Goal: Task Accomplishment & Management: Manage account settings

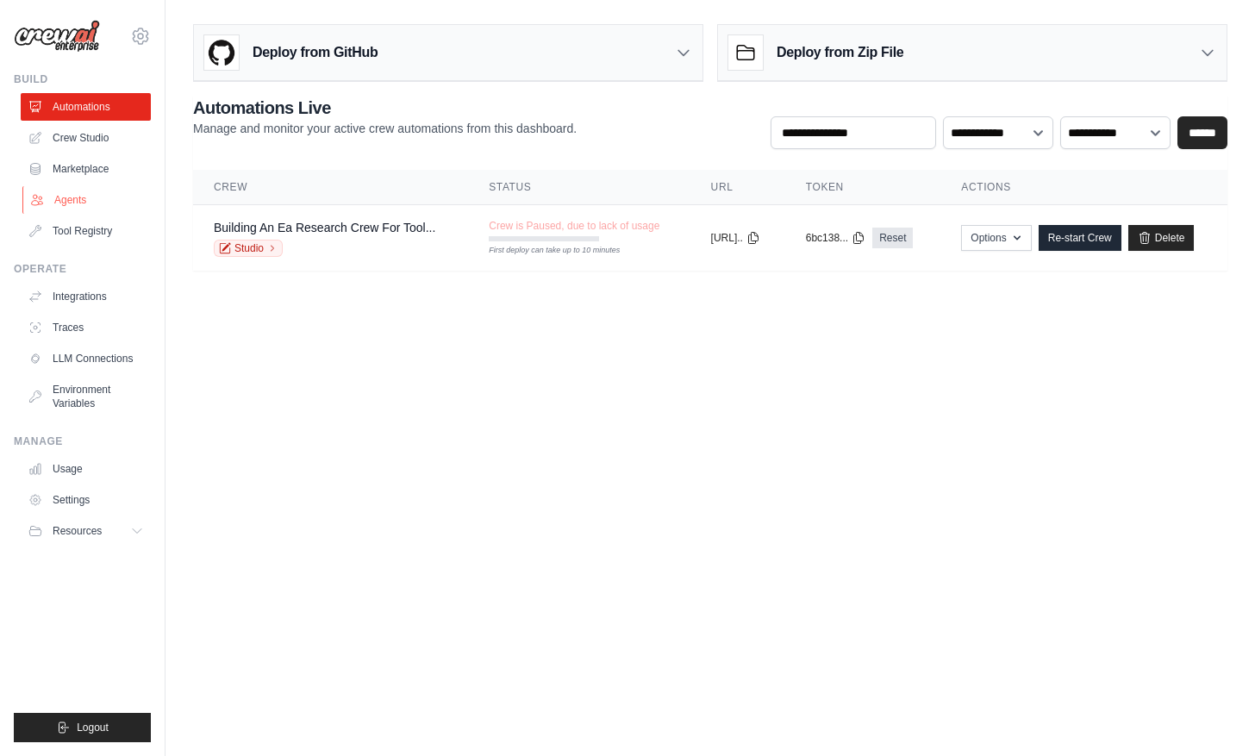
click at [75, 202] on link "Agents" at bounding box center [87, 200] width 130 height 28
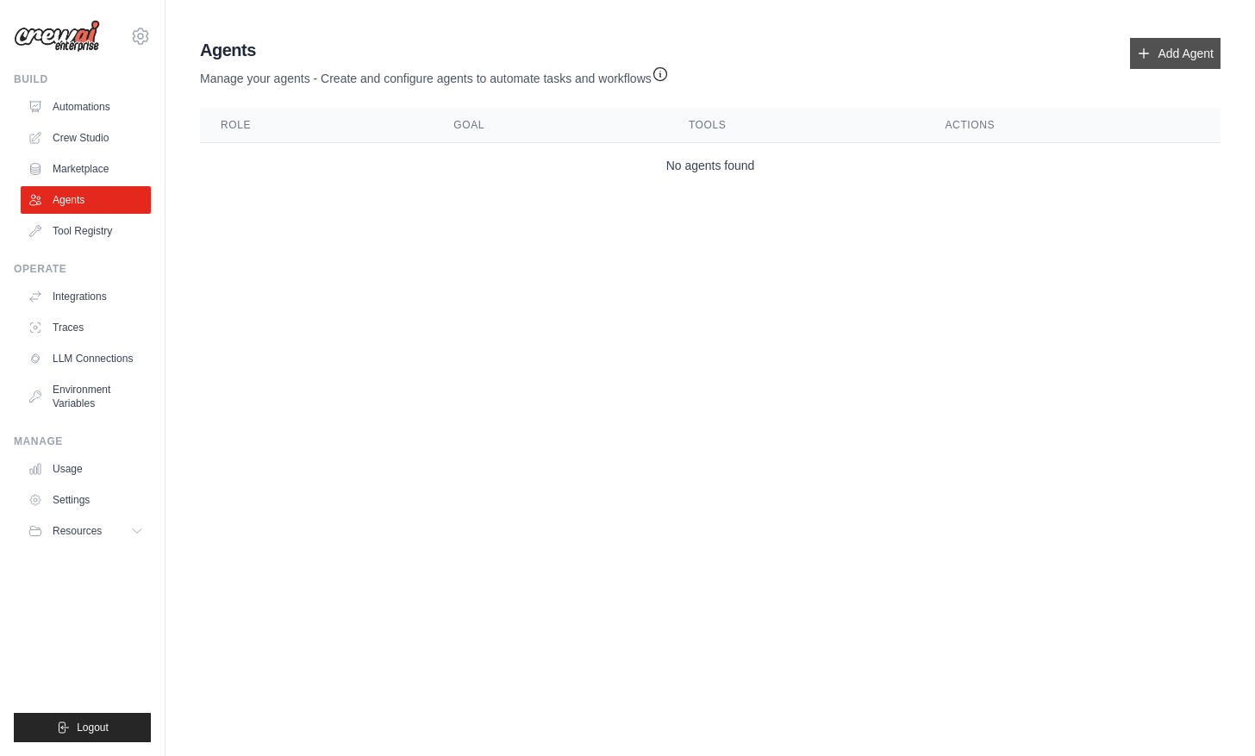
click at [1173, 53] on link "Add Agent" at bounding box center [1175, 53] width 91 height 31
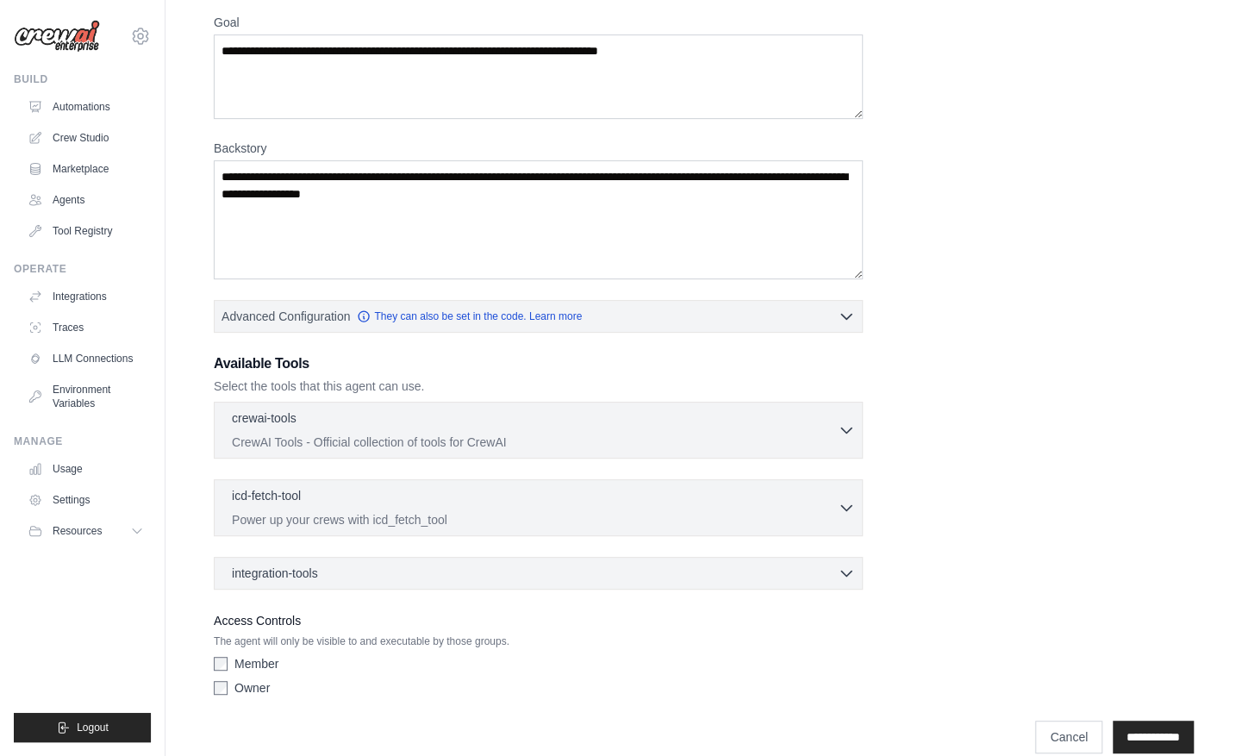
scroll to position [164, 0]
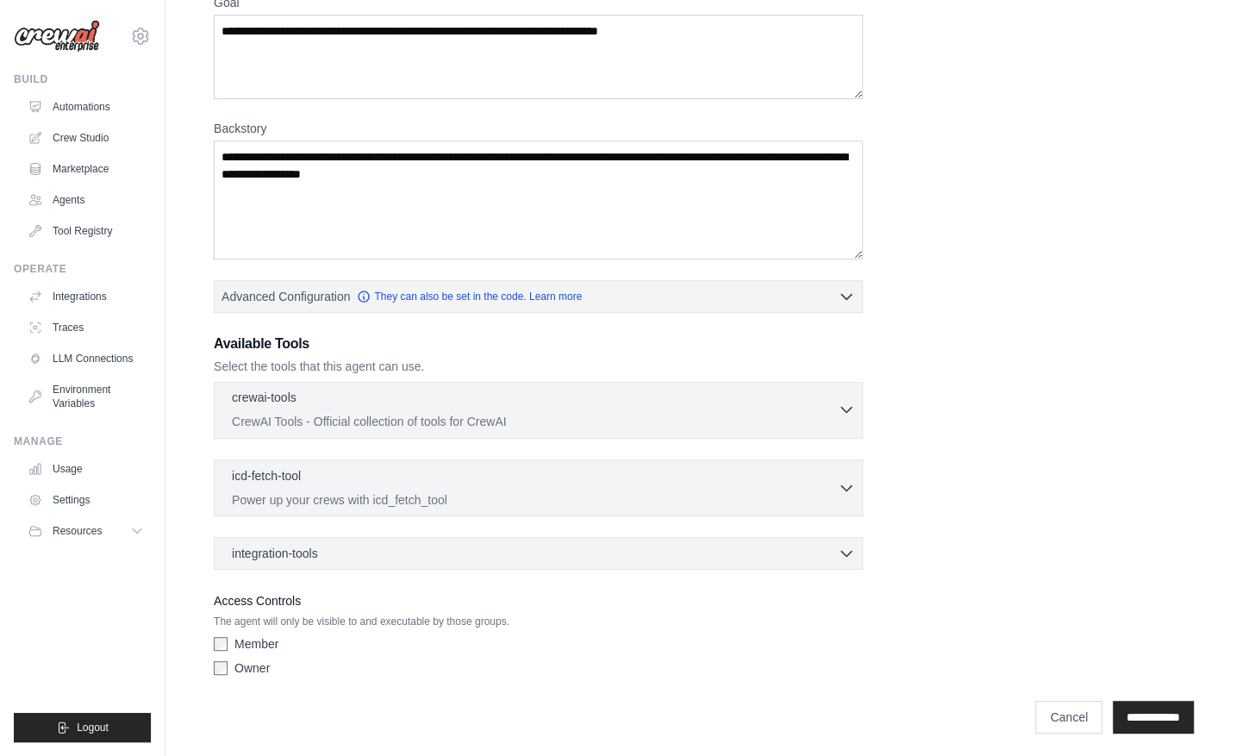
click at [335, 413] on p "CrewAI Tools - Official collection of tools for CrewAI" at bounding box center [535, 421] width 606 height 17
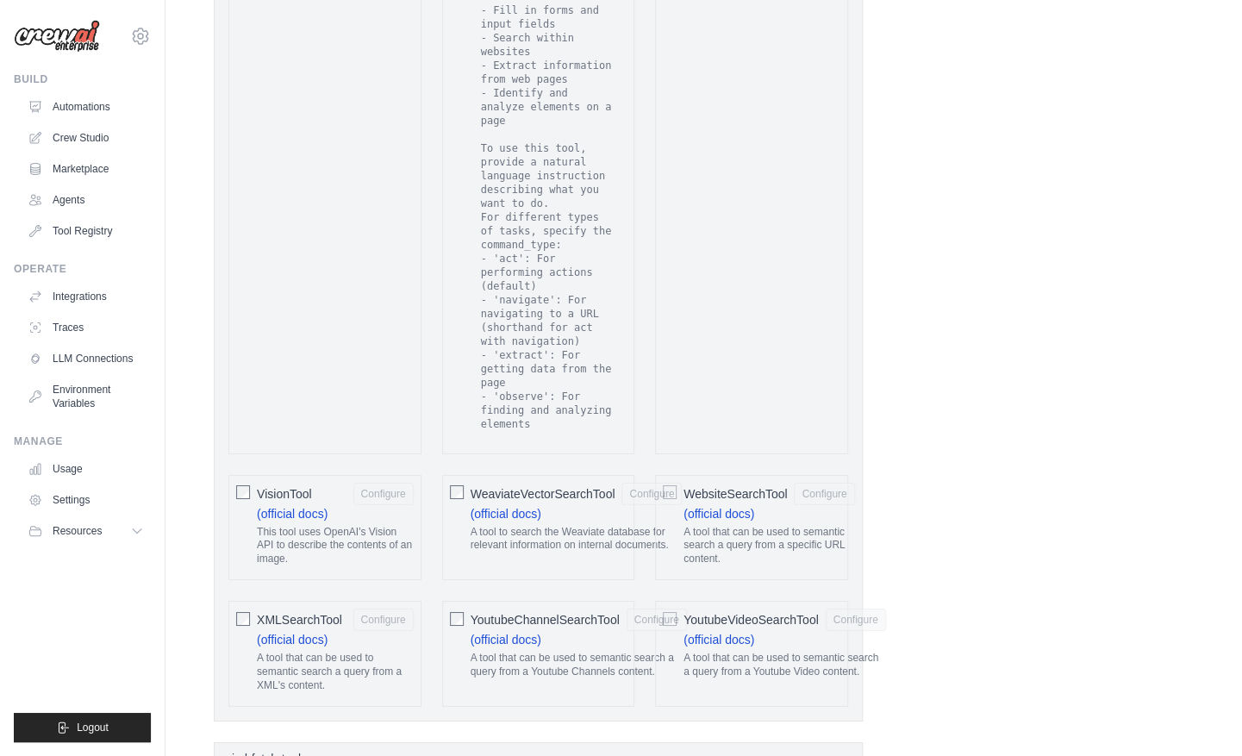
scroll to position [3448, 0]
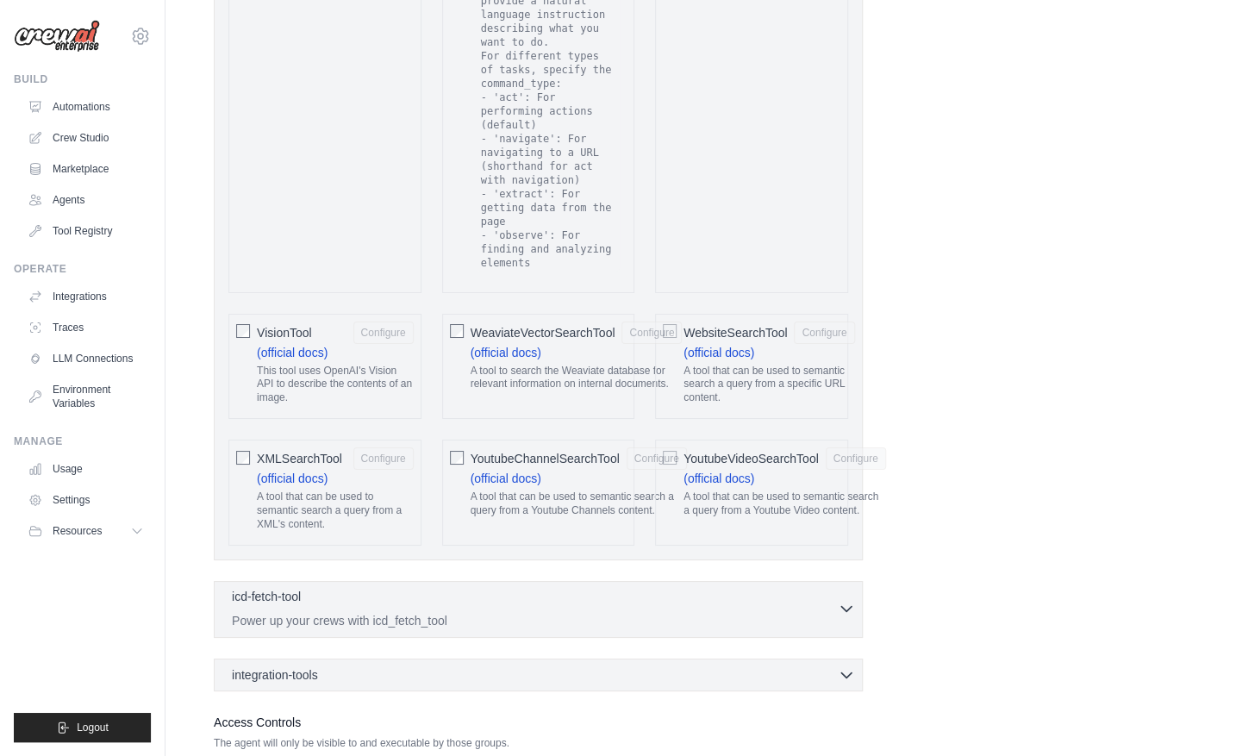
click at [384, 612] on p "Power up your crews with icd_fetch_tool" at bounding box center [535, 620] width 606 height 17
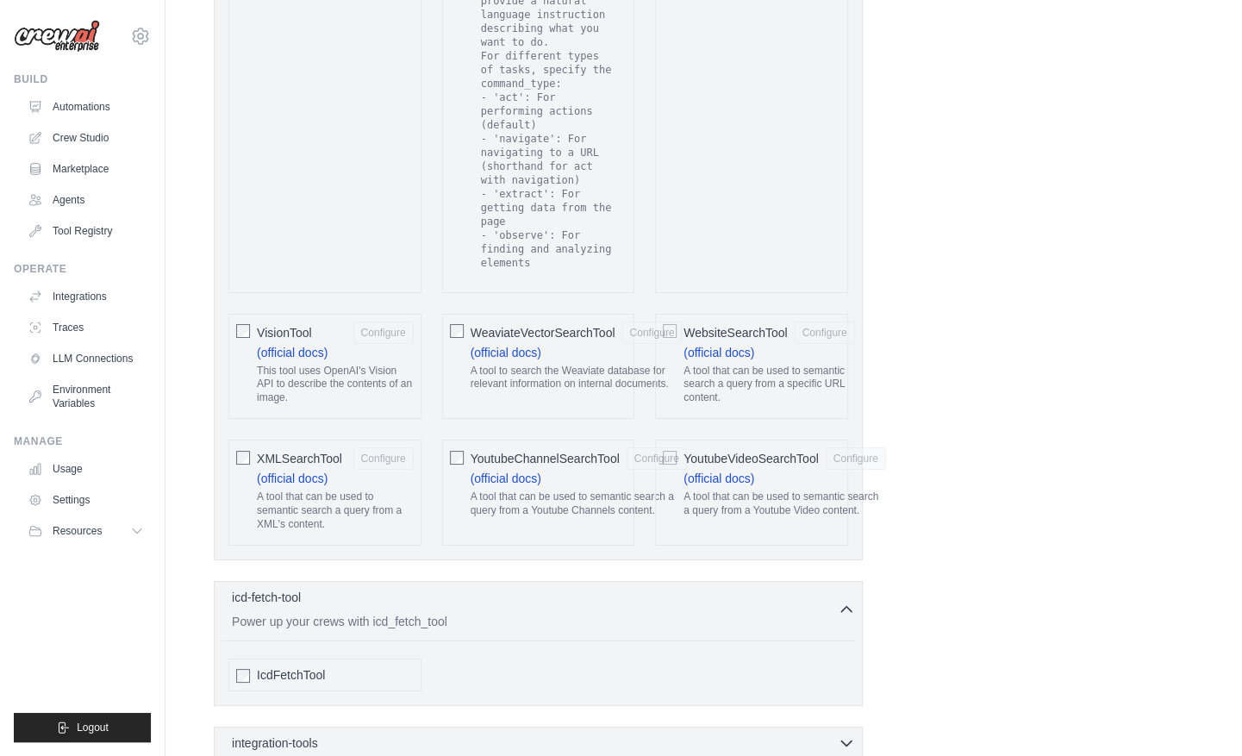
scroll to position [3515, 0]
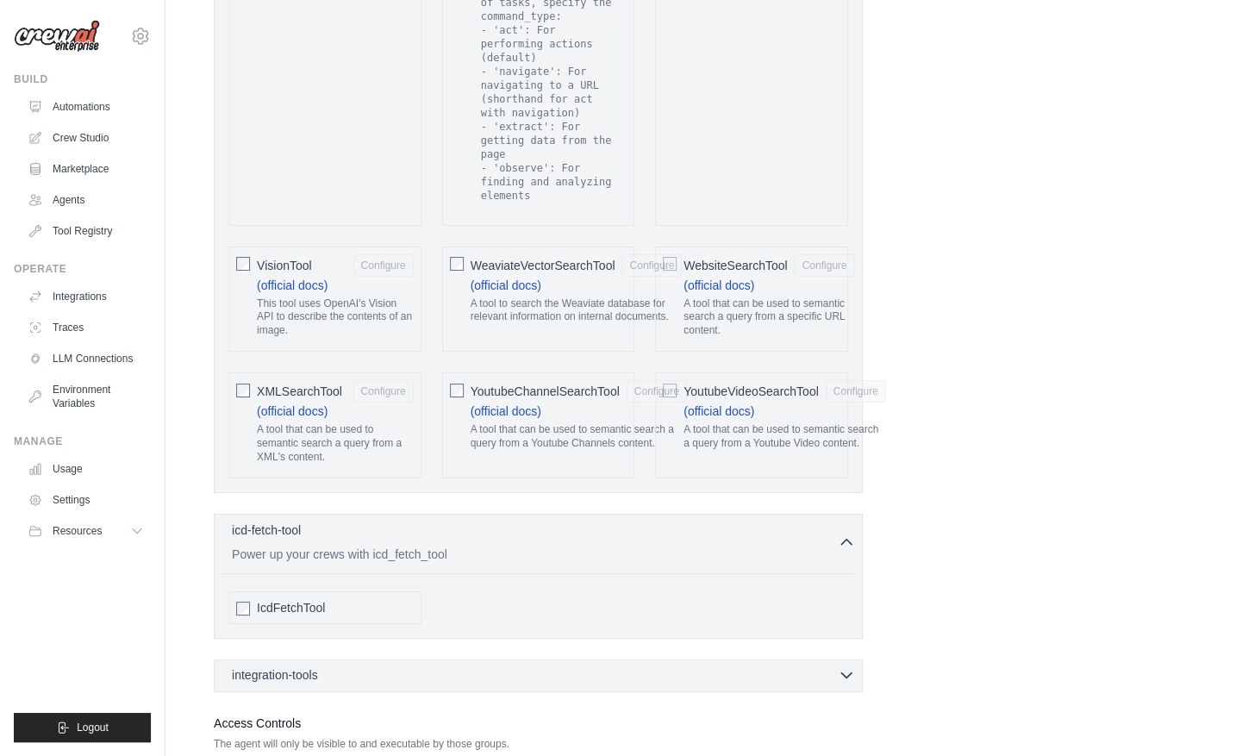
click at [355, 666] on div "integration-tools 0 selected" at bounding box center [543, 674] width 623 height 17
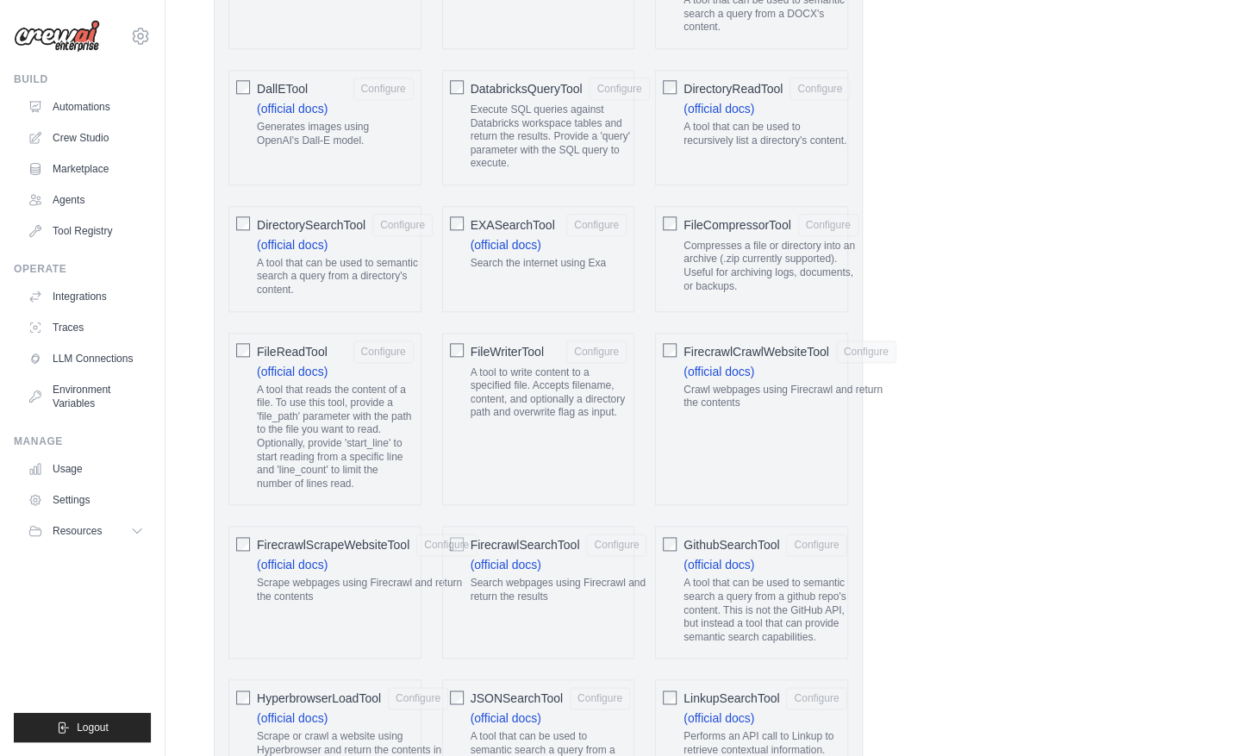
scroll to position [1050, 0]
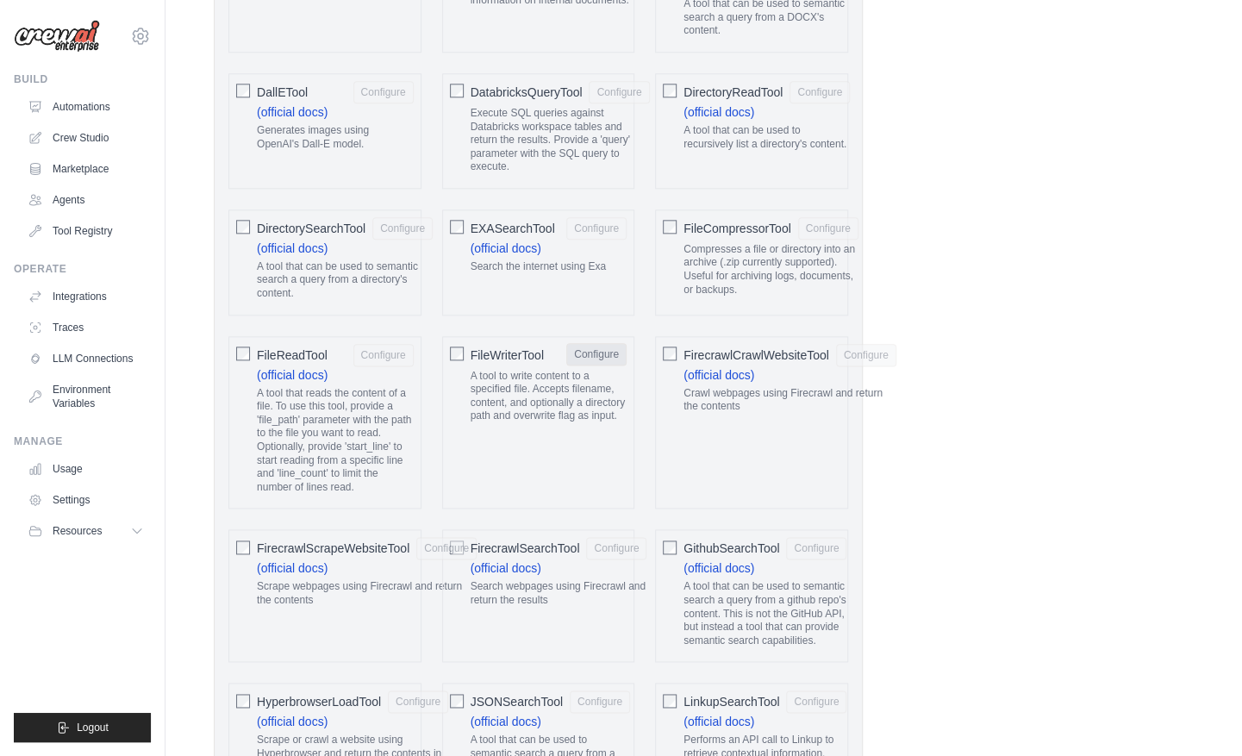
click at [588, 343] on button "Configure" at bounding box center [596, 354] width 60 height 22
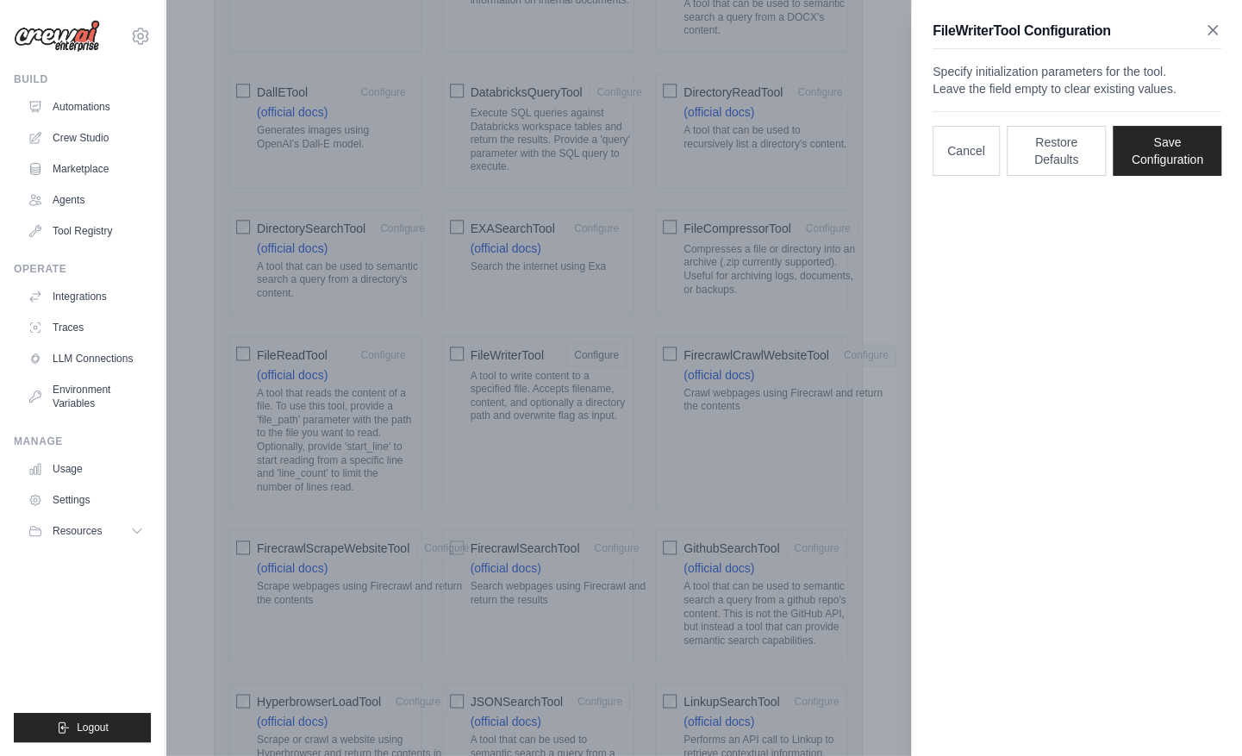
click at [1209, 31] on icon "button" at bounding box center [1212, 30] width 17 height 17
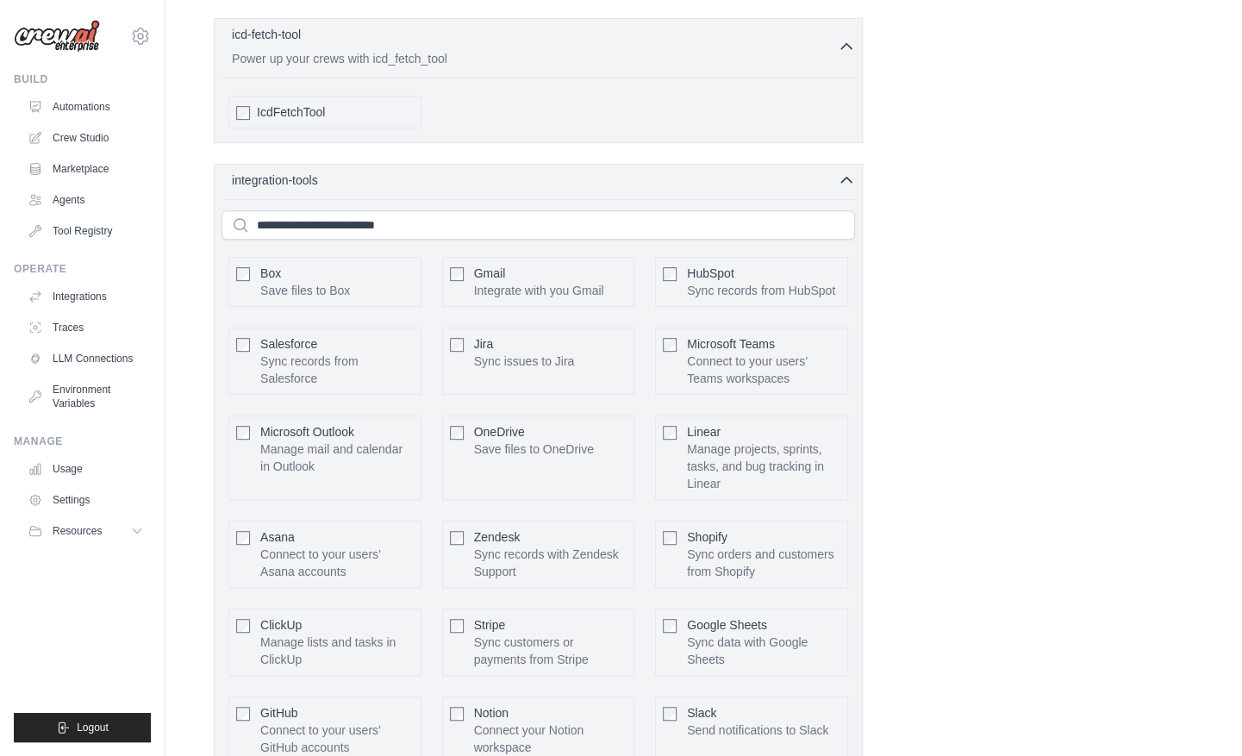
scroll to position [4006, 0]
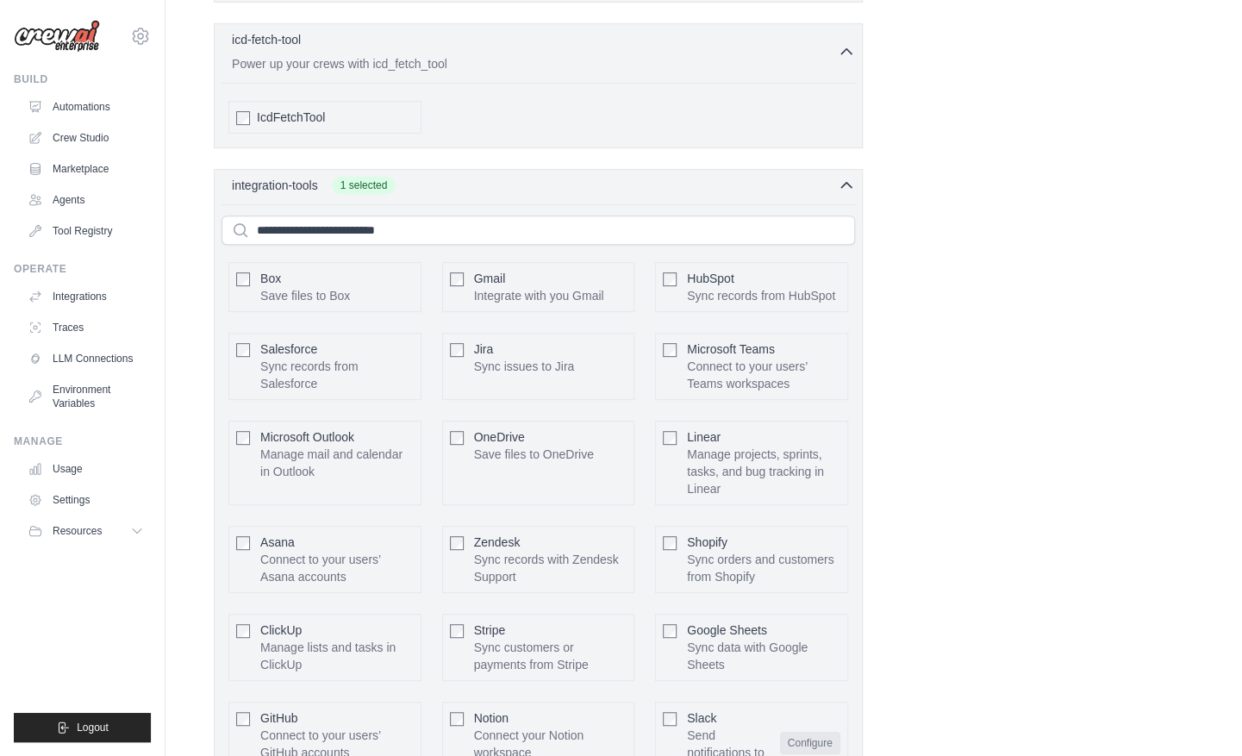
click at [808, 732] on button "Configure" at bounding box center [810, 743] width 60 height 22
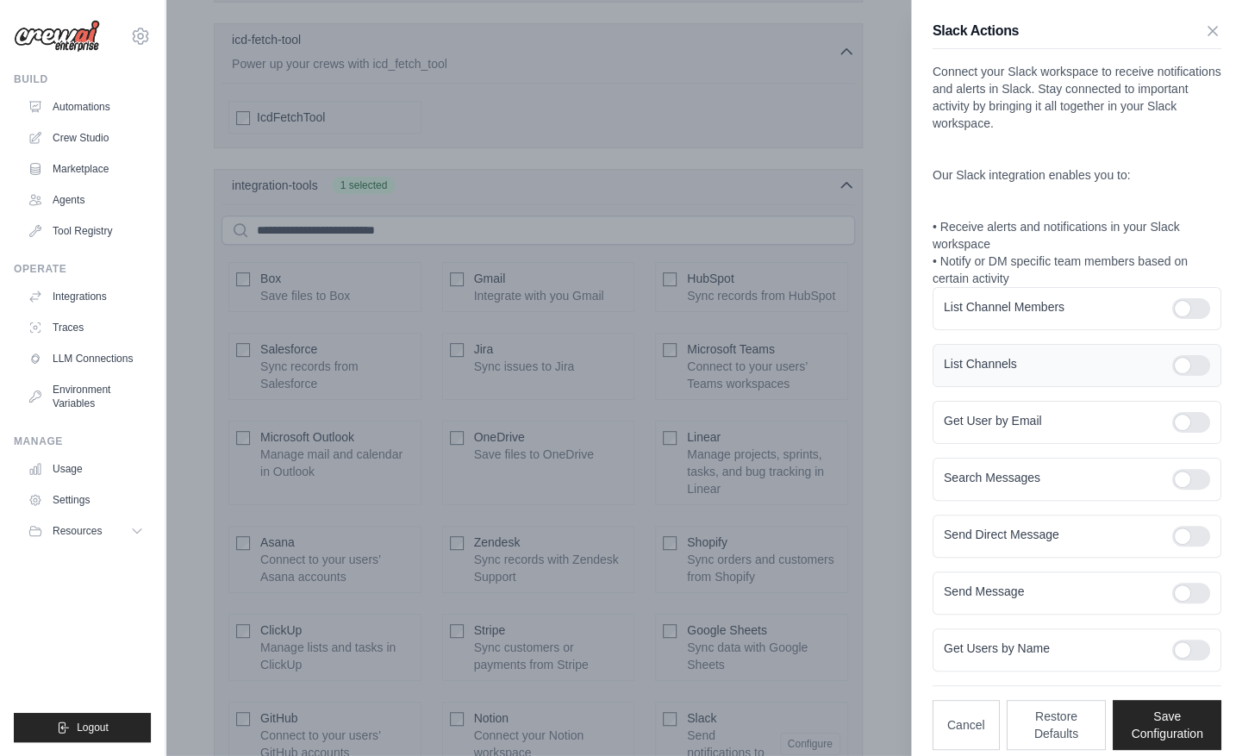
scroll to position [9, 0]
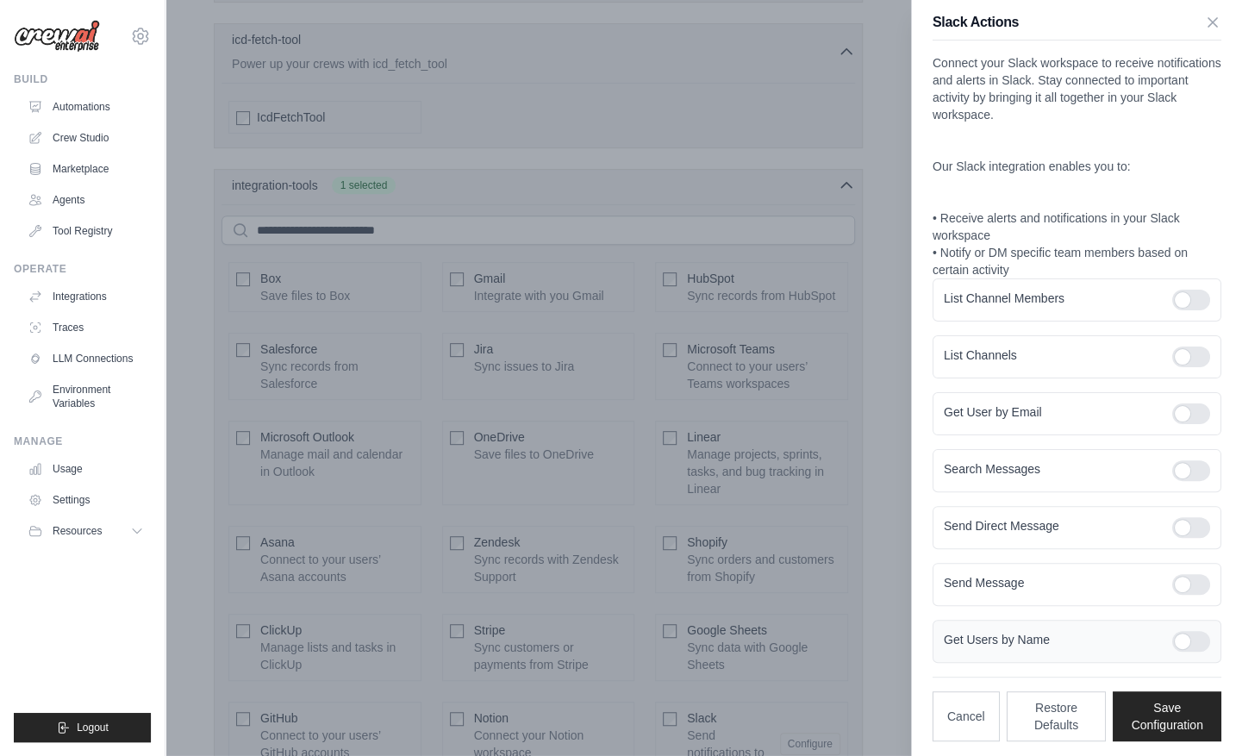
click at [1186, 634] on div at bounding box center [1192, 641] width 38 height 21
click at [1107, 641] on label "Get Users by Name" at bounding box center [1051, 639] width 215 height 17
click at [1155, 724] on button "Save Configuration" at bounding box center [1167, 716] width 109 height 50
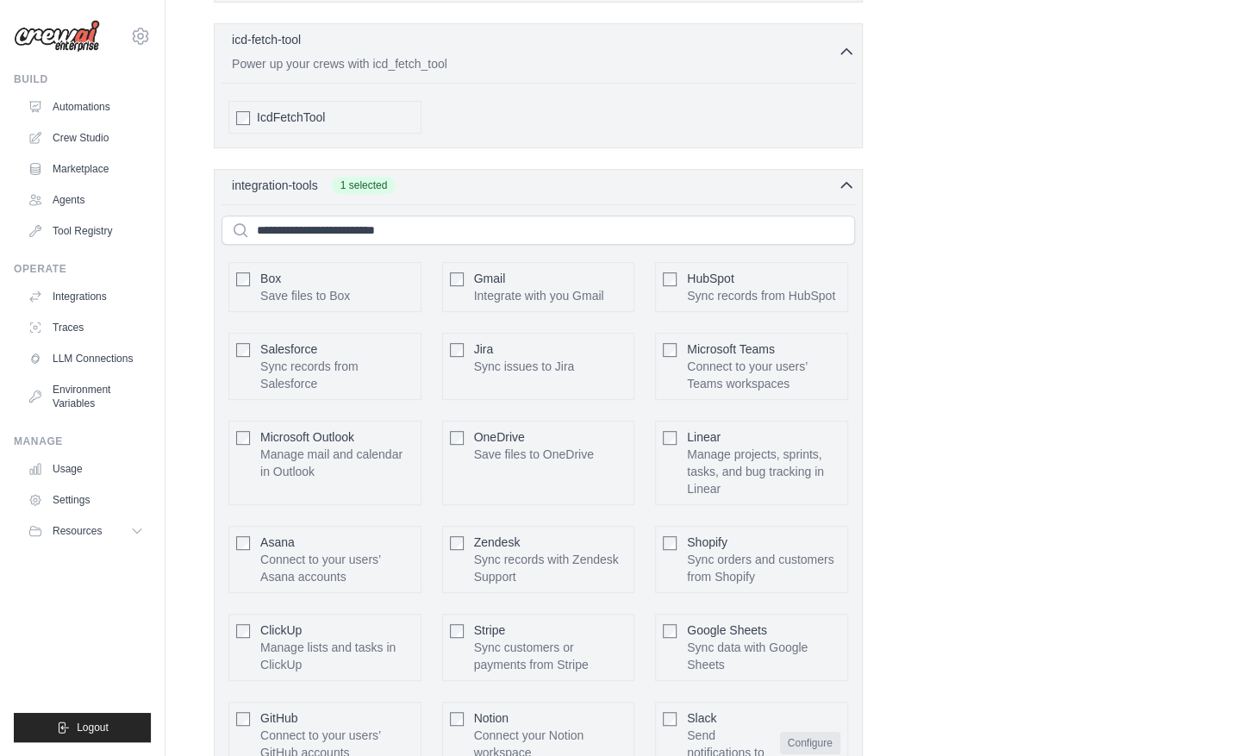
click at [813, 732] on button "Configure" at bounding box center [810, 743] width 60 height 22
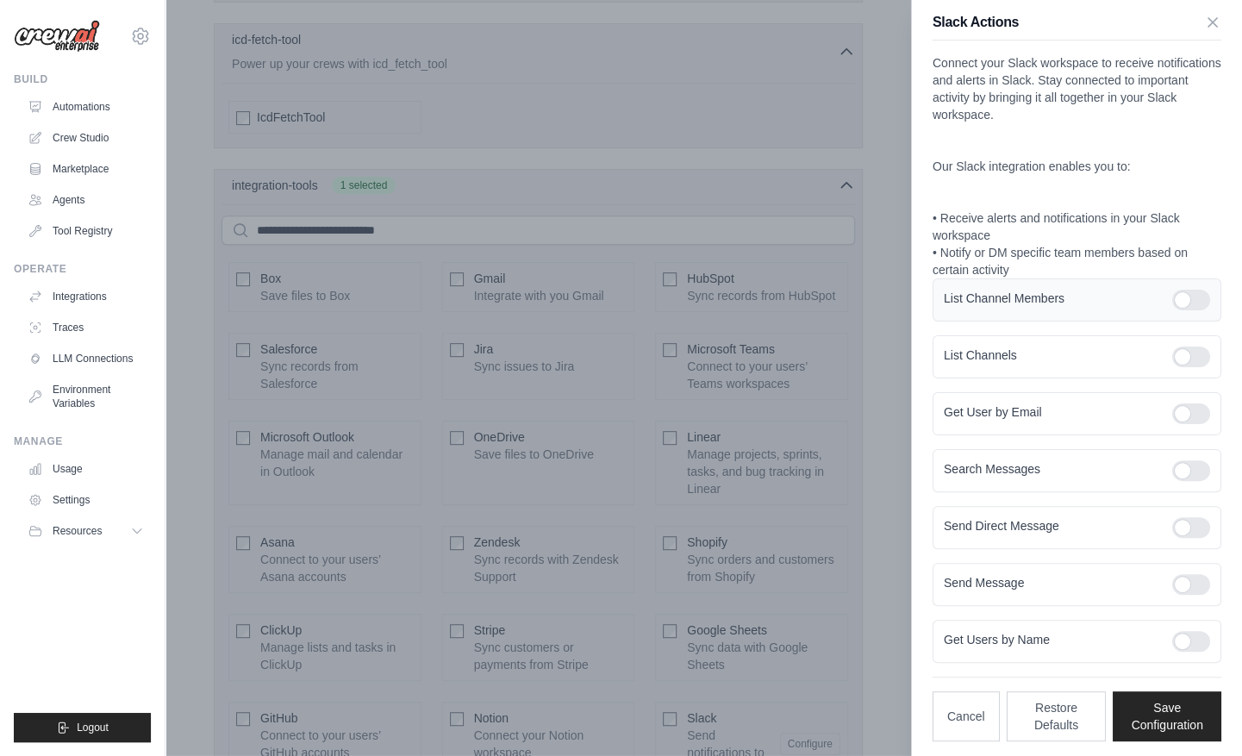
click at [1025, 297] on label "List Channel Members" at bounding box center [1051, 298] width 215 height 17
click at [1184, 358] on div at bounding box center [1192, 357] width 38 height 21
click at [969, 719] on button "Cancel" at bounding box center [966, 716] width 67 height 50
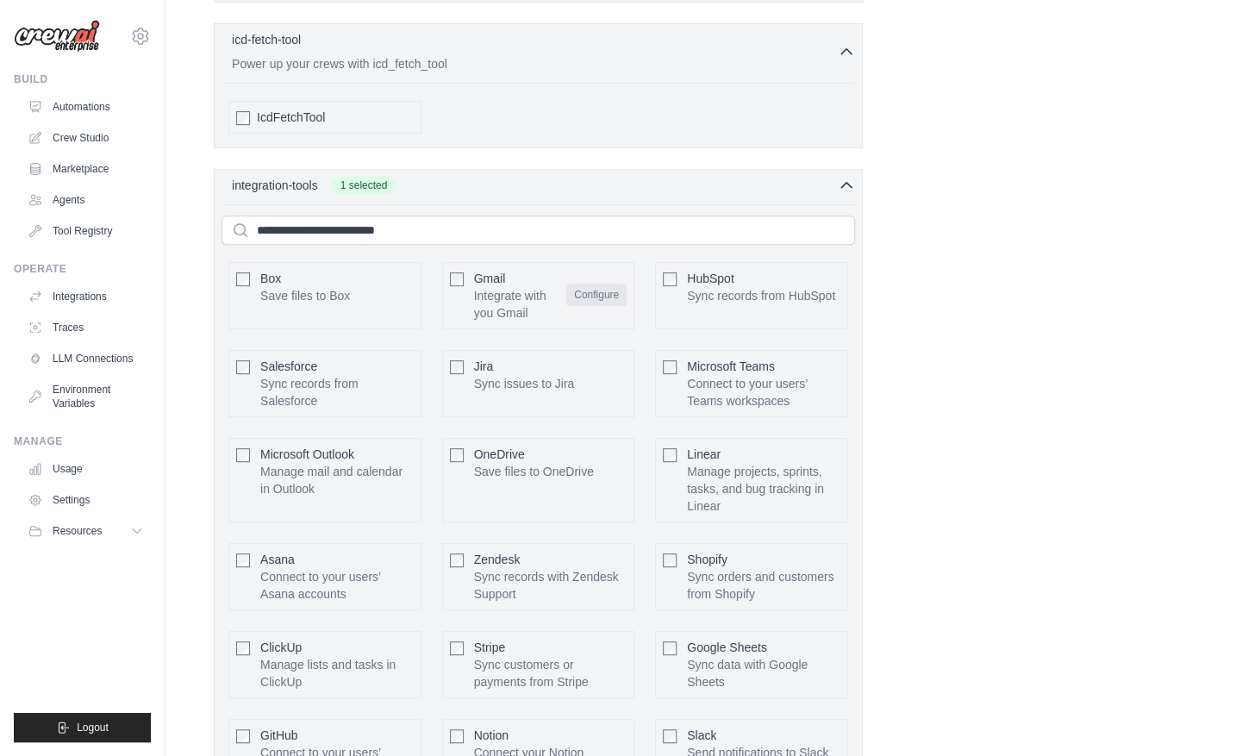
click at [594, 284] on button "Configure" at bounding box center [596, 295] width 60 height 22
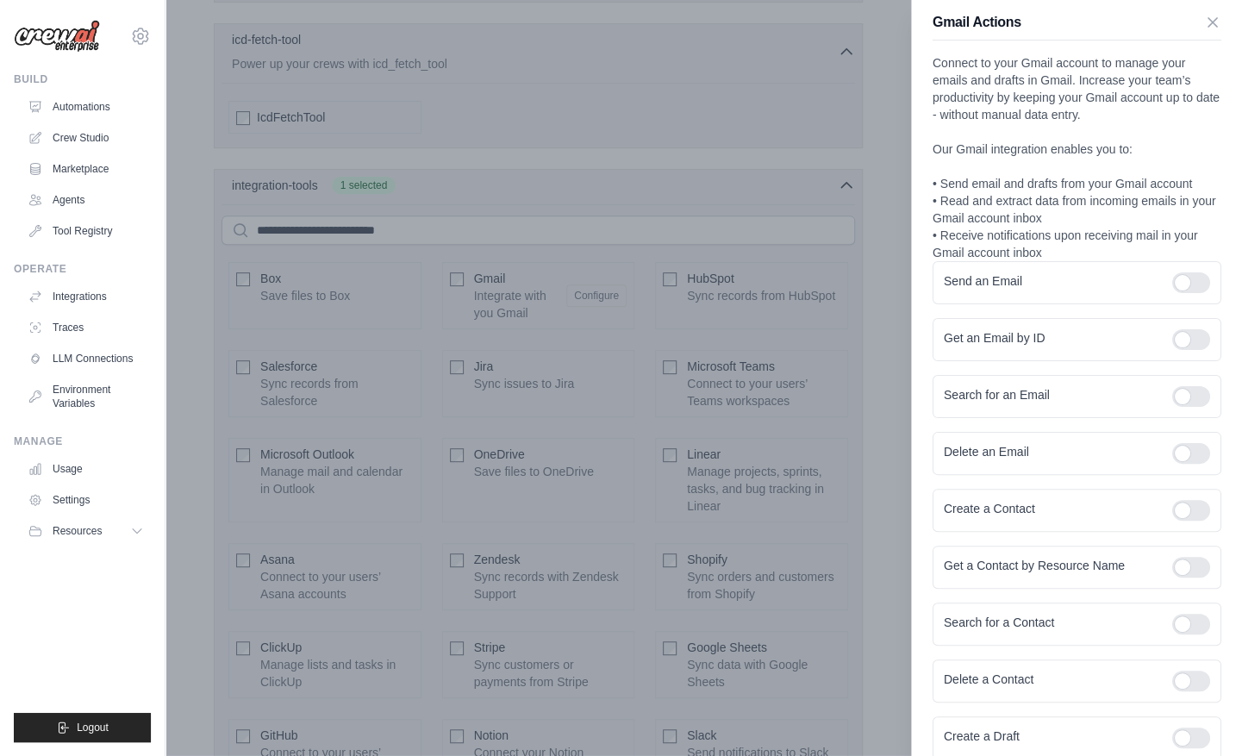
scroll to position [104, 0]
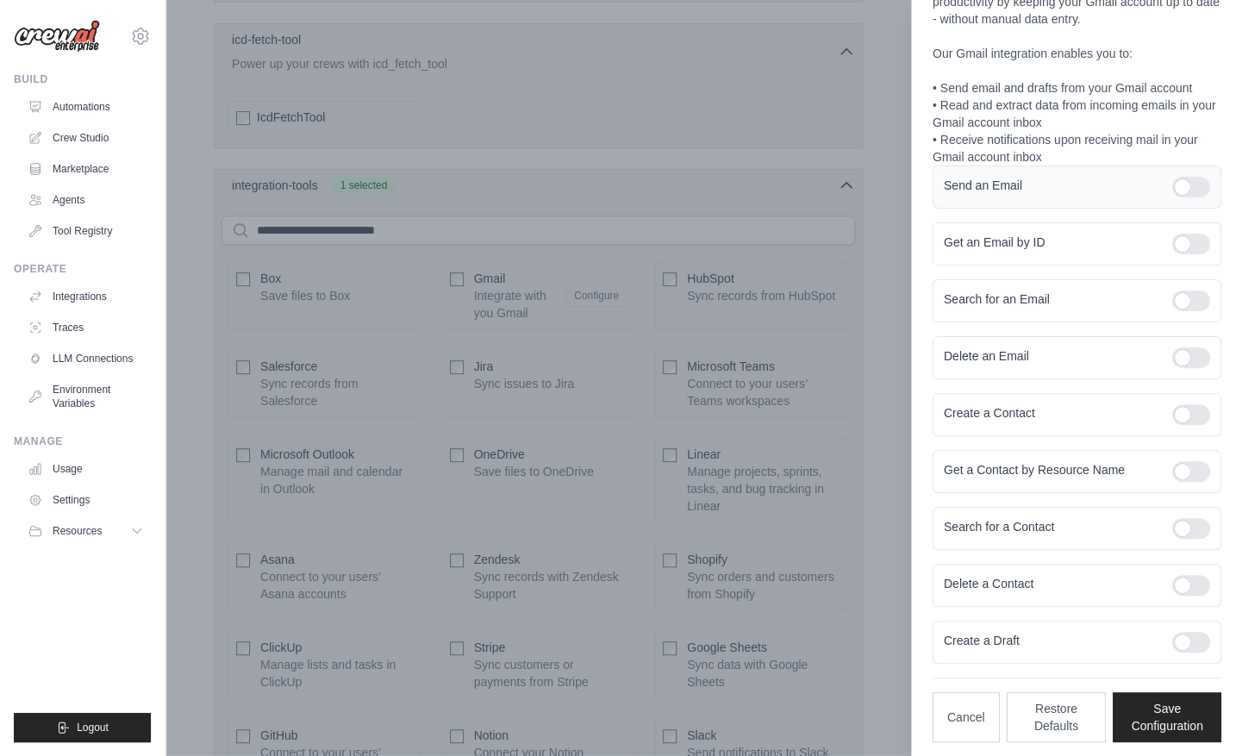
click at [1184, 190] on div at bounding box center [1192, 187] width 38 height 21
click at [1165, 702] on button "Save Configuration" at bounding box center [1167, 716] width 109 height 50
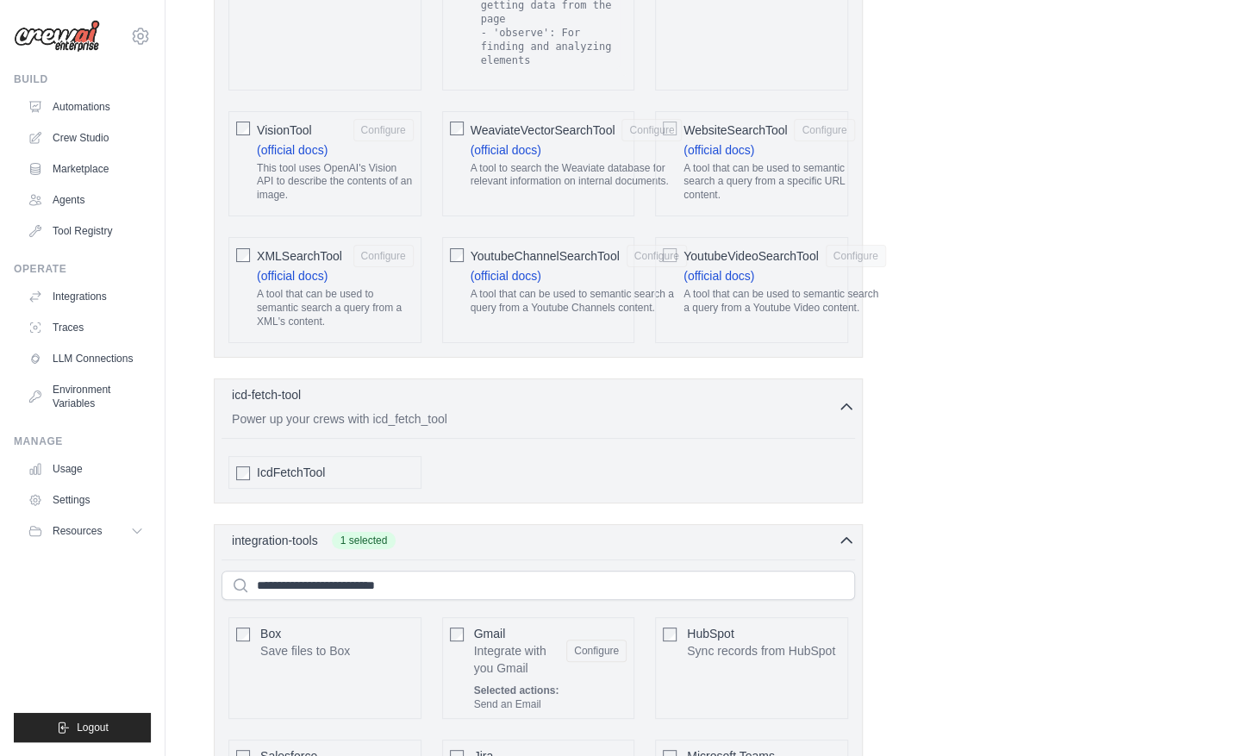
scroll to position [3651, 0]
click at [539, 697] on div "Send an Email" at bounding box center [550, 704] width 153 height 14
click at [508, 641] on p "Integrate with you Gmail" at bounding box center [539, 649] width 130 height 17
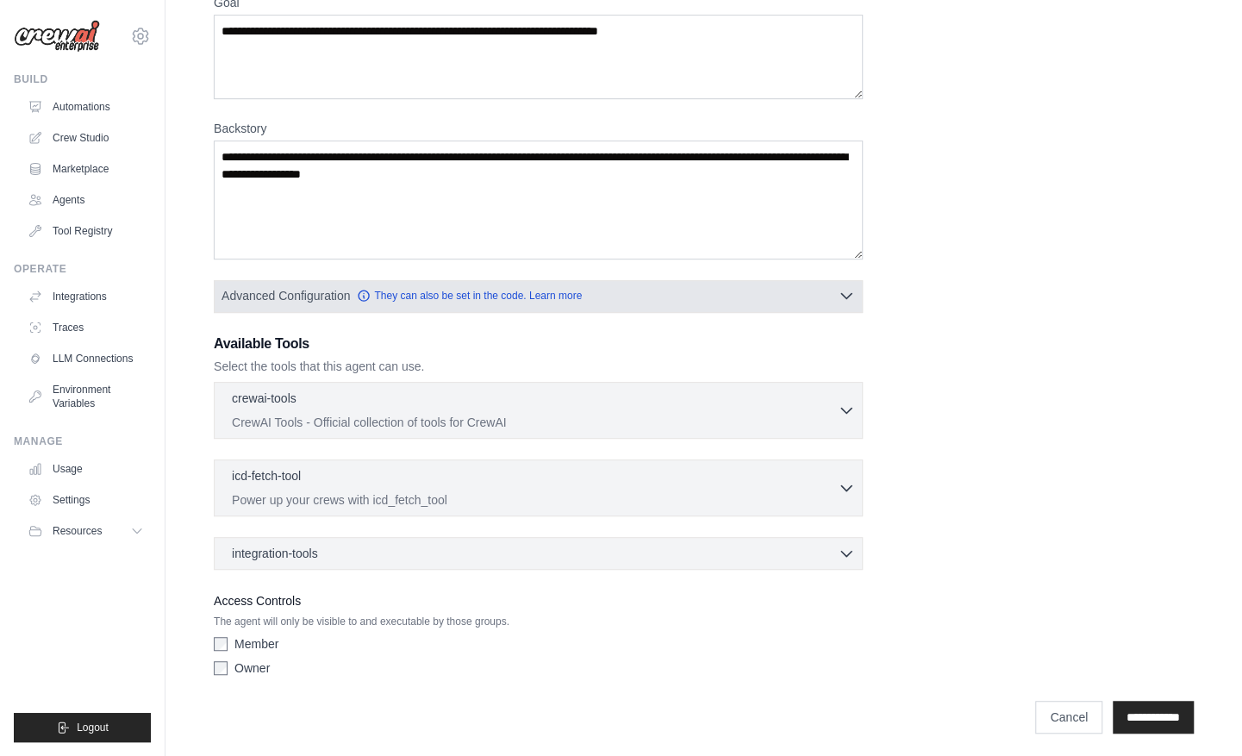
scroll to position [0, 0]
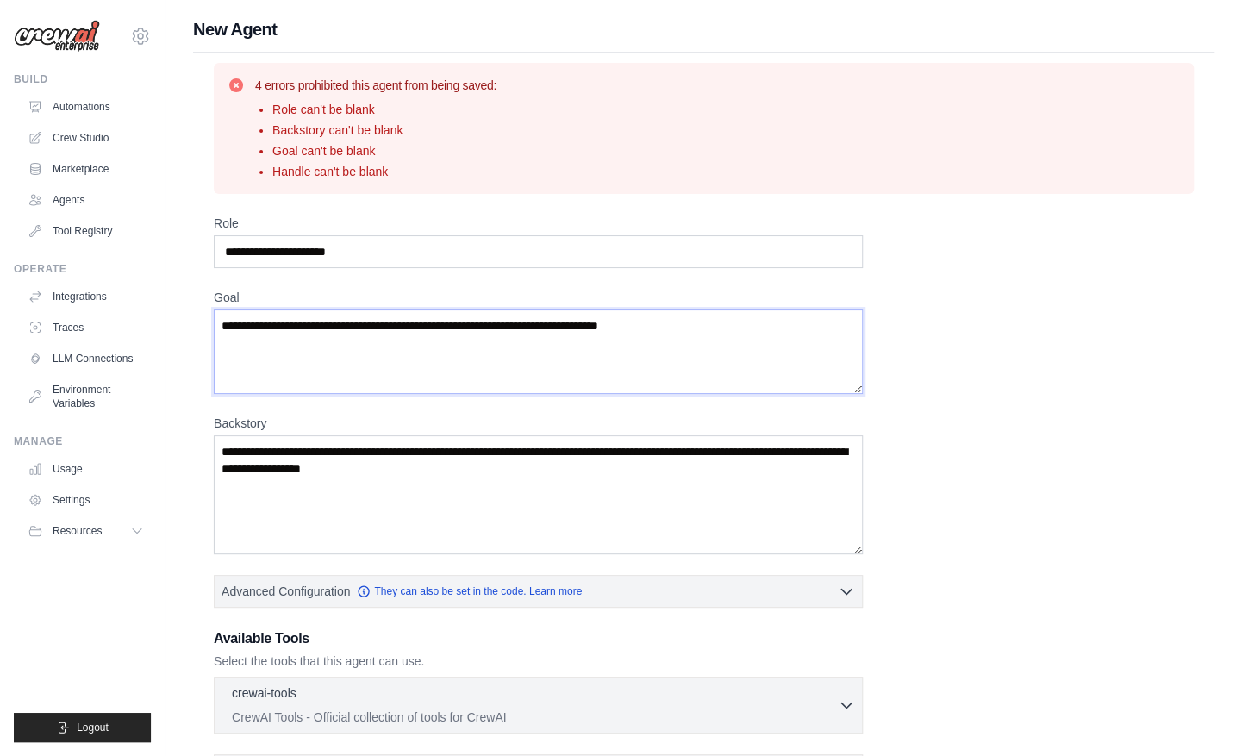
click at [277, 329] on textarea "Goal" at bounding box center [538, 352] width 649 height 84
type textarea "**********"
click at [279, 466] on textarea "Backstory" at bounding box center [538, 494] width 649 height 119
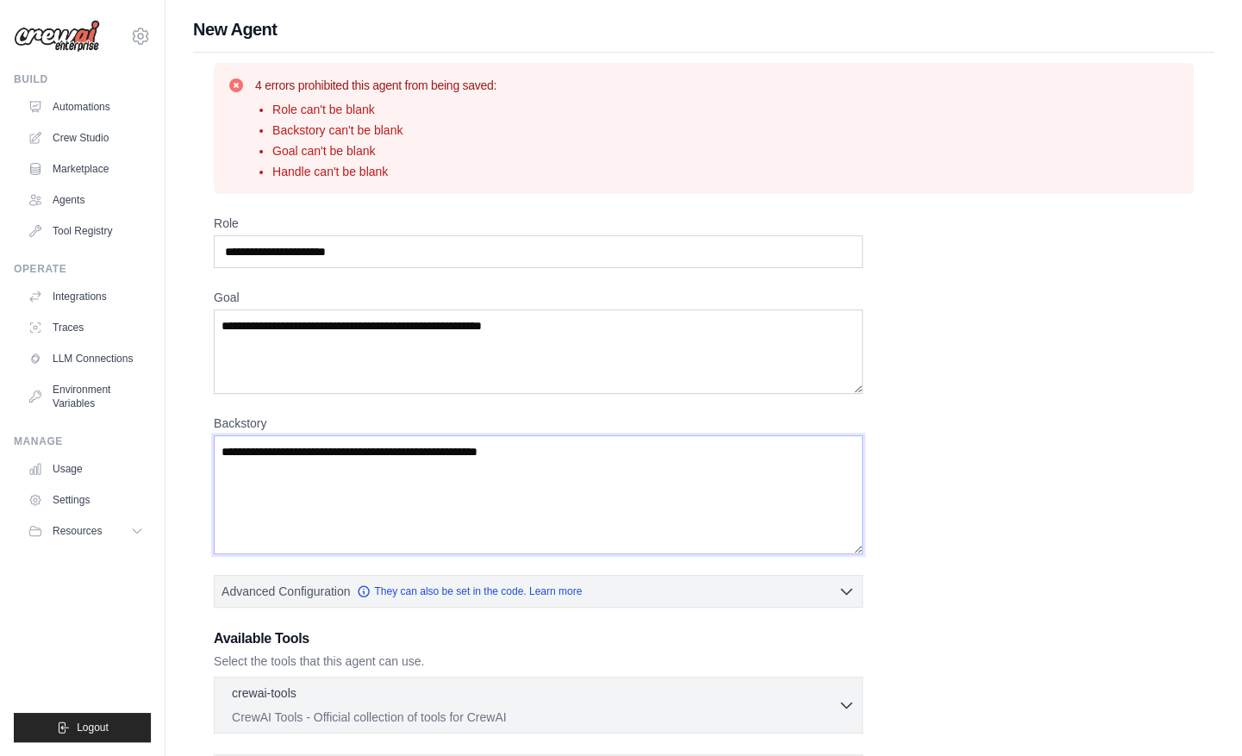
type textarea "**********"
click at [285, 251] on input "Role" at bounding box center [538, 251] width 649 height 33
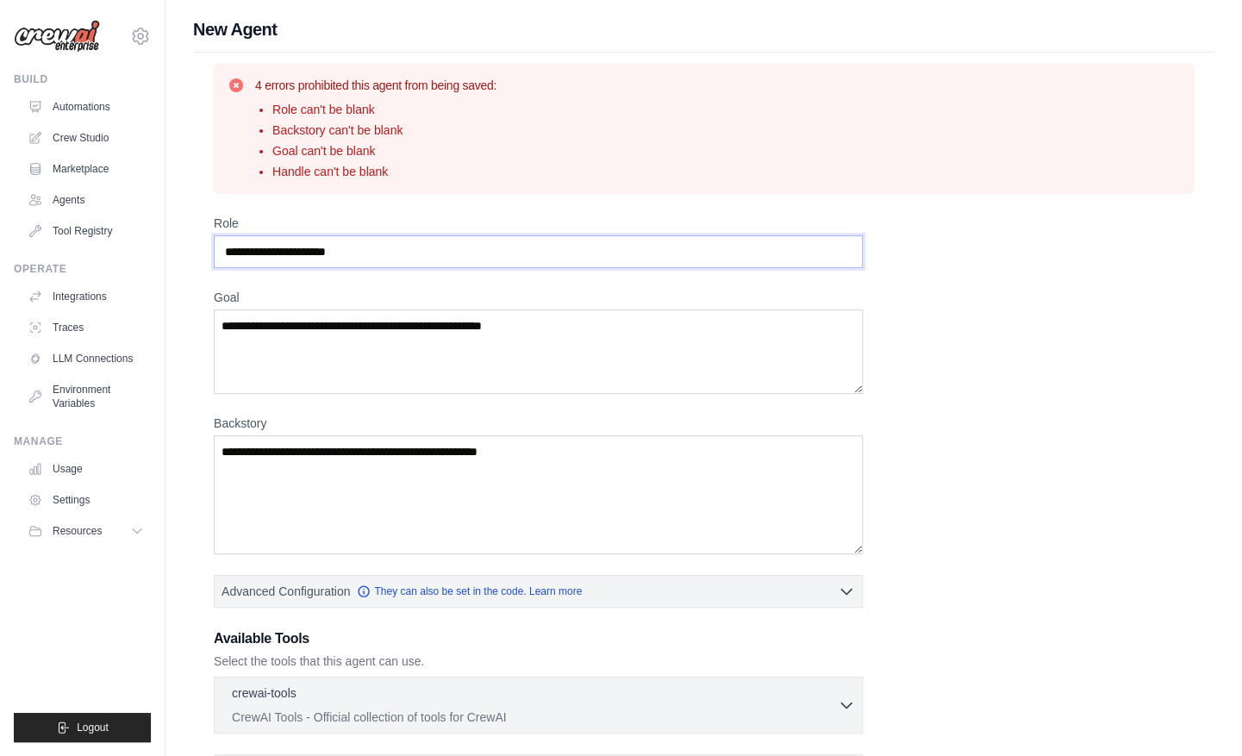
type input "*"
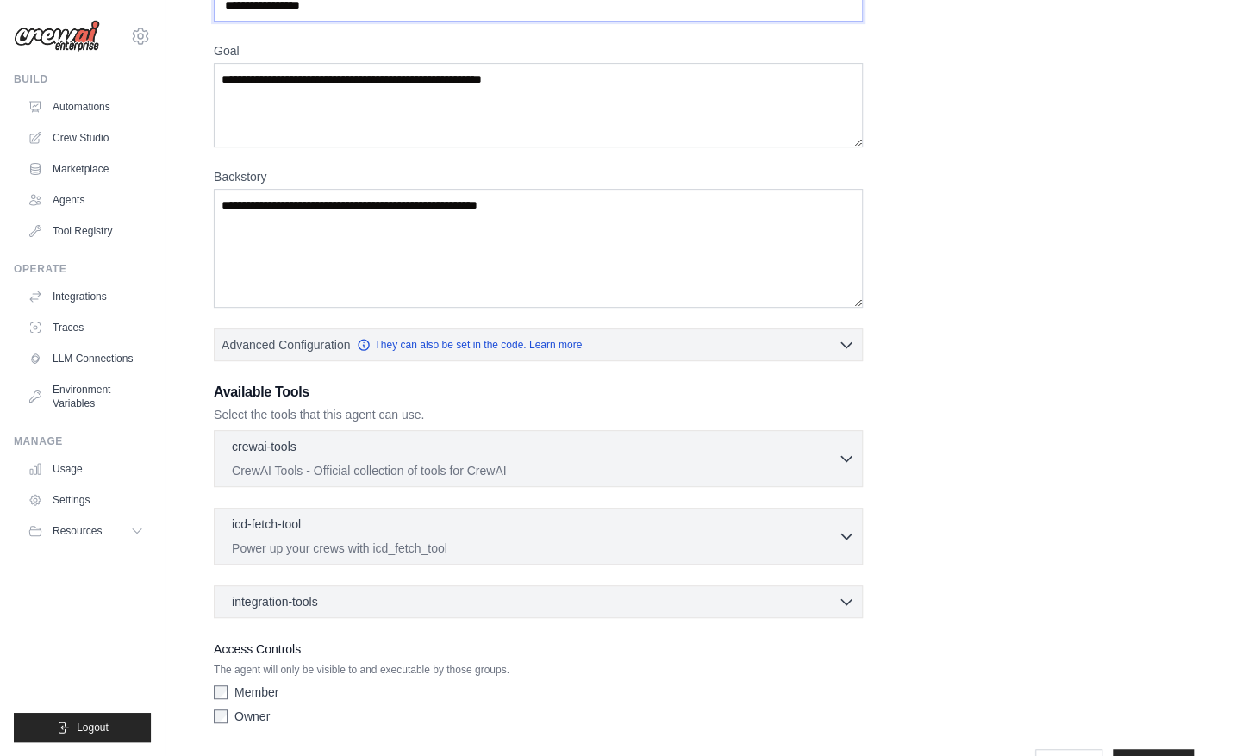
scroll to position [265, 0]
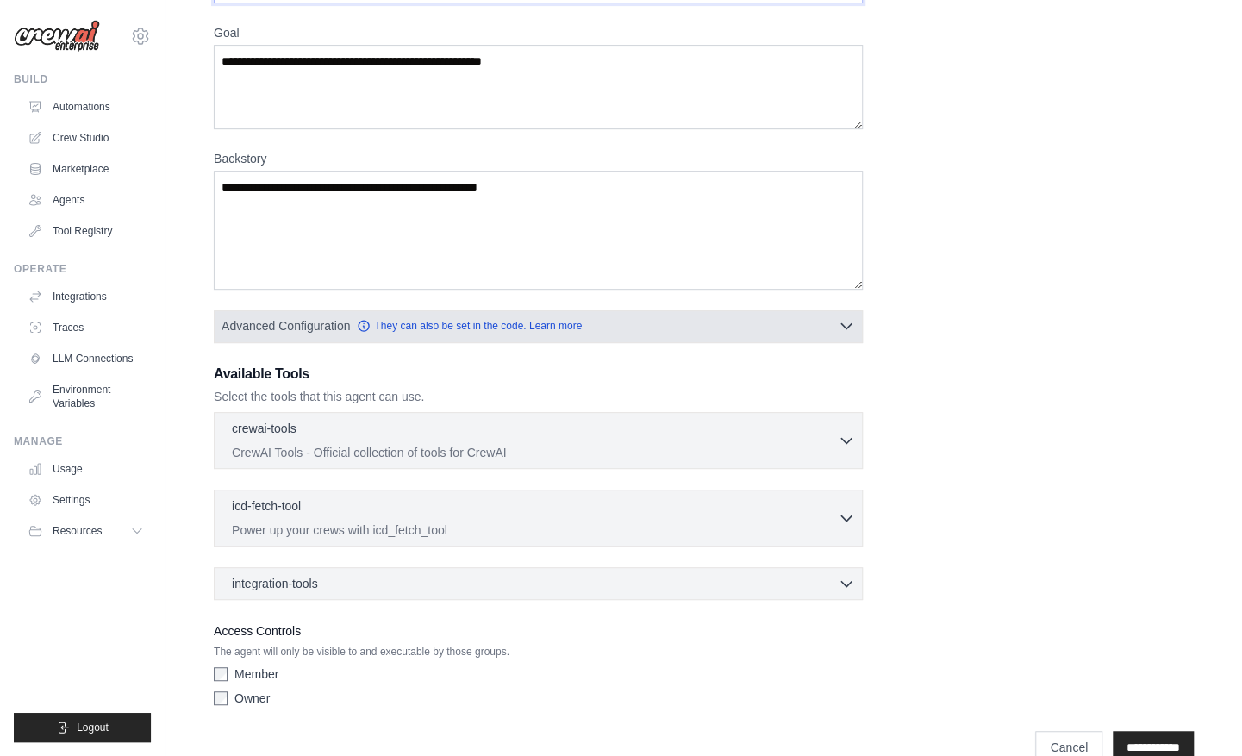
type input "**********"
click at [845, 328] on icon "button" at bounding box center [846, 325] width 17 height 17
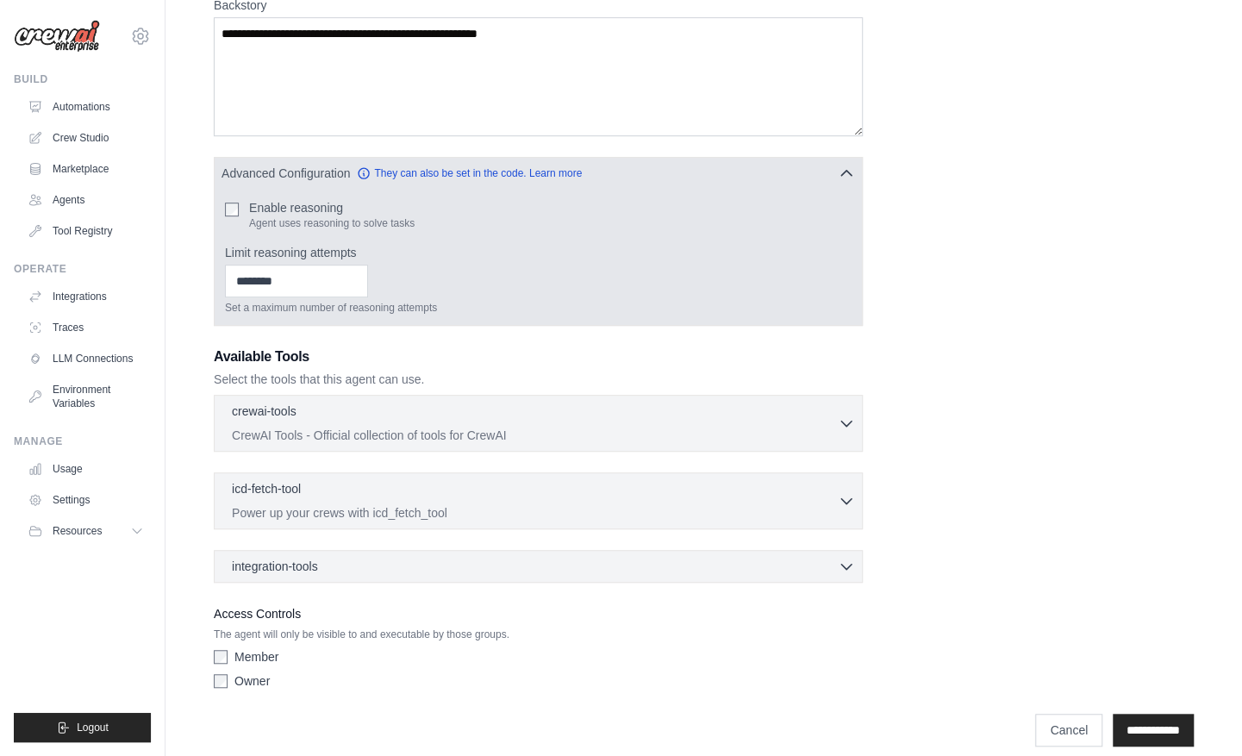
scroll to position [430, 0]
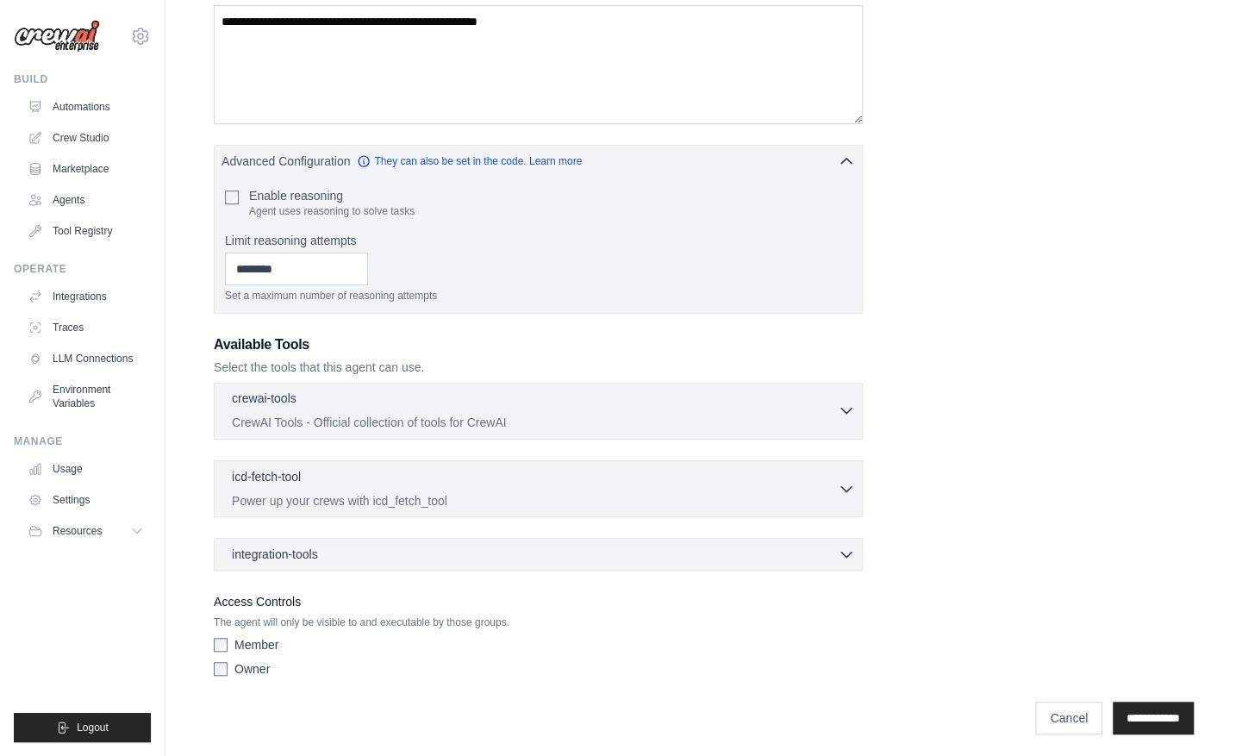
click at [841, 402] on icon "button" at bounding box center [846, 410] width 17 height 17
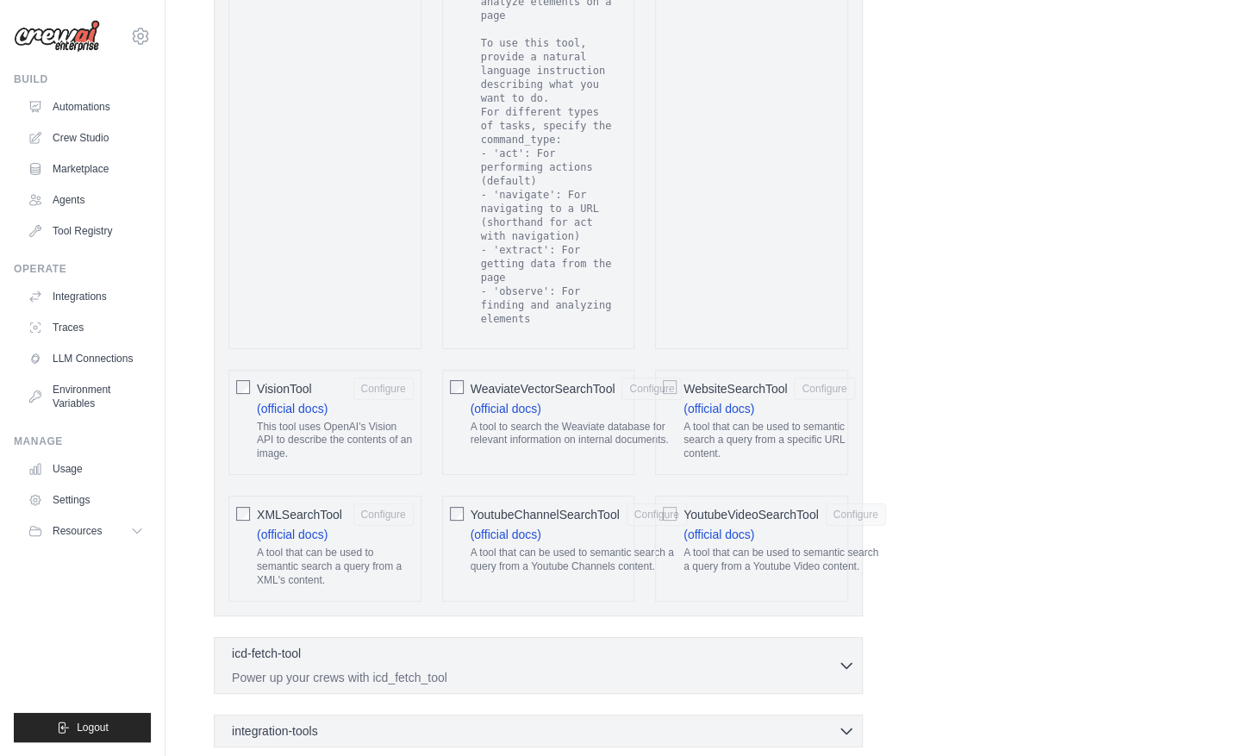
scroll to position [3714, 0]
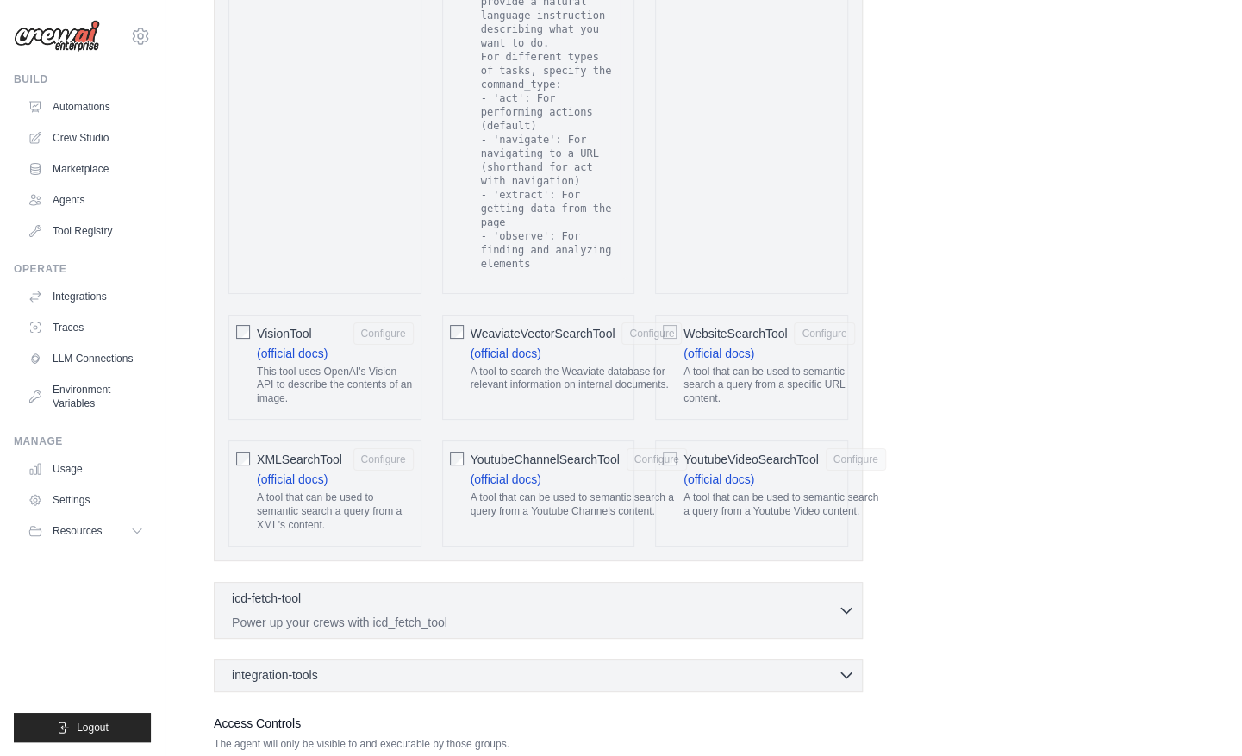
click at [541, 666] on div "integration-tools 0 selected" at bounding box center [543, 674] width 623 height 17
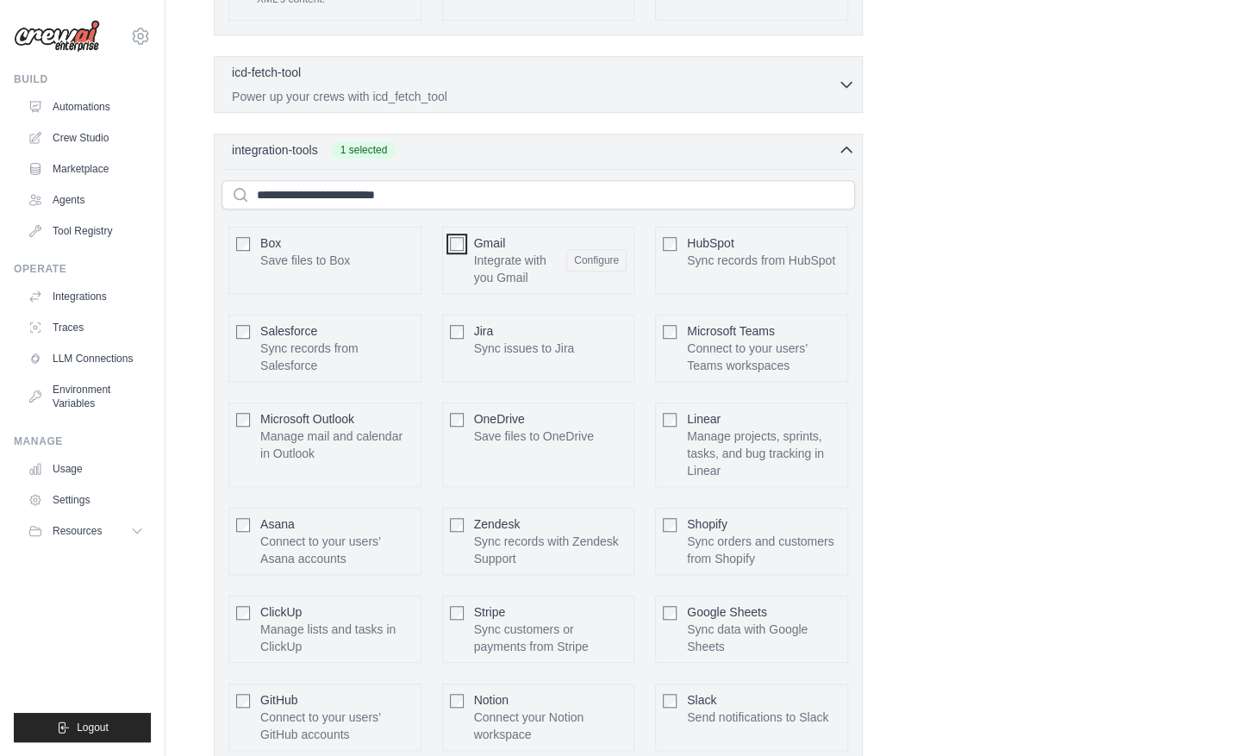
scroll to position [4309, 0]
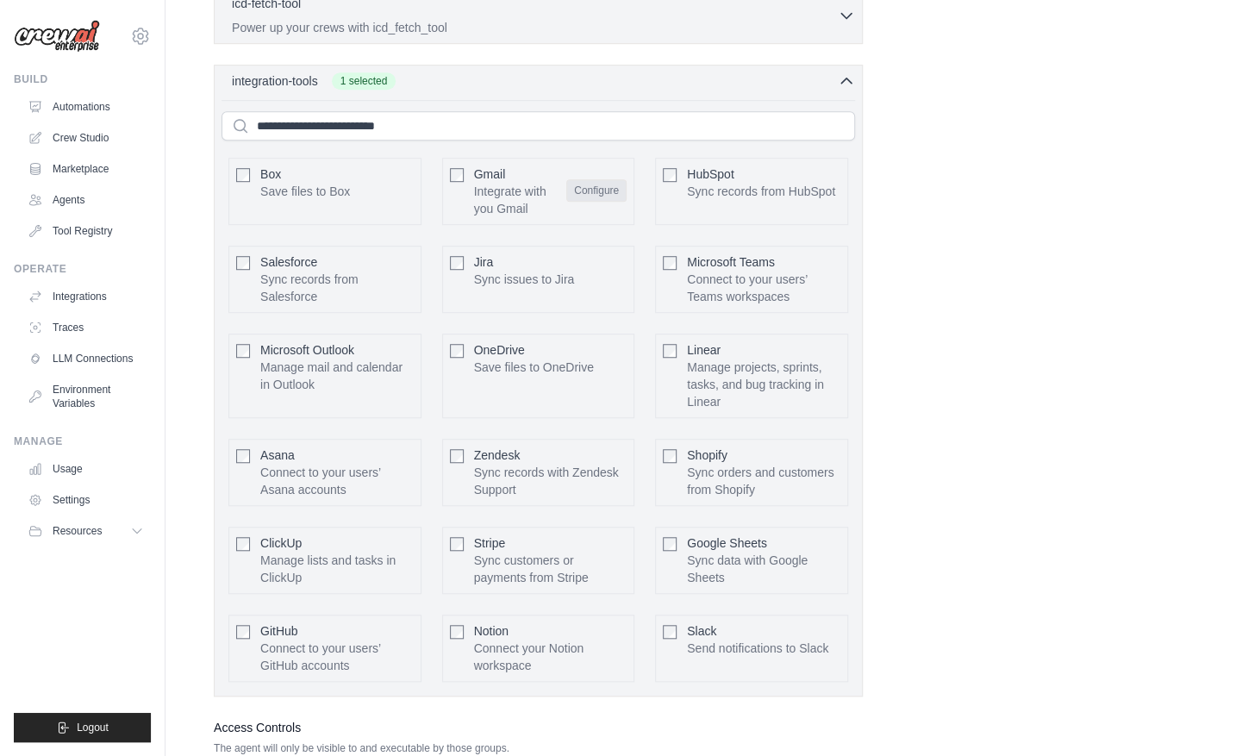
click at [586, 179] on button "Configure" at bounding box center [596, 190] width 60 height 22
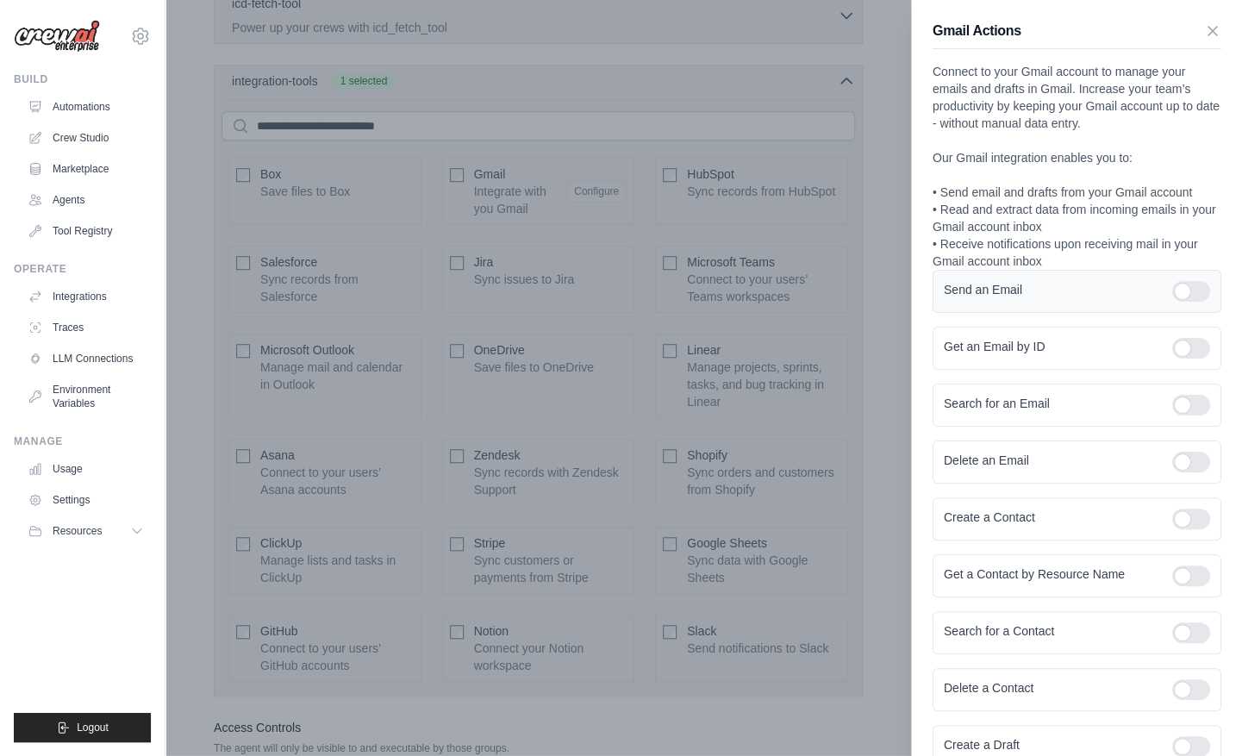
click at [1185, 287] on div at bounding box center [1192, 291] width 38 height 21
click at [1185, 402] on div at bounding box center [1192, 405] width 38 height 21
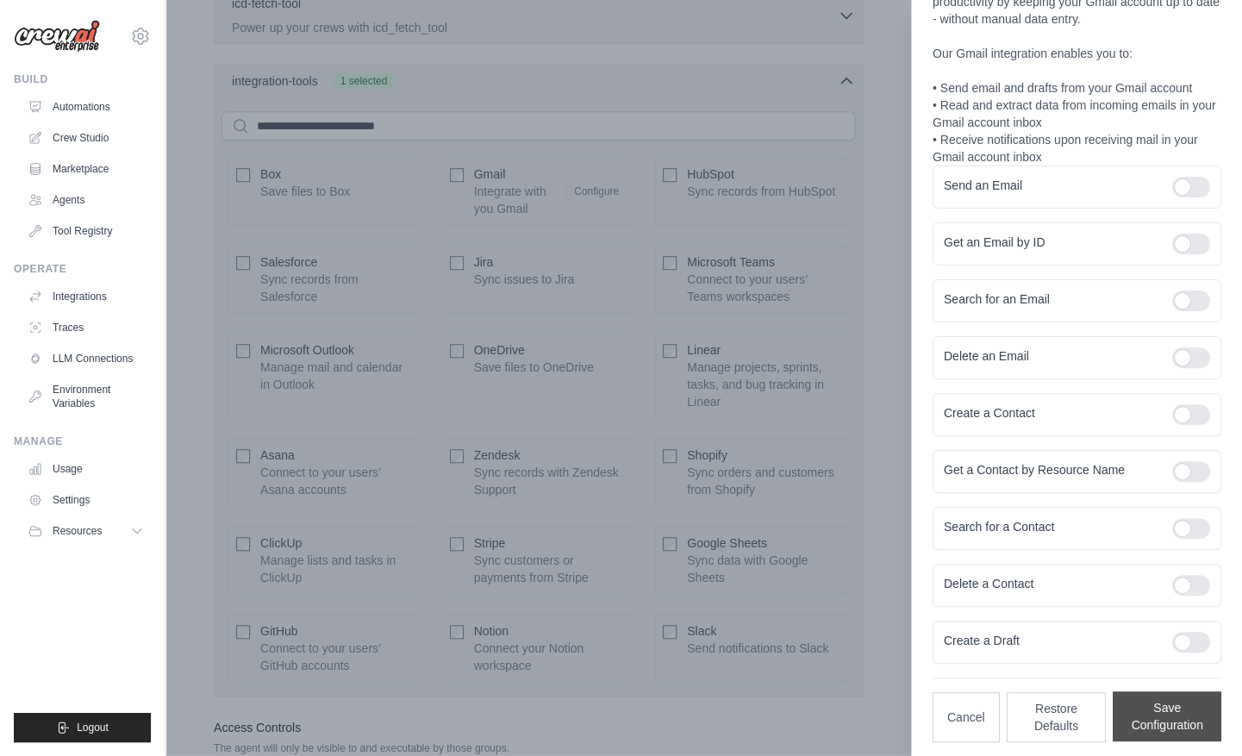
click at [1148, 713] on button "Save Configuration" at bounding box center [1167, 716] width 109 height 50
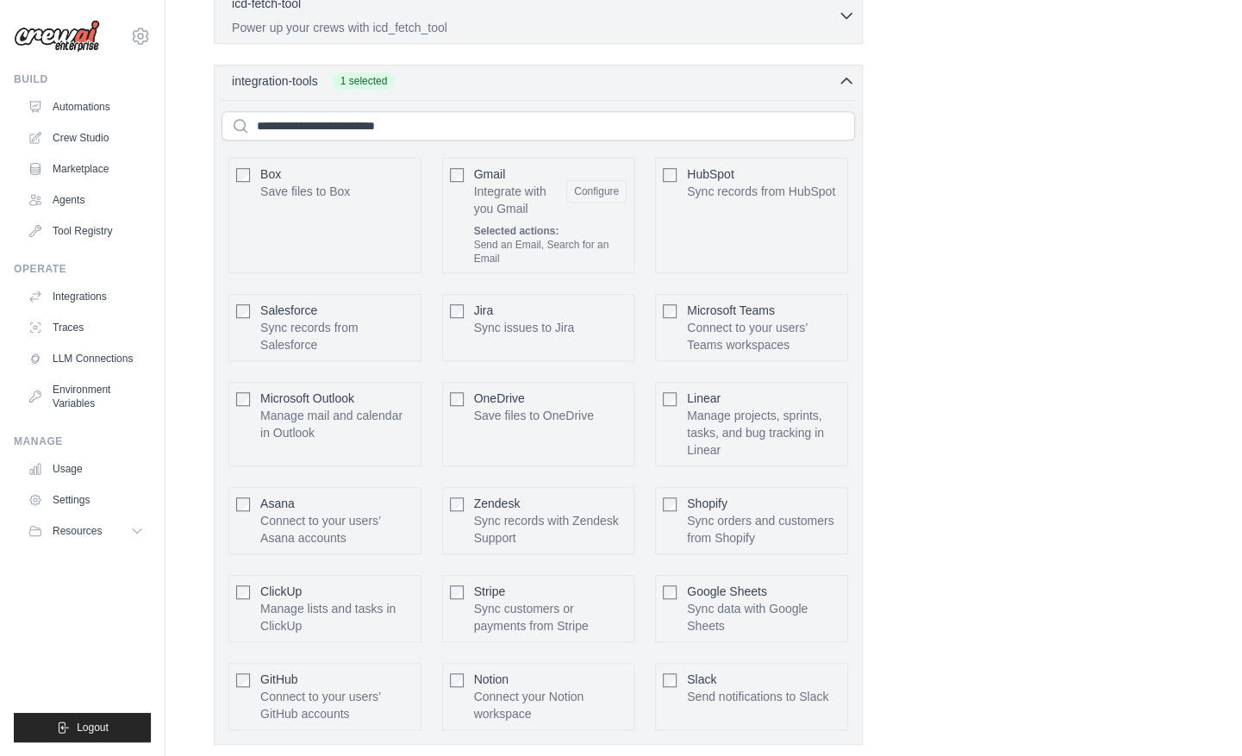
scroll to position [4357, 0]
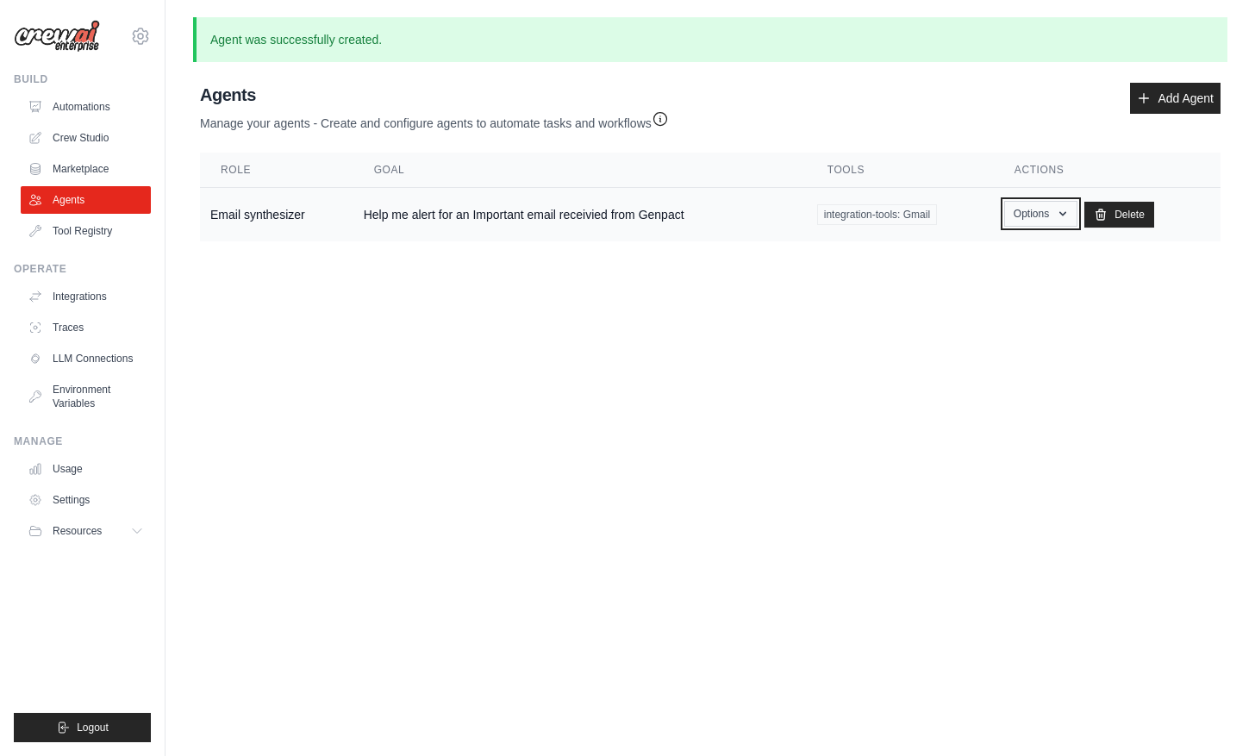
click at [1040, 214] on button "Options" at bounding box center [1040, 214] width 73 height 26
click at [785, 335] on body "[EMAIL_ADDRESS][DOMAIN_NAME] Settings Build Automations Crew Studio" at bounding box center [627, 378] width 1255 height 756
click at [1037, 218] on button "Options" at bounding box center [1040, 214] width 73 height 26
click at [512, 318] on body "[EMAIL_ADDRESS][DOMAIN_NAME] Settings Build Automations Crew Studio" at bounding box center [627, 378] width 1255 height 756
click at [87, 138] on link "Crew Studio" at bounding box center [87, 138] width 130 height 28
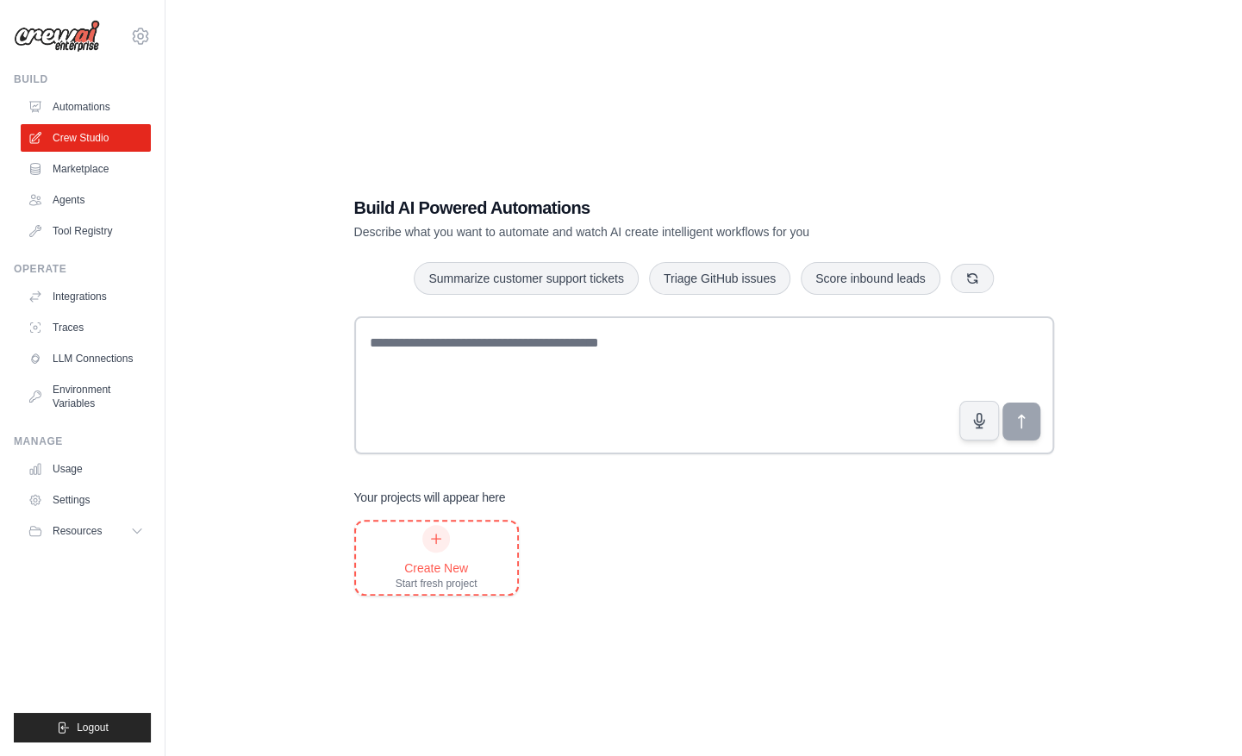
click at [441, 554] on div "Create New Start fresh project" at bounding box center [437, 558] width 82 height 66
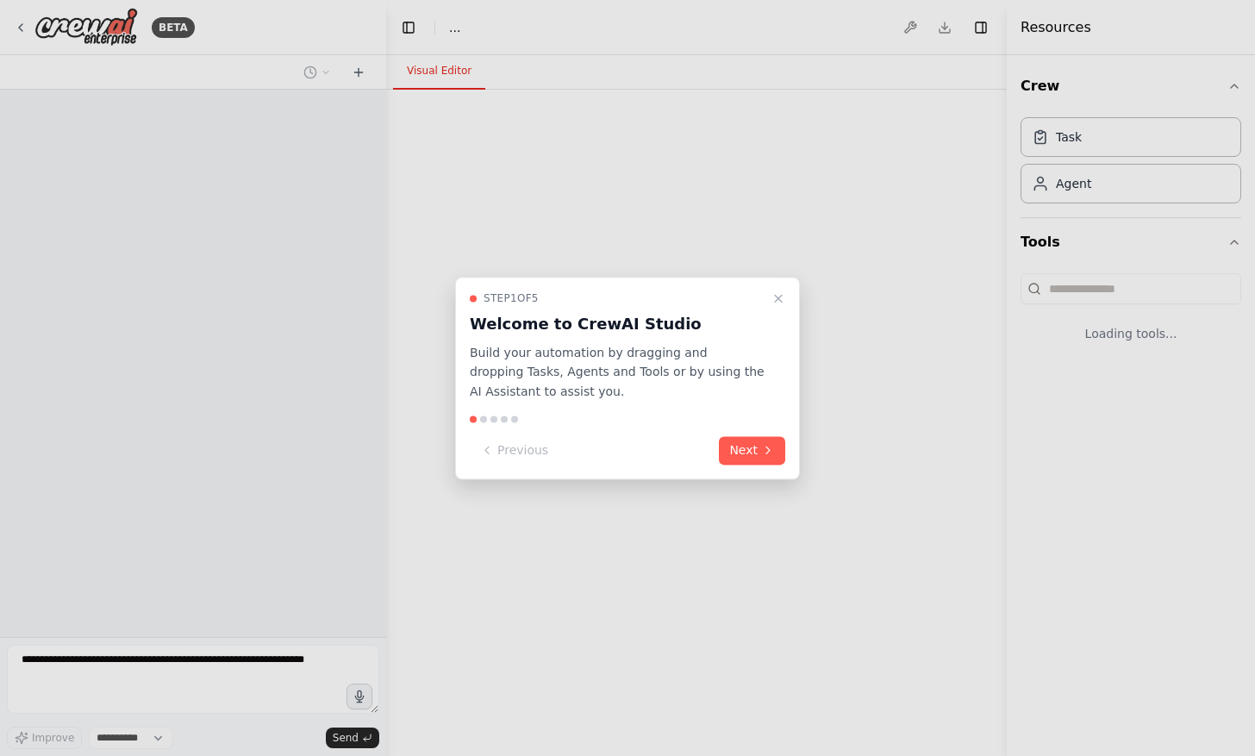
select select "****"
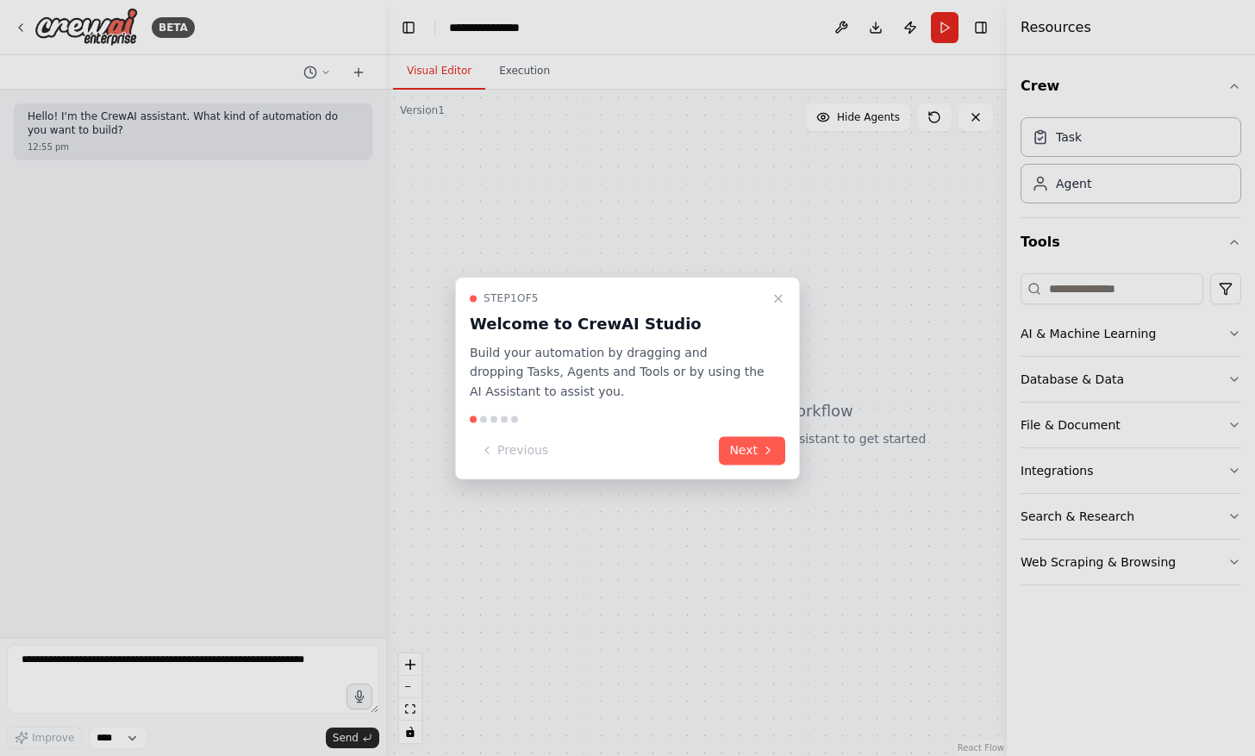
click at [1099, 187] on div at bounding box center [627, 378] width 1255 height 756
click at [745, 450] on button "Next" at bounding box center [752, 450] width 66 height 28
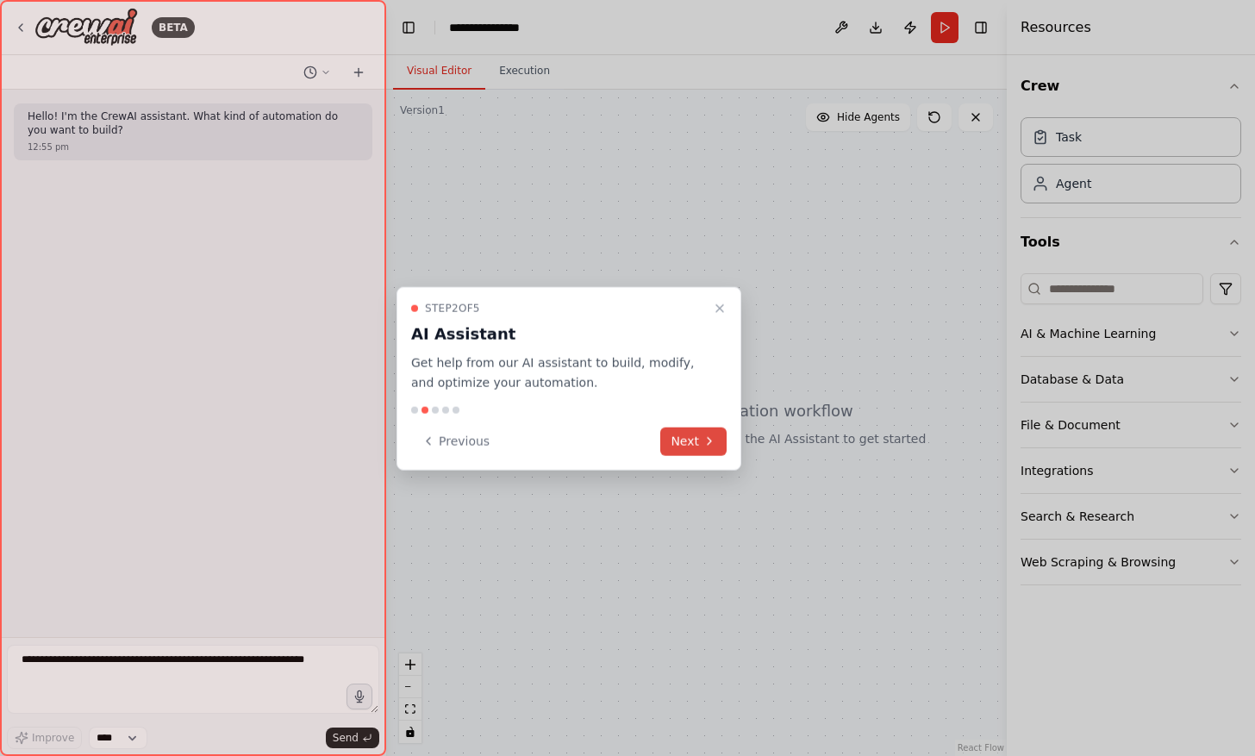
click at [745, 450] on div at bounding box center [627, 378] width 1255 height 756
click at [700, 443] on button "Next" at bounding box center [693, 441] width 66 height 28
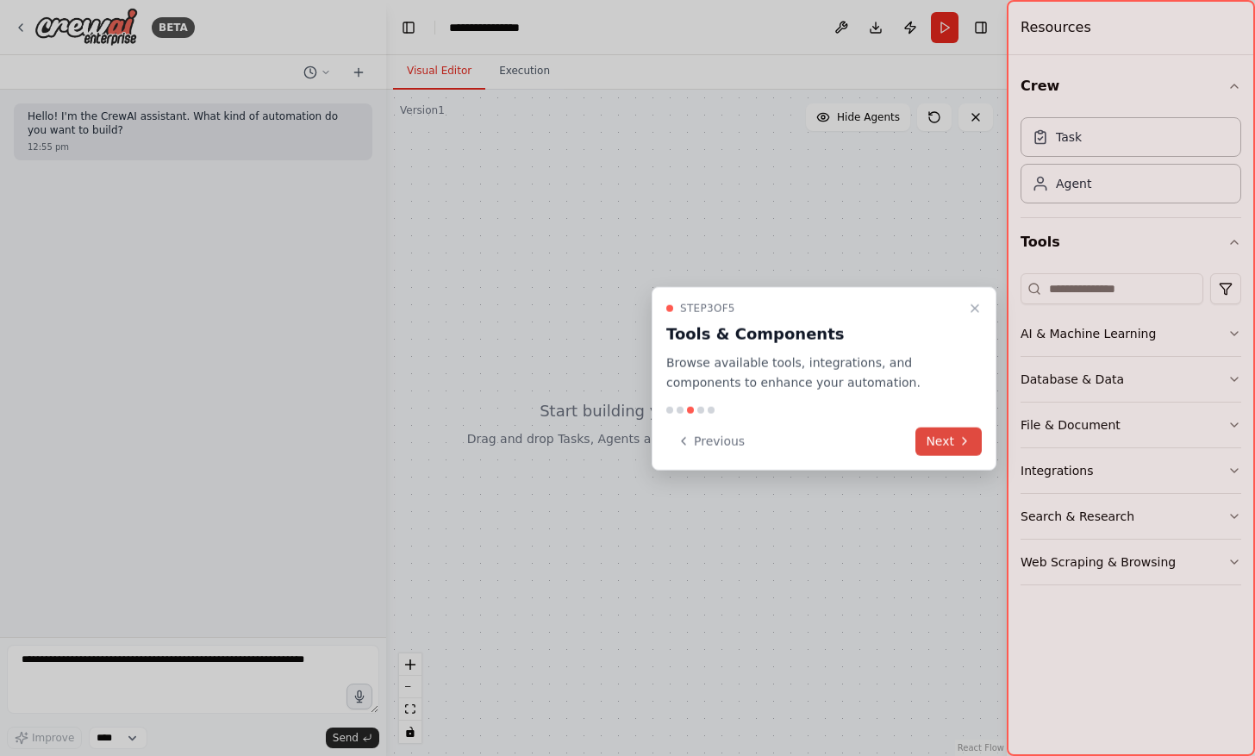
click at [942, 441] on button "Next" at bounding box center [949, 441] width 66 height 28
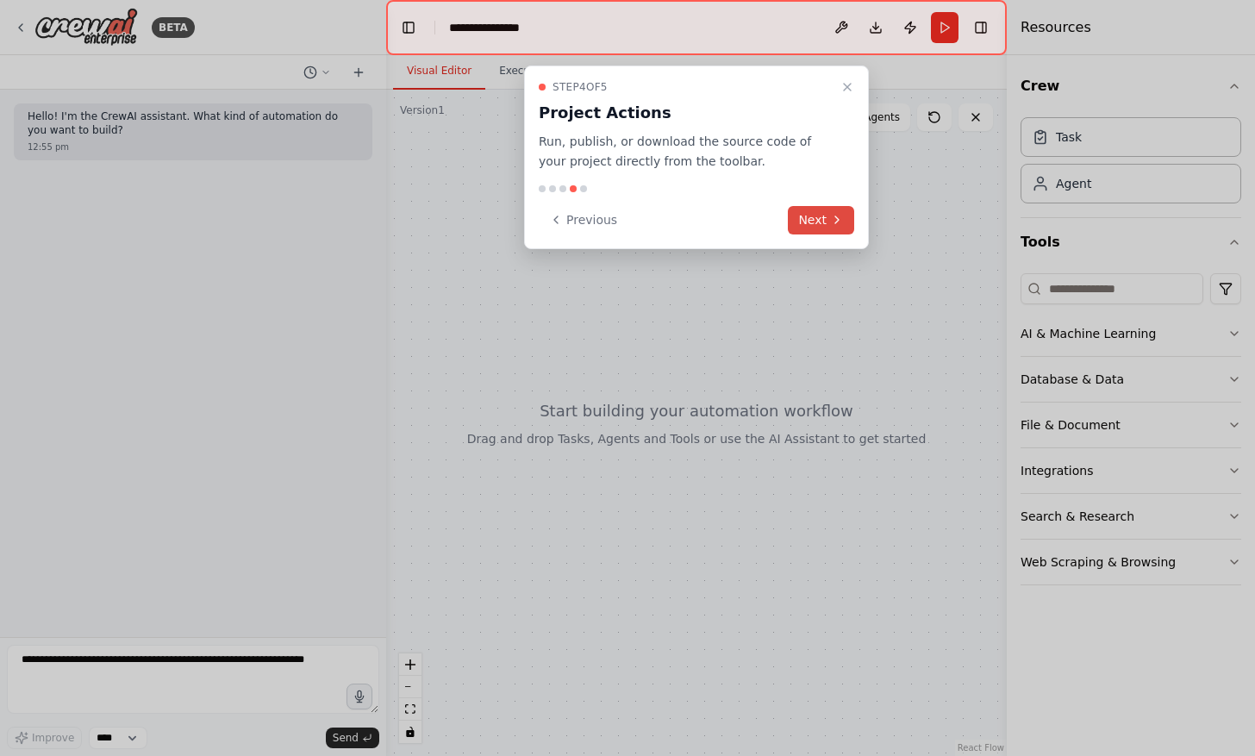
click at [819, 223] on button "Next" at bounding box center [821, 220] width 66 height 28
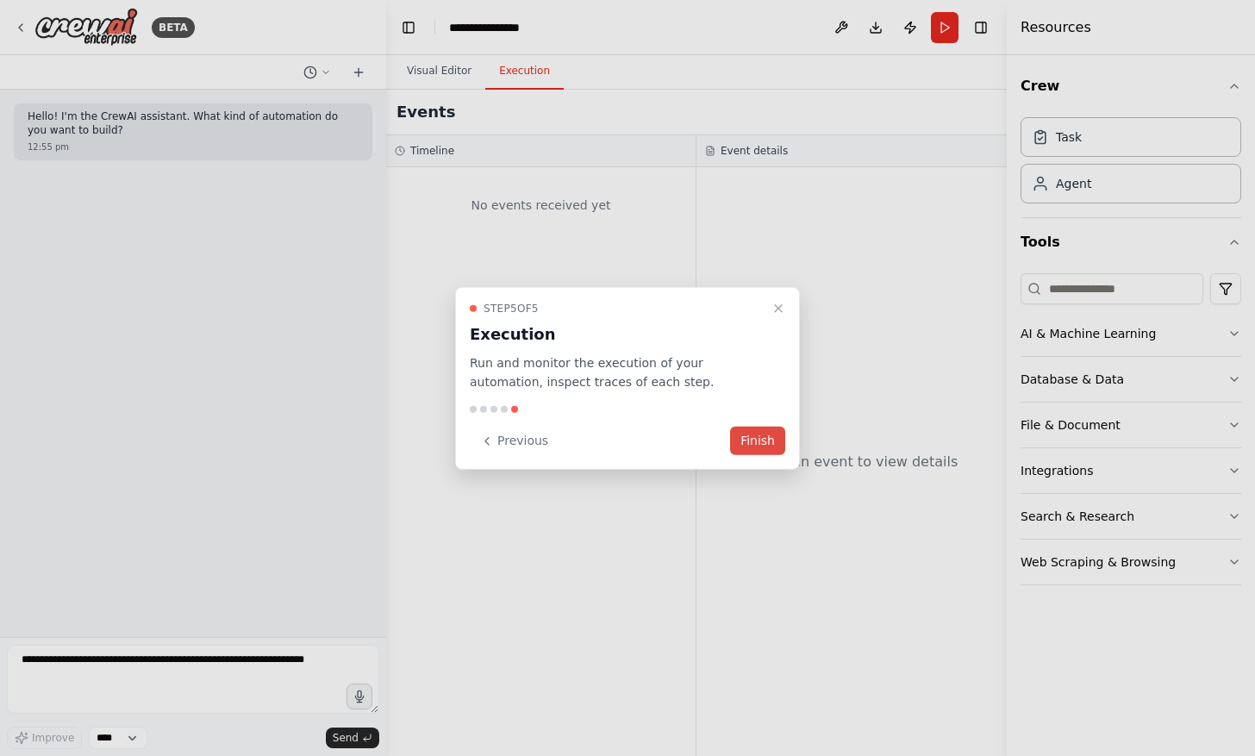
click at [766, 435] on button "Finish" at bounding box center [757, 441] width 55 height 28
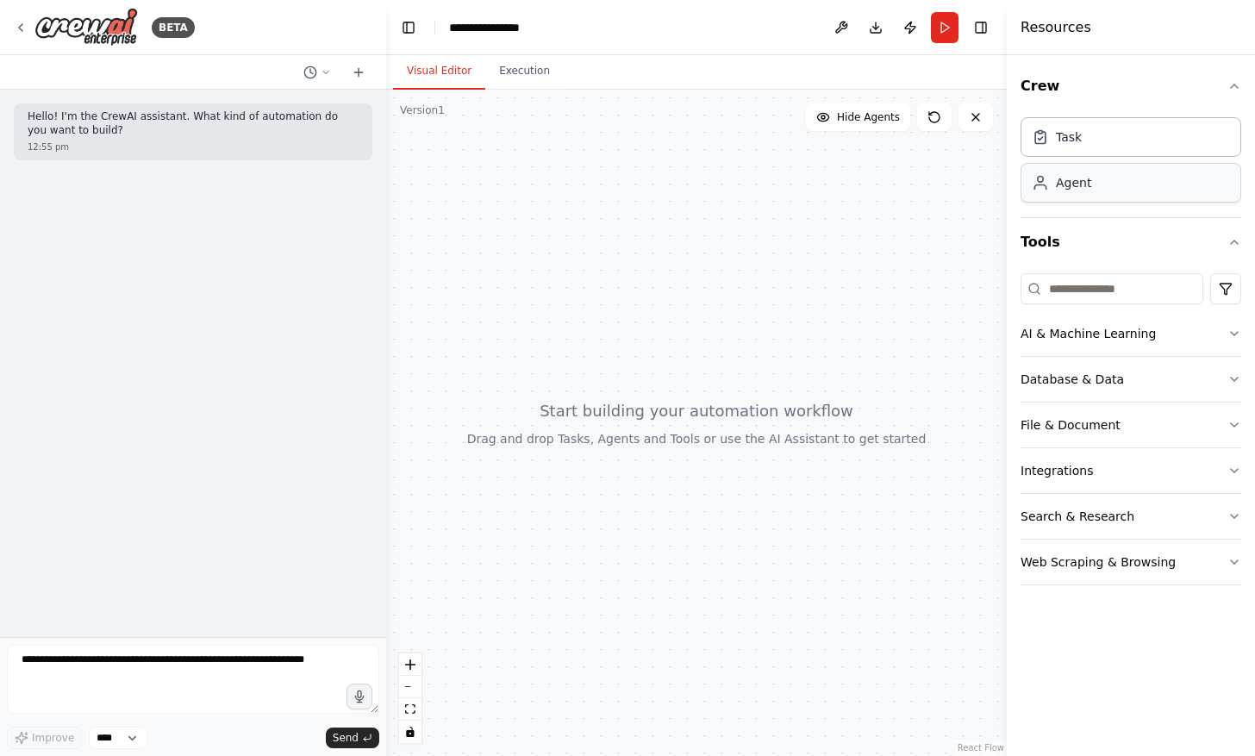
click at [1094, 185] on div "Agent" at bounding box center [1131, 183] width 221 height 40
click at [1079, 186] on div "Agent" at bounding box center [1073, 182] width 35 height 17
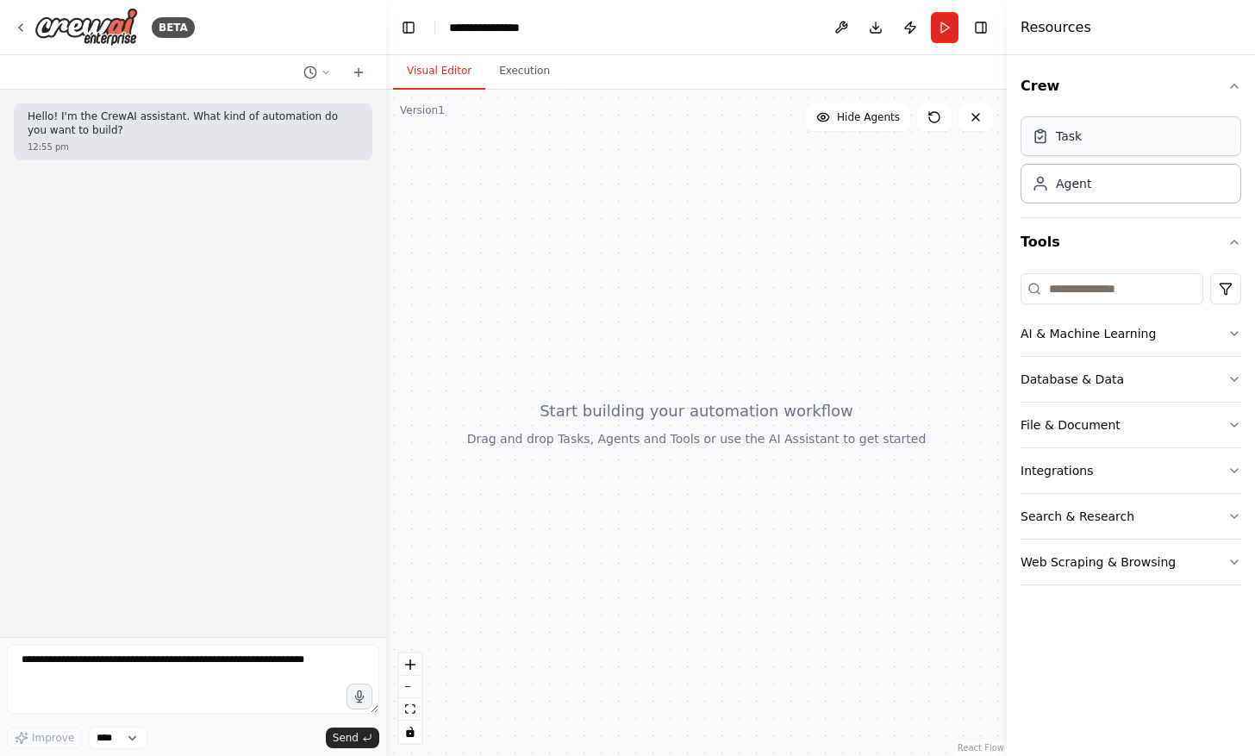
click at [1086, 137] on div "Task" at bounding box center [1131, 136] width 221 height 40
click at [1078, 197] on div "Agent" at bounding box center [1131, 183] width 221 height 40
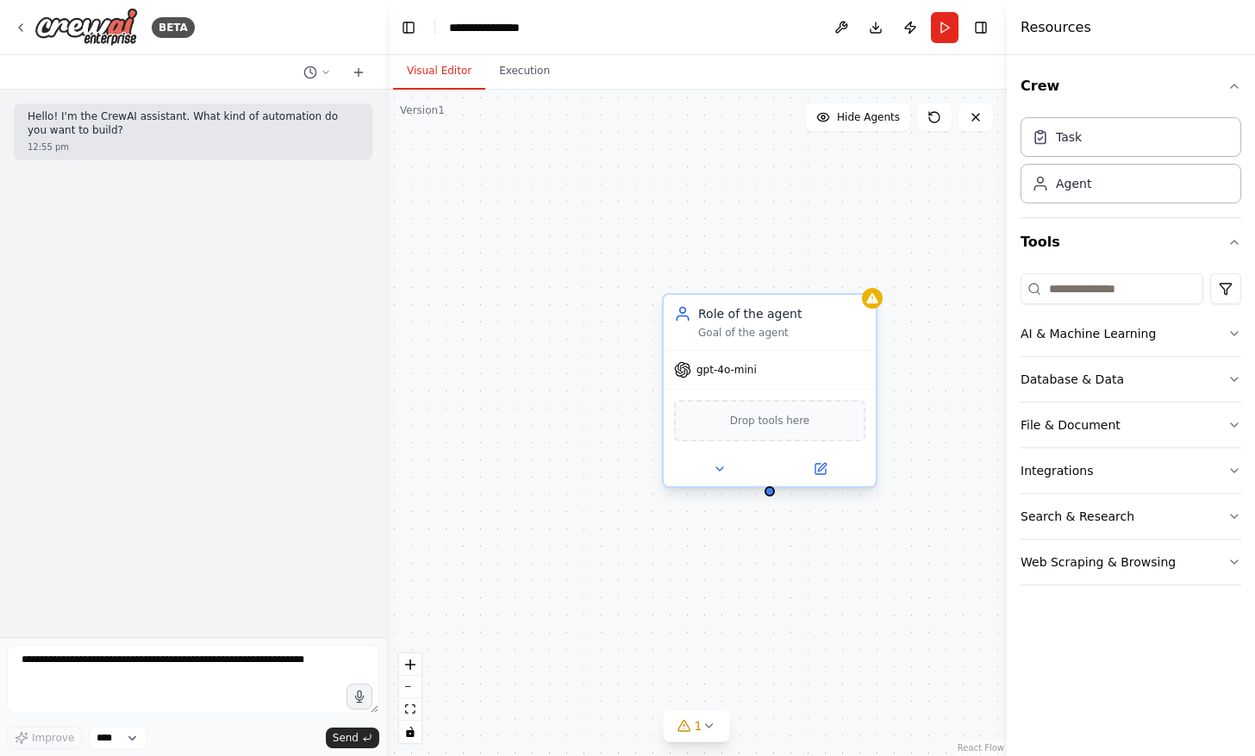
click at [754, 412] on span "Drop tools here" at bounding box center [770, 420] width 80 height 17
click at [719, 467] on icon at bounding box center [719, 468] width 7 height 3
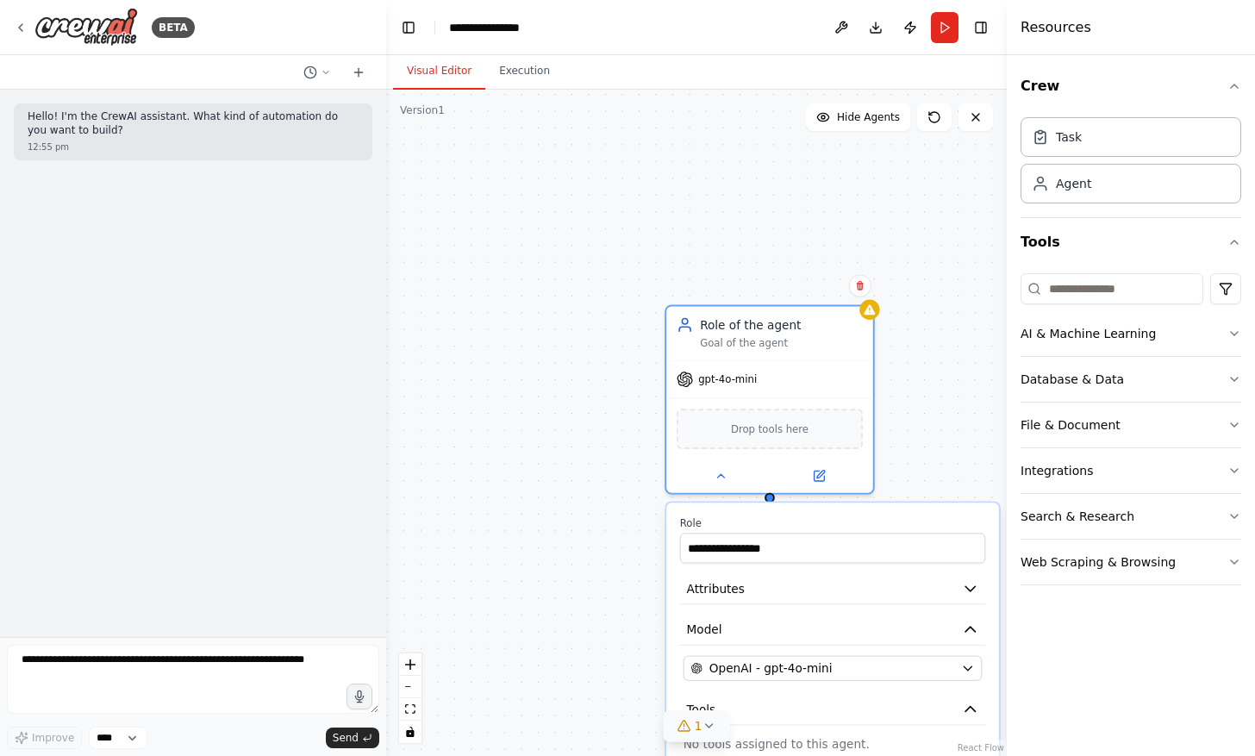
click at [702, 726] on icon at bounding box center [709, 726] width 14 height 14
click at [810, 647] on icon at bounding box center [817, 648] width 14 height 14
click at [862, 291] on button at bounding box center [860, 285] width 22 height 22
click at [860, 283] on icon at bounding box center [860, 285] width 7 height 9
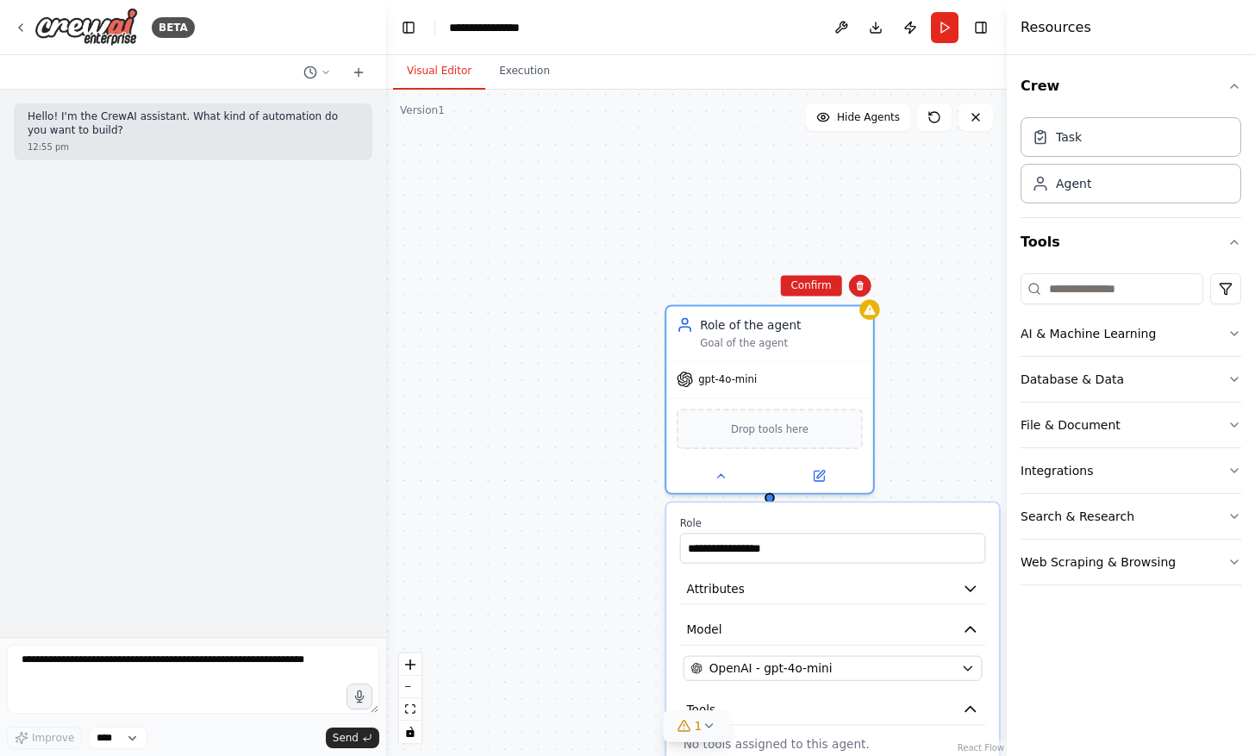
click at [604, 393] on div "**********" at bounding box center [696, 423] width 621 height 666
click at [328, 69] on icon at bounding box center [326, 72] width 10 height 10
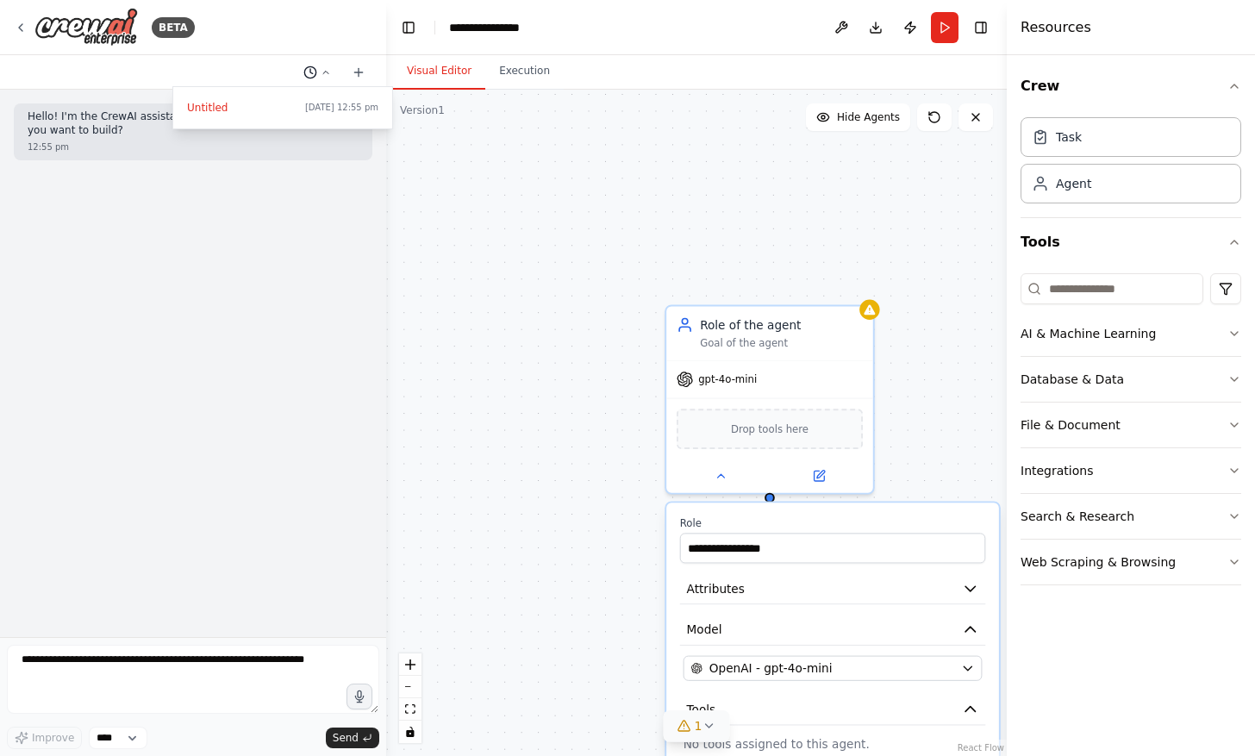
click at [328, 69] on div at bounding box center [193, 378] width 386 height 756
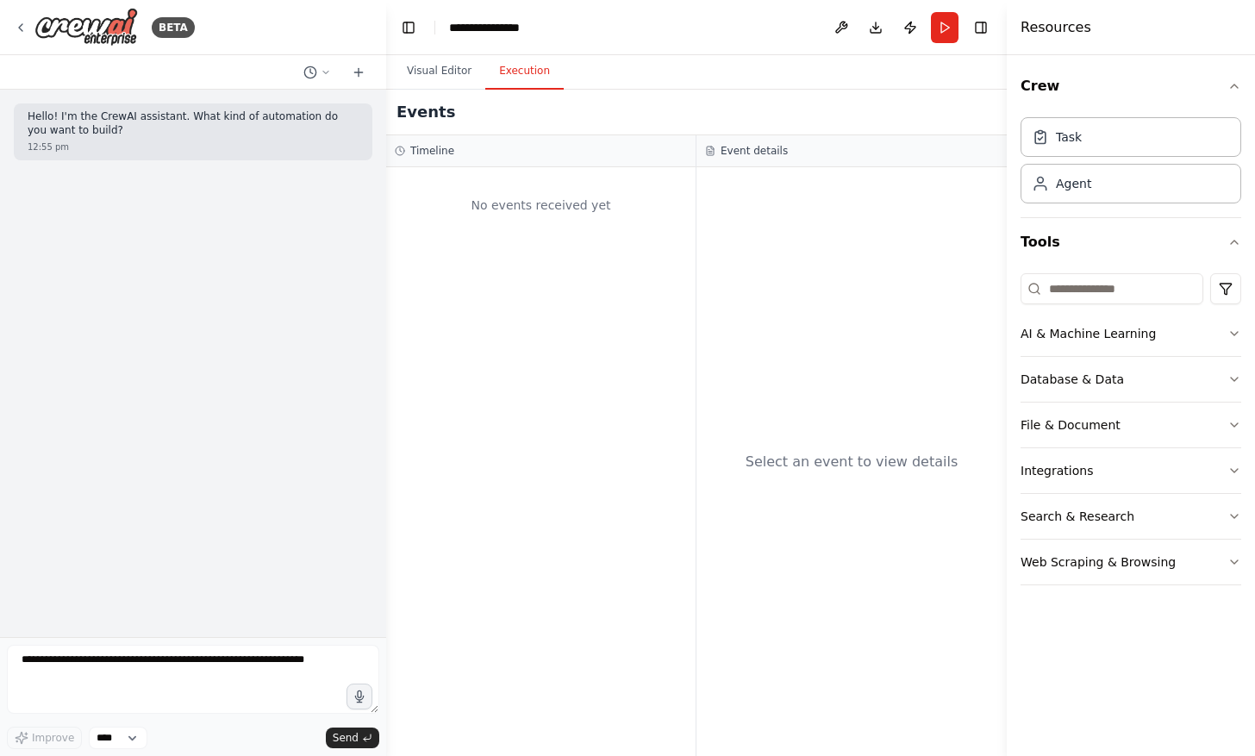
click at [519, 71] on button "Execution" at bounding box center [524, 71] width 78 height 36
click at [445, 79] on button "Visual Editor" at bounding box center [439, 71] width 92 height 36
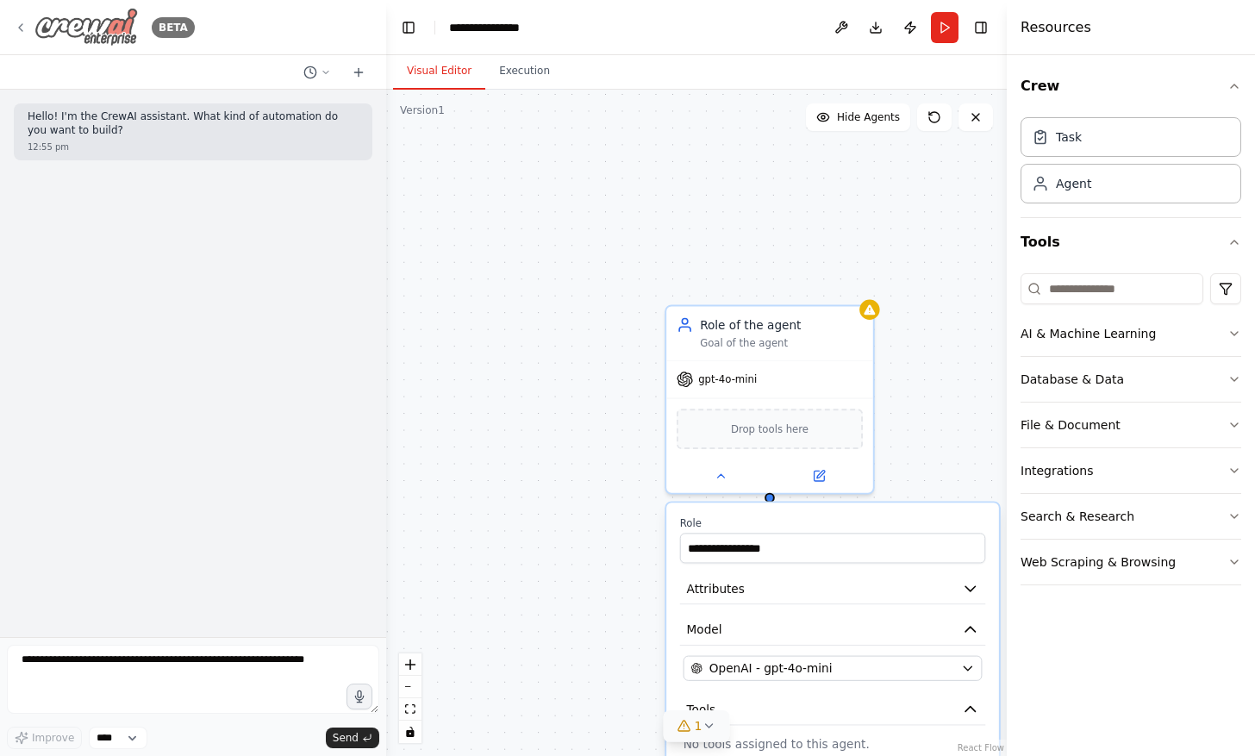
click at [16, 28] on icon at bounding box center [21, 28] width 14 height 14
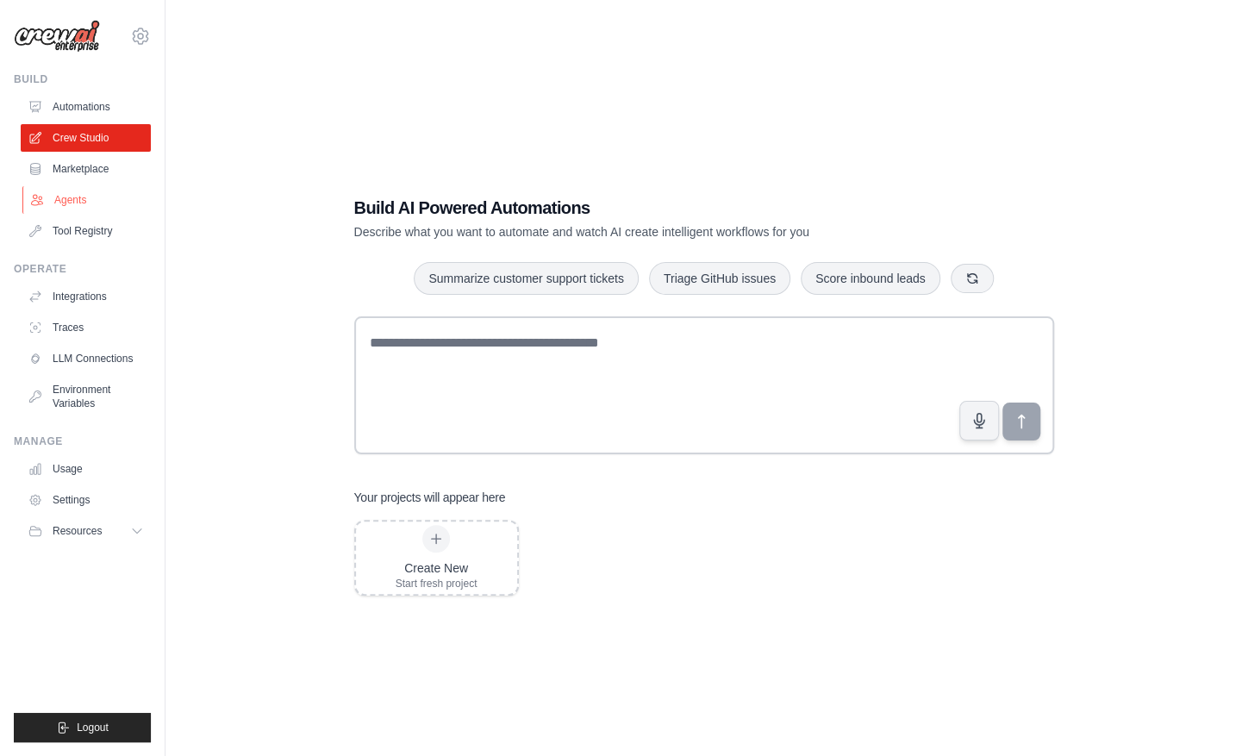
click at [74, 200] on link "Agents" at bounding box center [87, 200] width 130 height 28
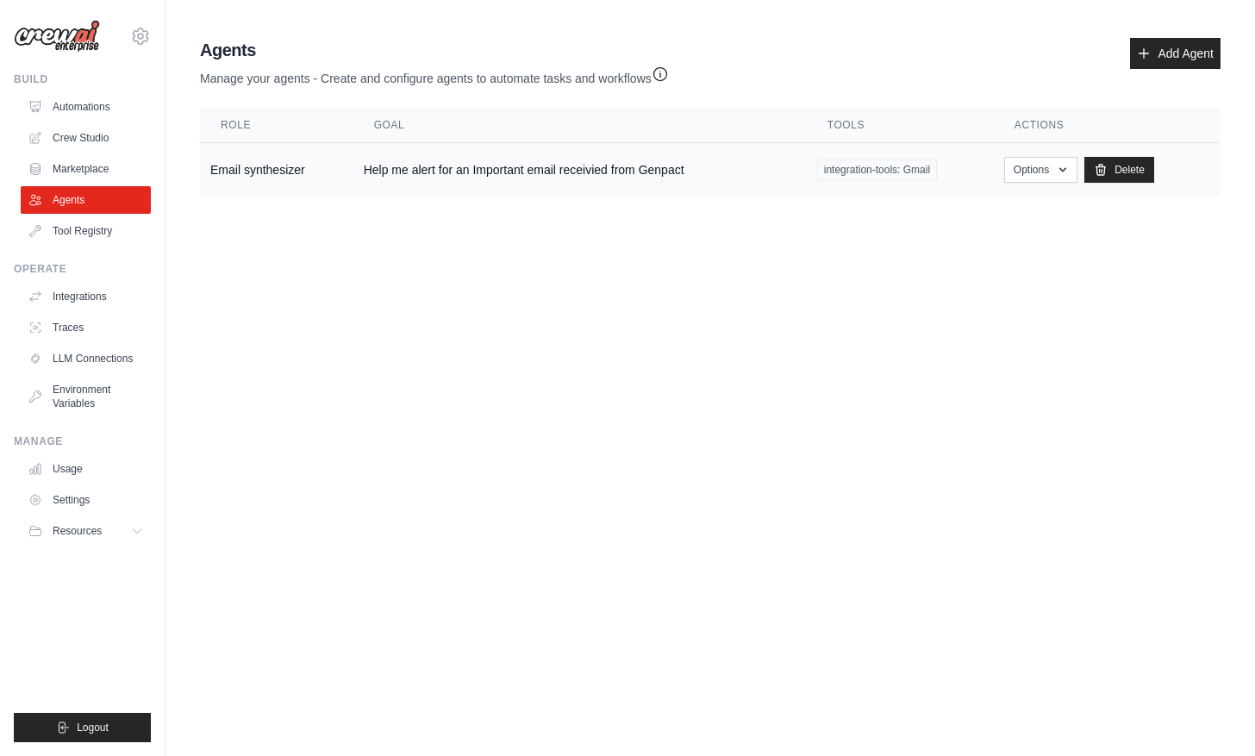
click at [285, 166] on td "Email synthesizer" at bounding box center [276, 170] width 153 height 54
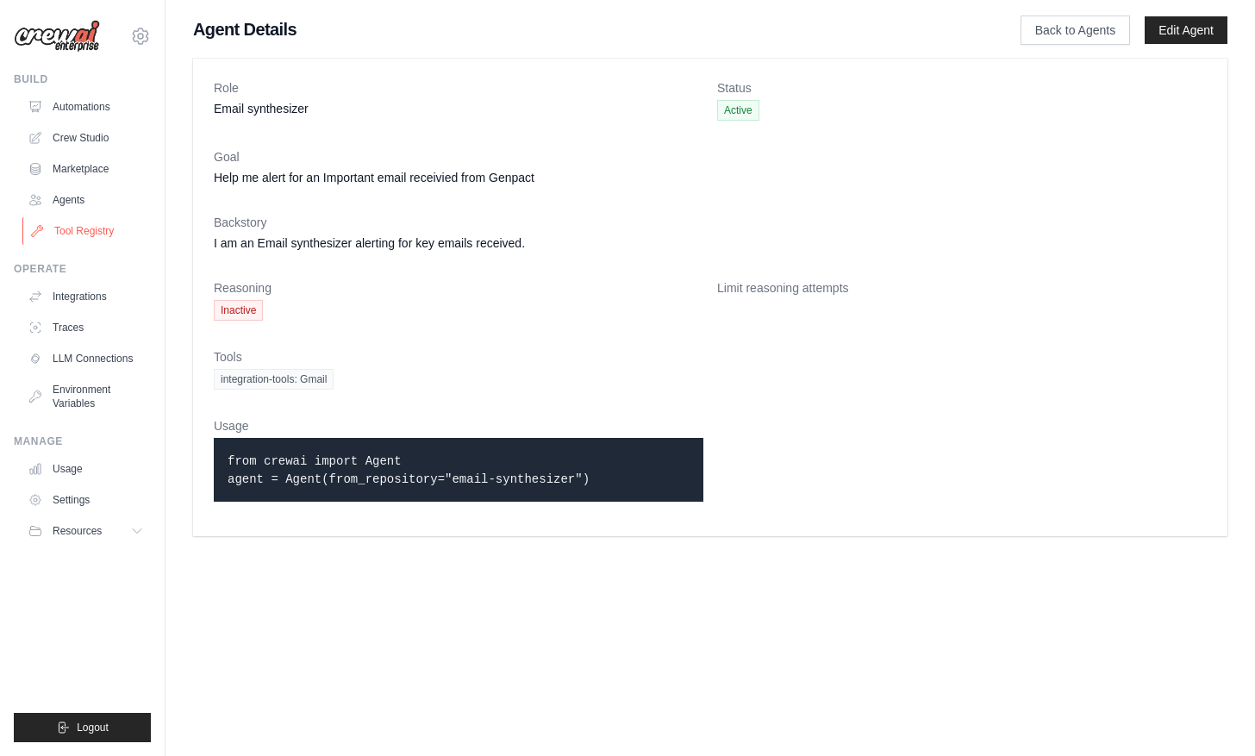
click at [99, 236] on link "Tool Registry" at bounding box center [87, 231] width 130 height 28
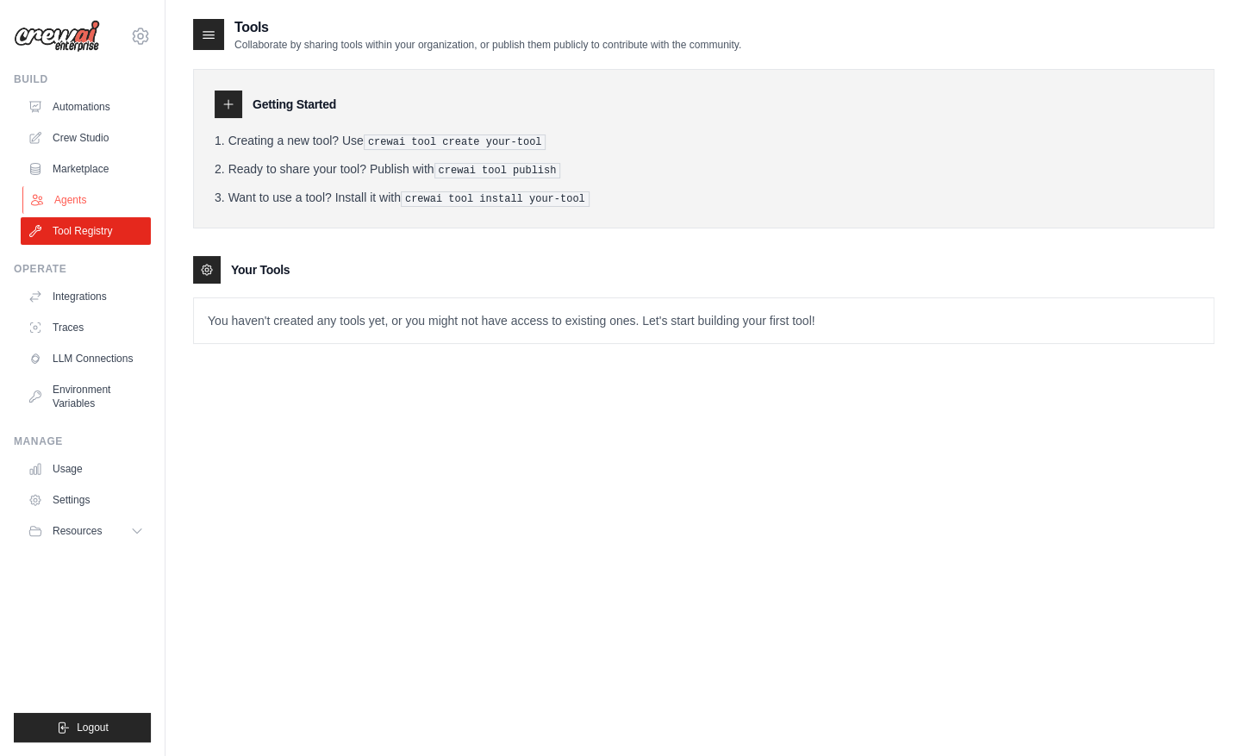
click at [62, 205] on link "Agents" at bounding box center [87, 200] width 130 height 28
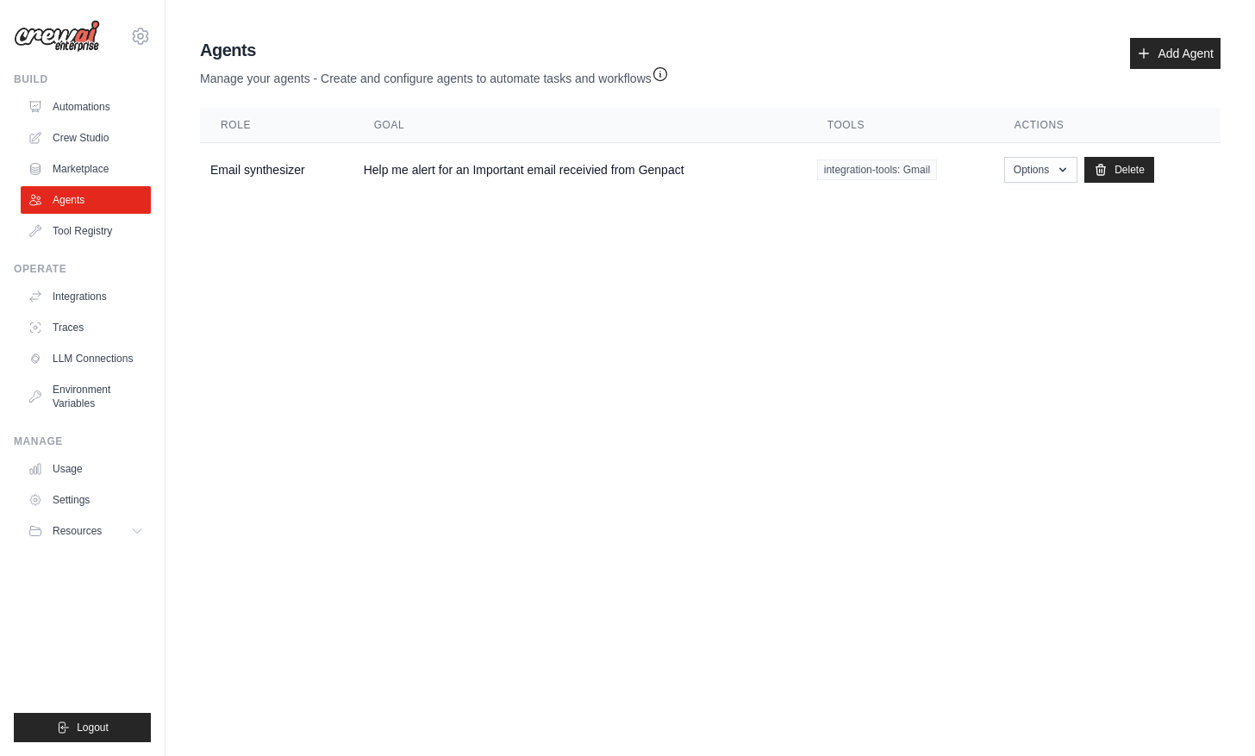
click at [83, 134] on link "Crew Studio" at bounding box center [86, 138] width 130 height 28
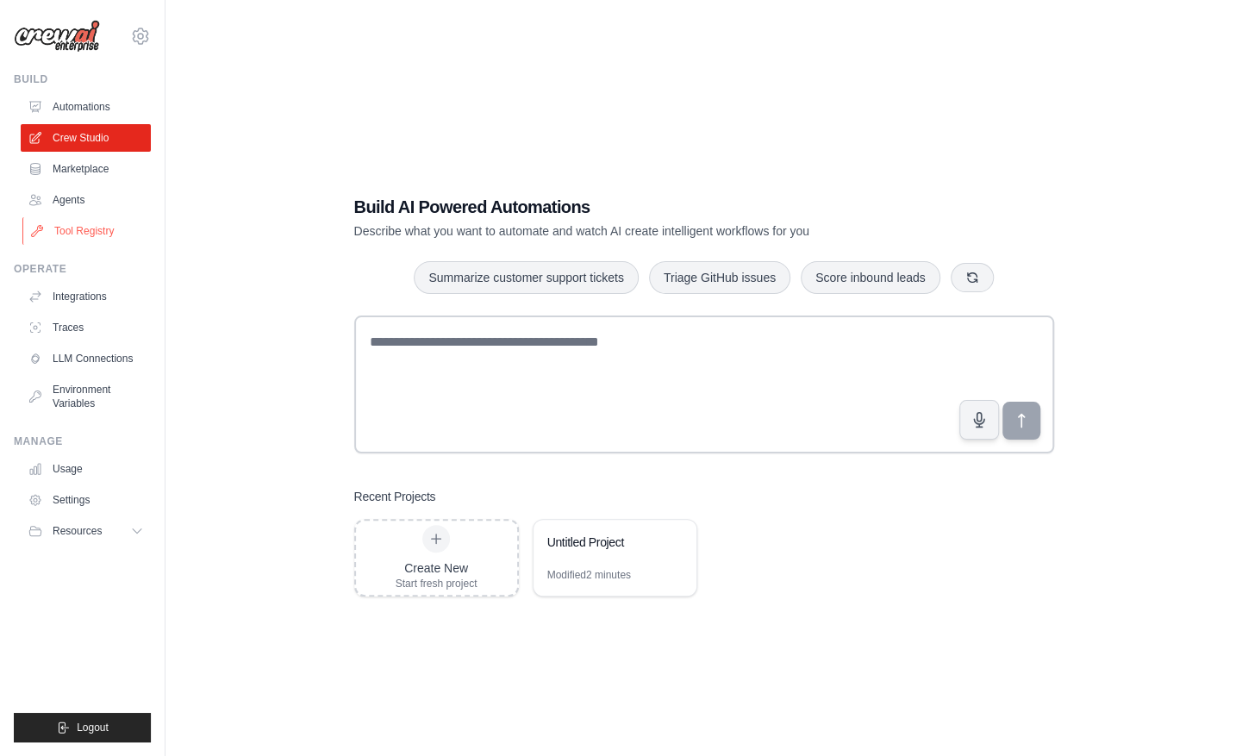
click at [92, 226] on link "Tool Registry" at bounding box center [87, 231] width 130 height 28
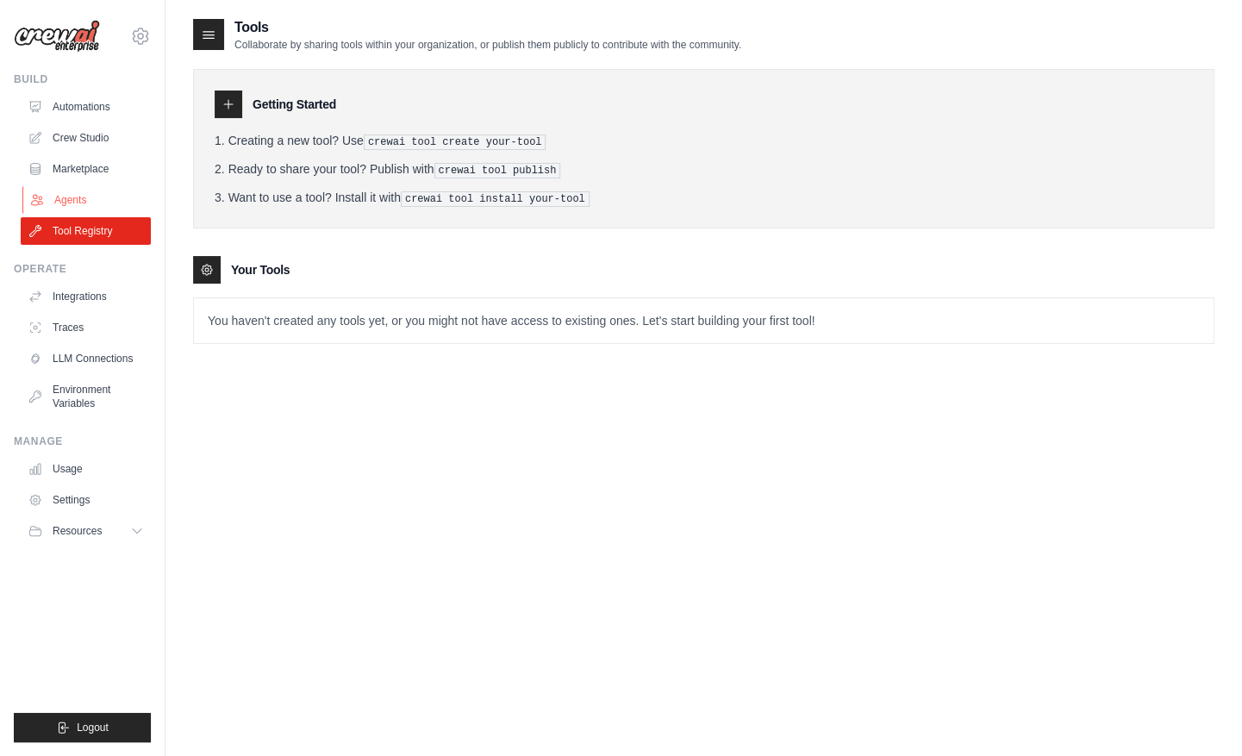
click at [74, 202] on link "Agents" at bounding box center [87, 200] width 130 height 28
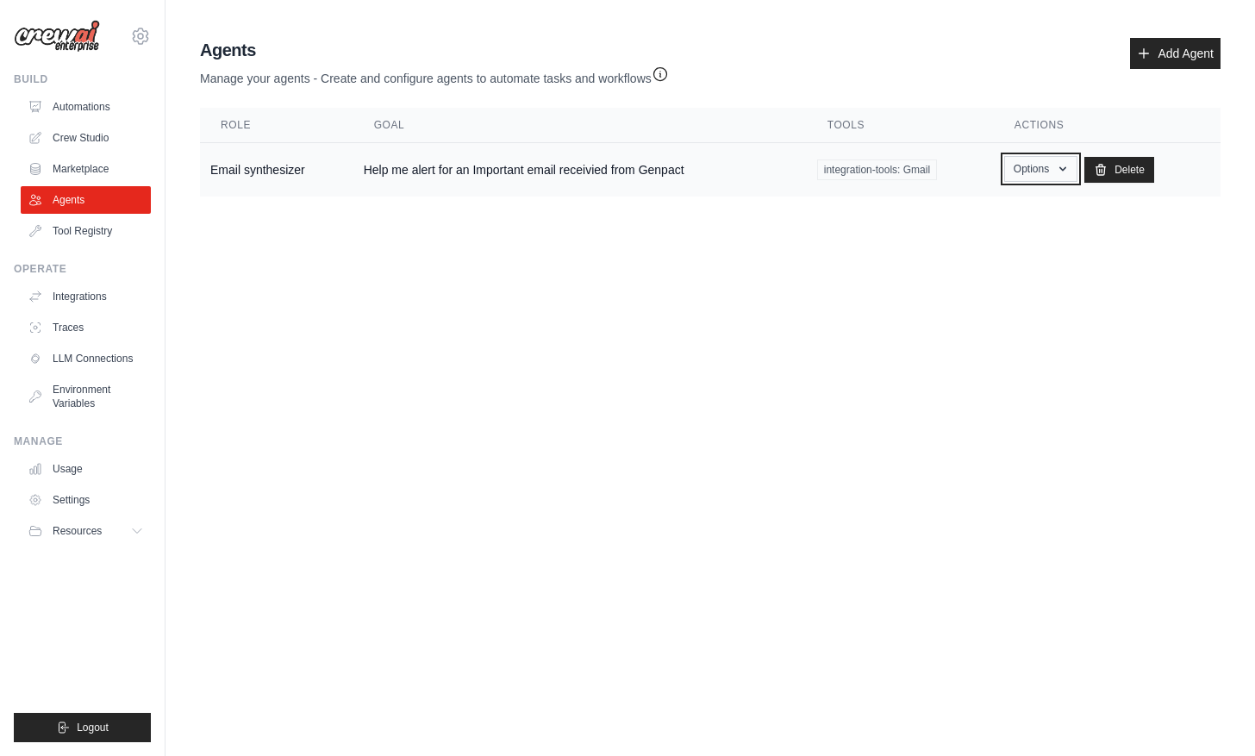
click at [1060, 175] on icon "button" at bounding box center [1063, 169] width 14 height 14
click at [1005, 243] on link "Edit" at bounding box center [1016, 239] width 124 height 31
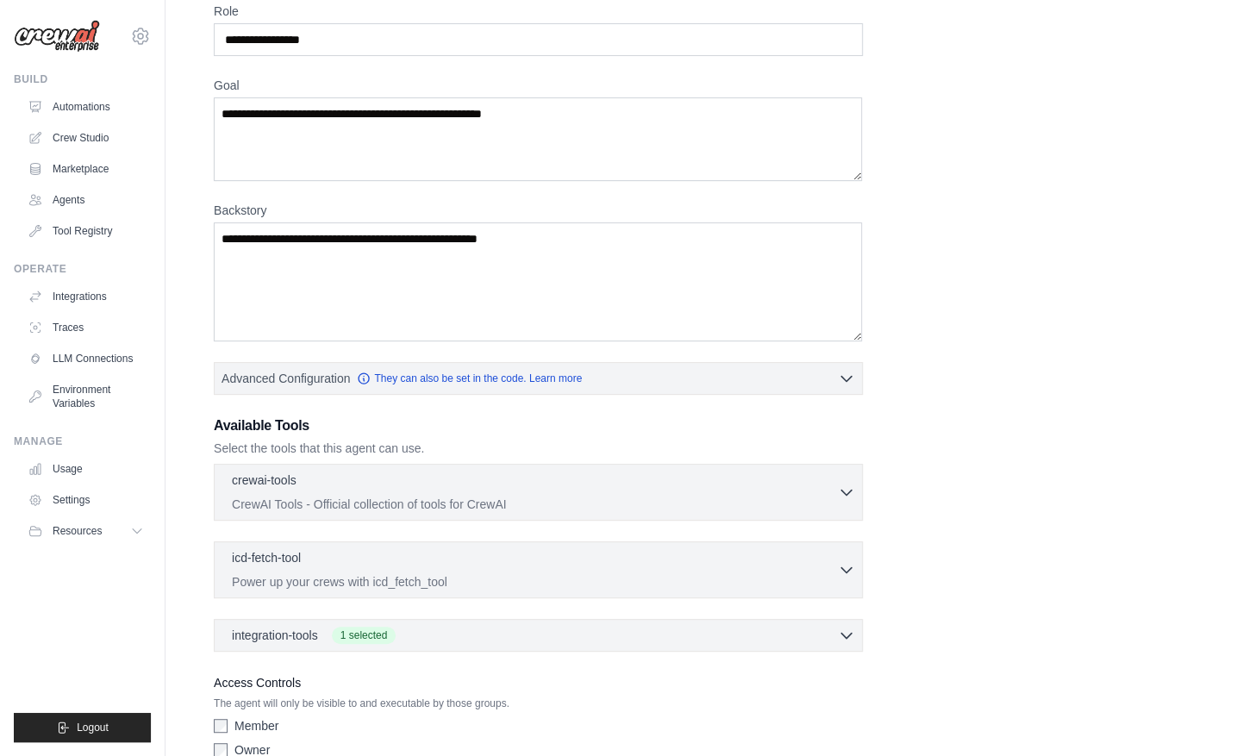
scroll to position [212, 0]
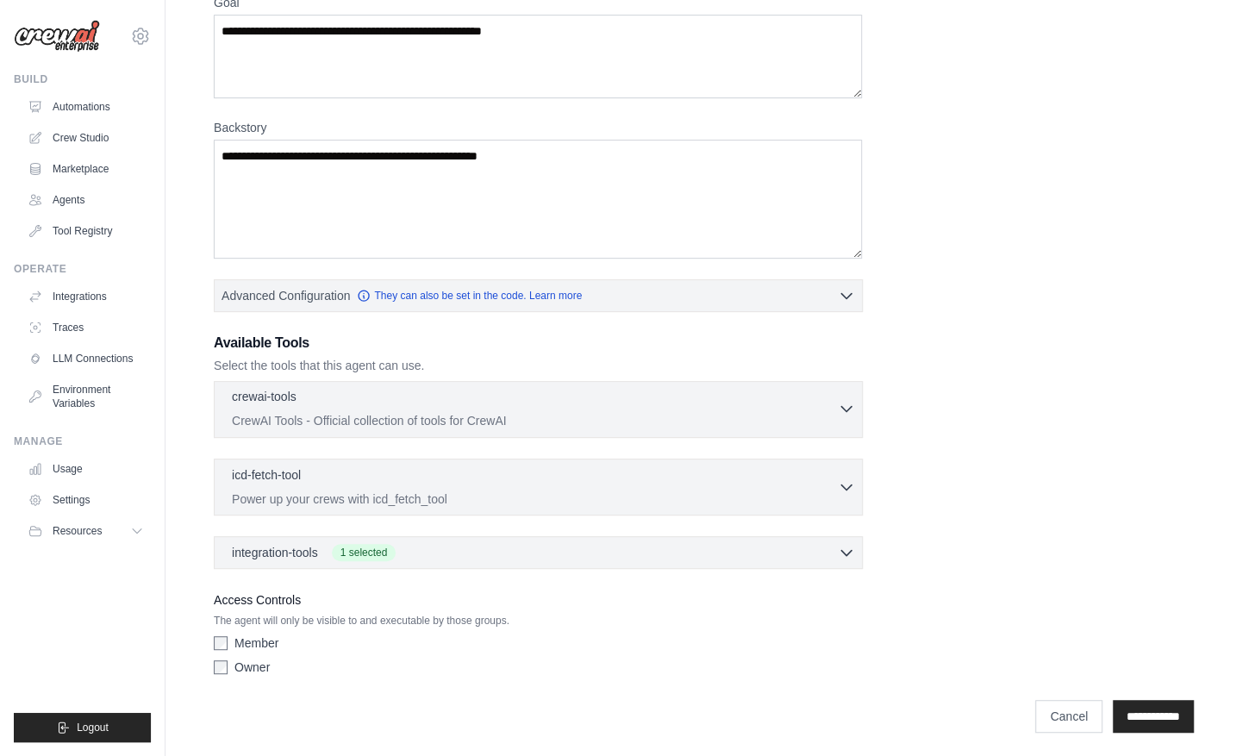
click at [520, 415] on p "CrewAI Tools - Official collection of tools for CrewAI" at bounding box center [535, 420] width 606 height 17
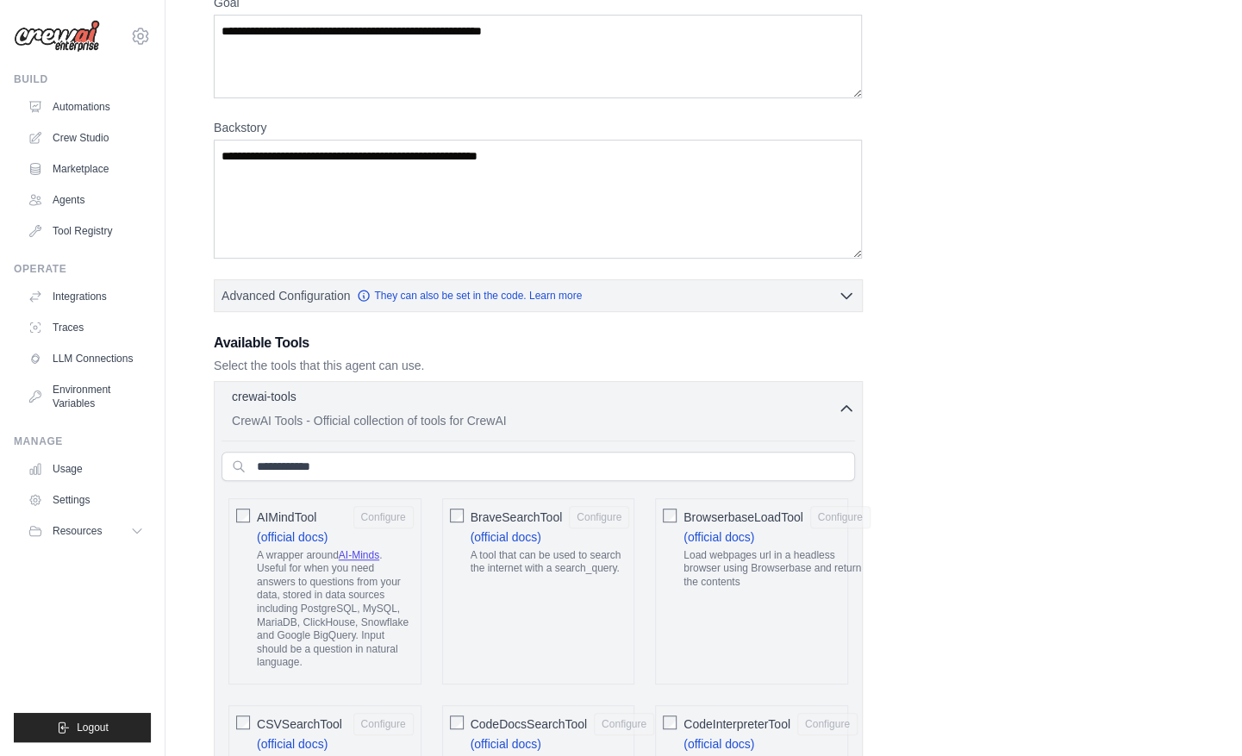
click at [520, 415] on p "CrewAI Tools - Official collection of tools for CrewAI" at bounding box center [535, 420] width 606 height 17
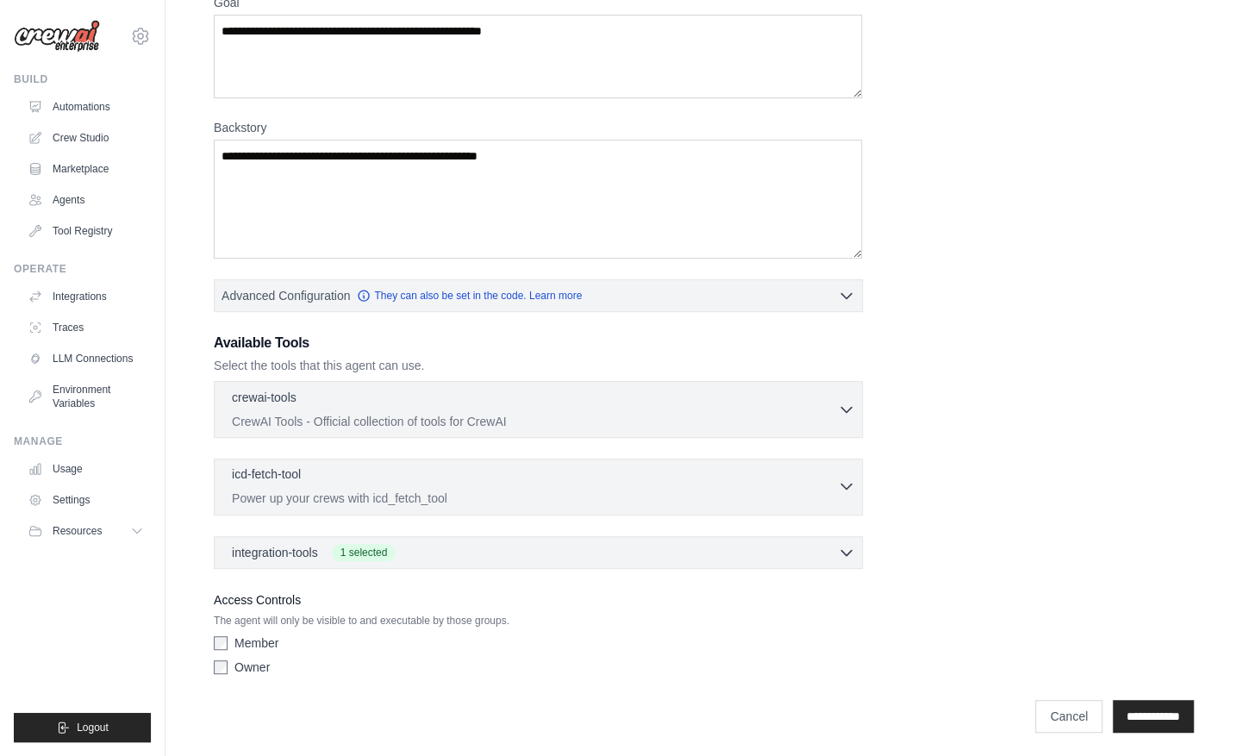
click at [472, 481] on div "icd-fetch-tool 0 selected" at bounding box center [535, 476] width 606 height 21
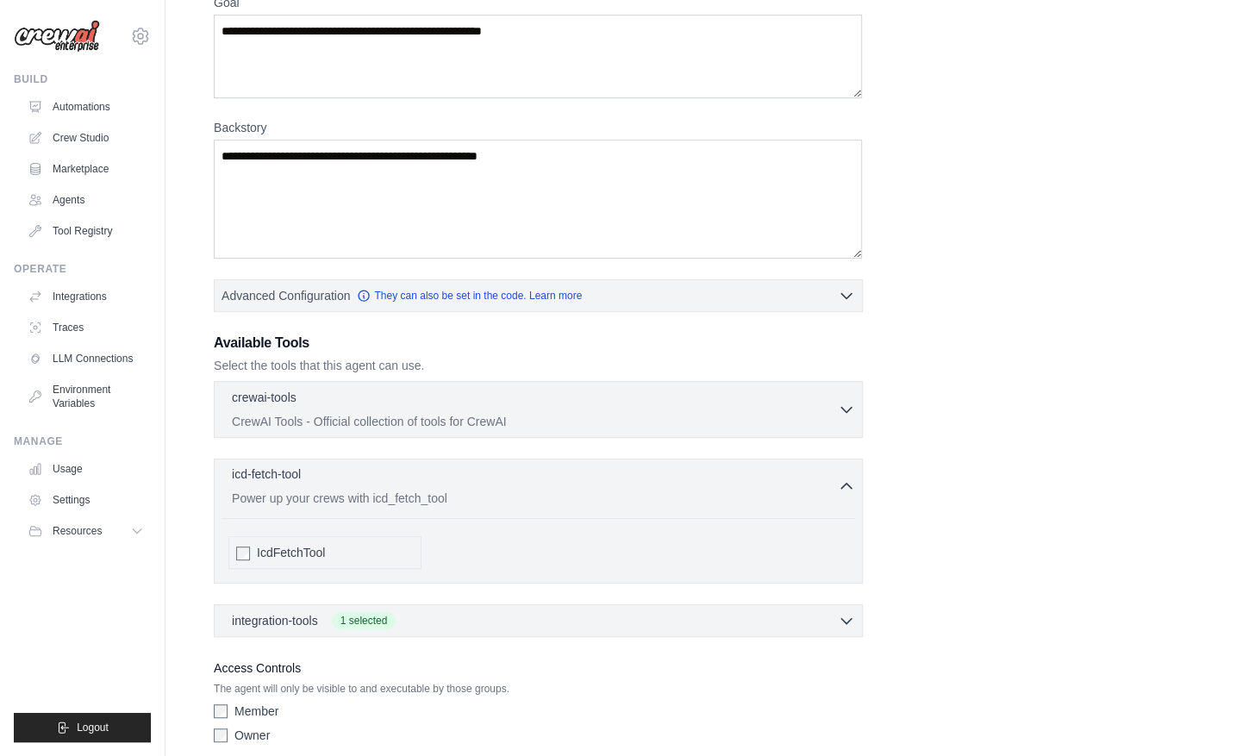
click at [472, 481] on div "icd-fetch-tool 0 selected" at bounding box center [535, 476] width 606 height 21
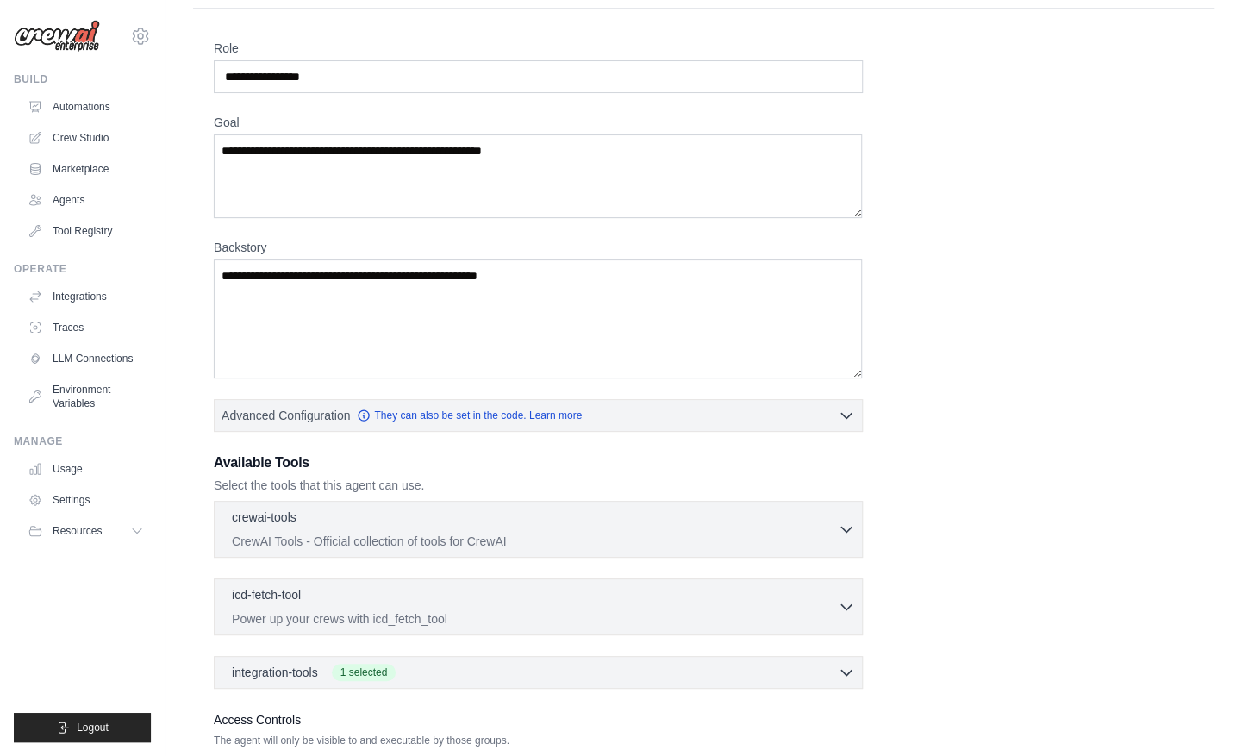
scroll to position [91, 0]
click at [85, 236] on link "Tool Registry" at bounding box center [87, 231] width 130 height 28
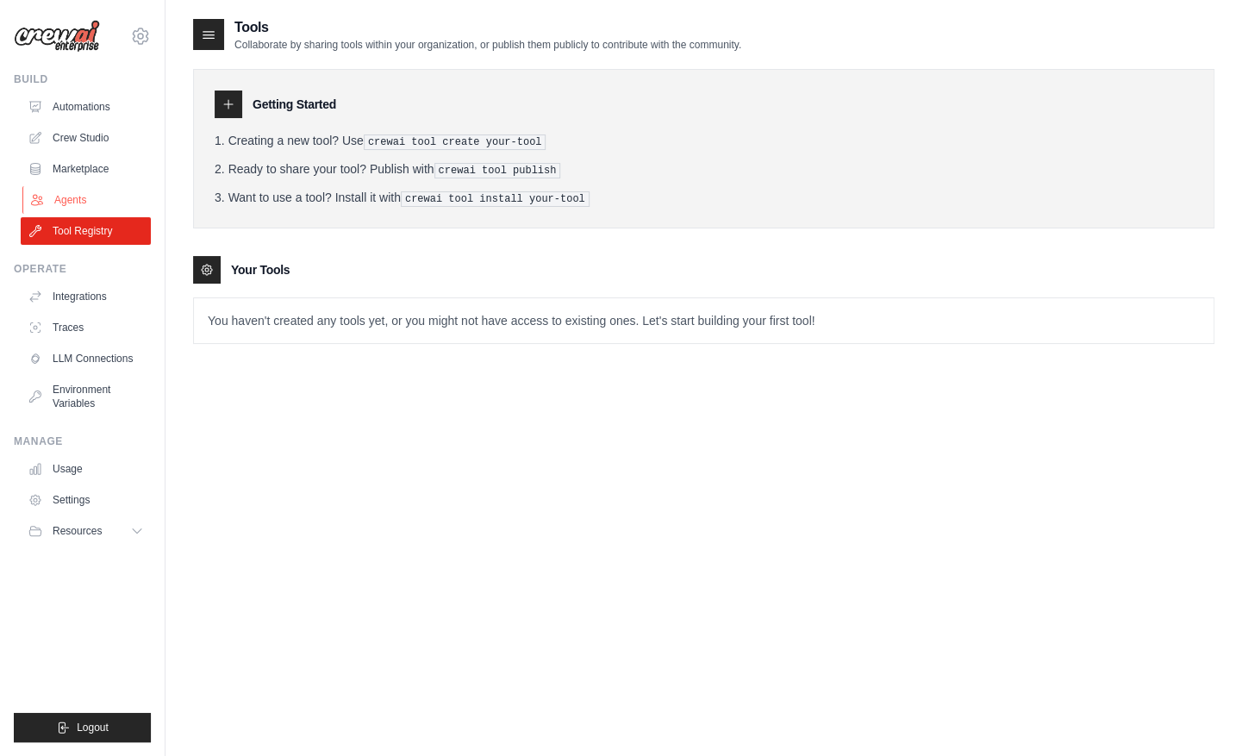
click at [82, 205] on link "Agents" at bounding box center [87, 200] width 130 height 28
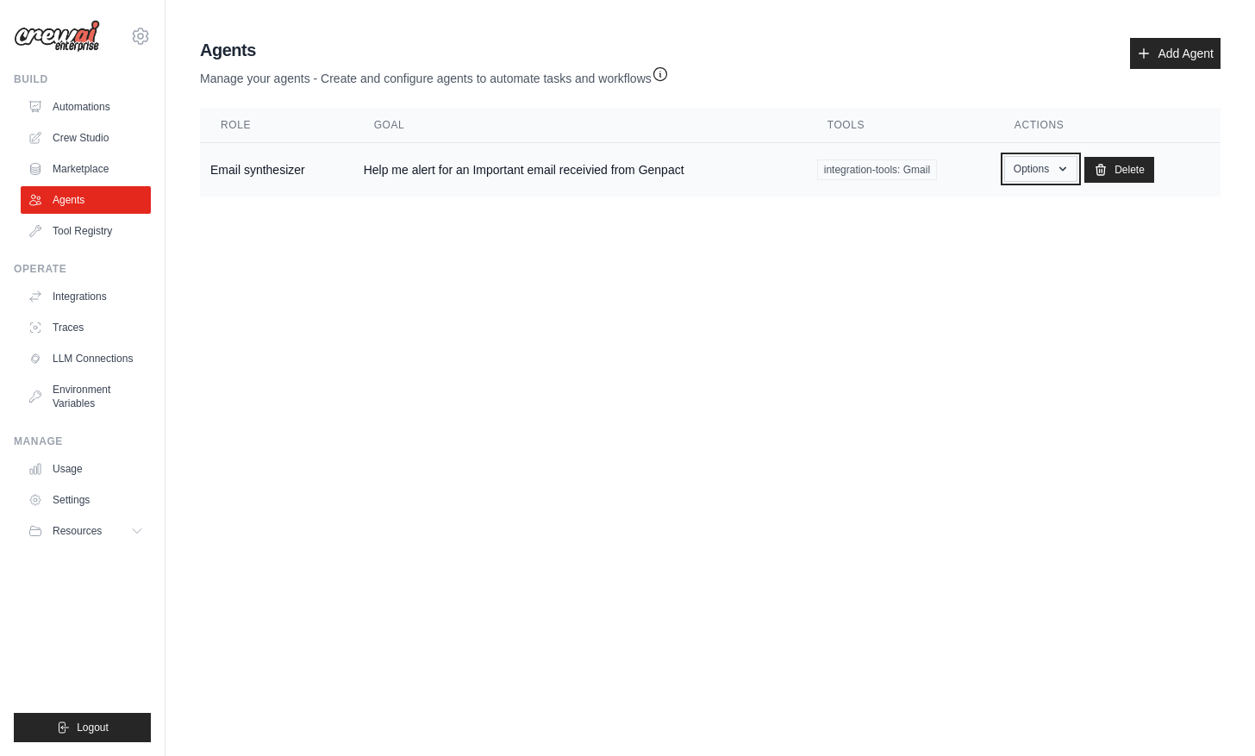
click at [1033, 174] on button "Options" at bounding box center [1040, 169] width 73 height 26
click at [989, 235] on link "Edit" at bounding box center [1016, 239] width 124 height 31
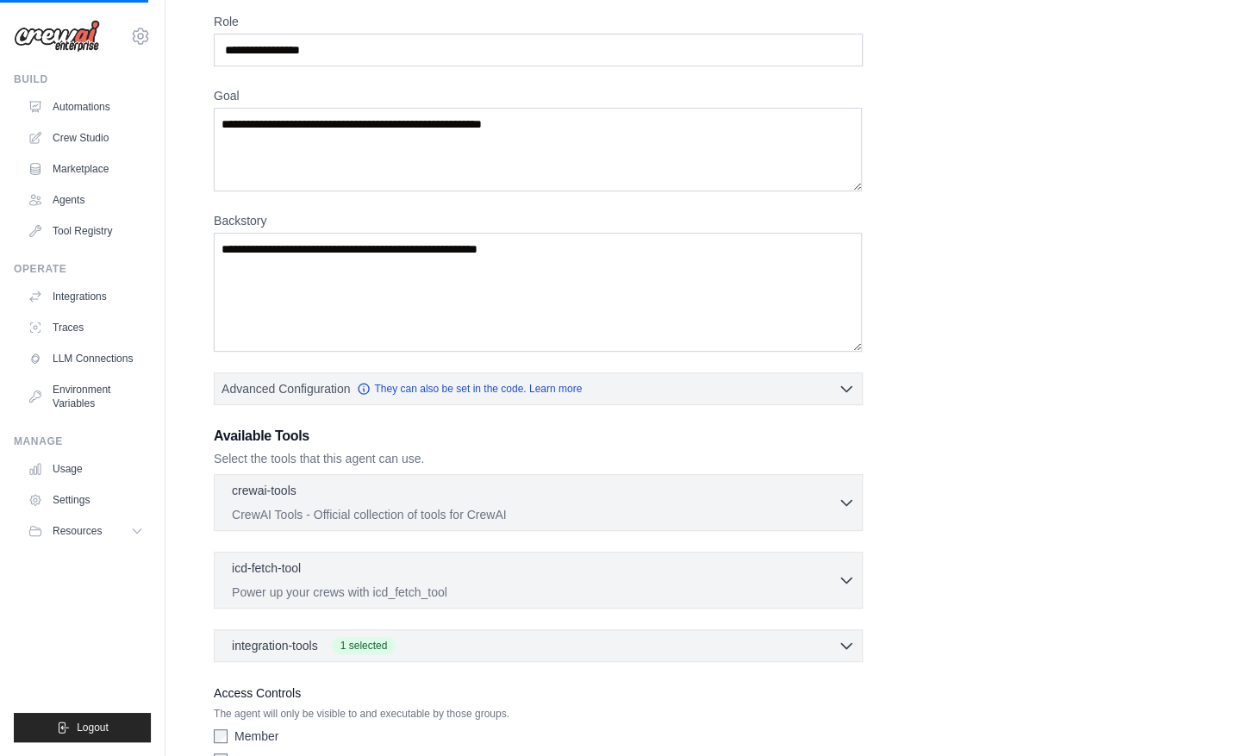
scroll to position [212, 0]
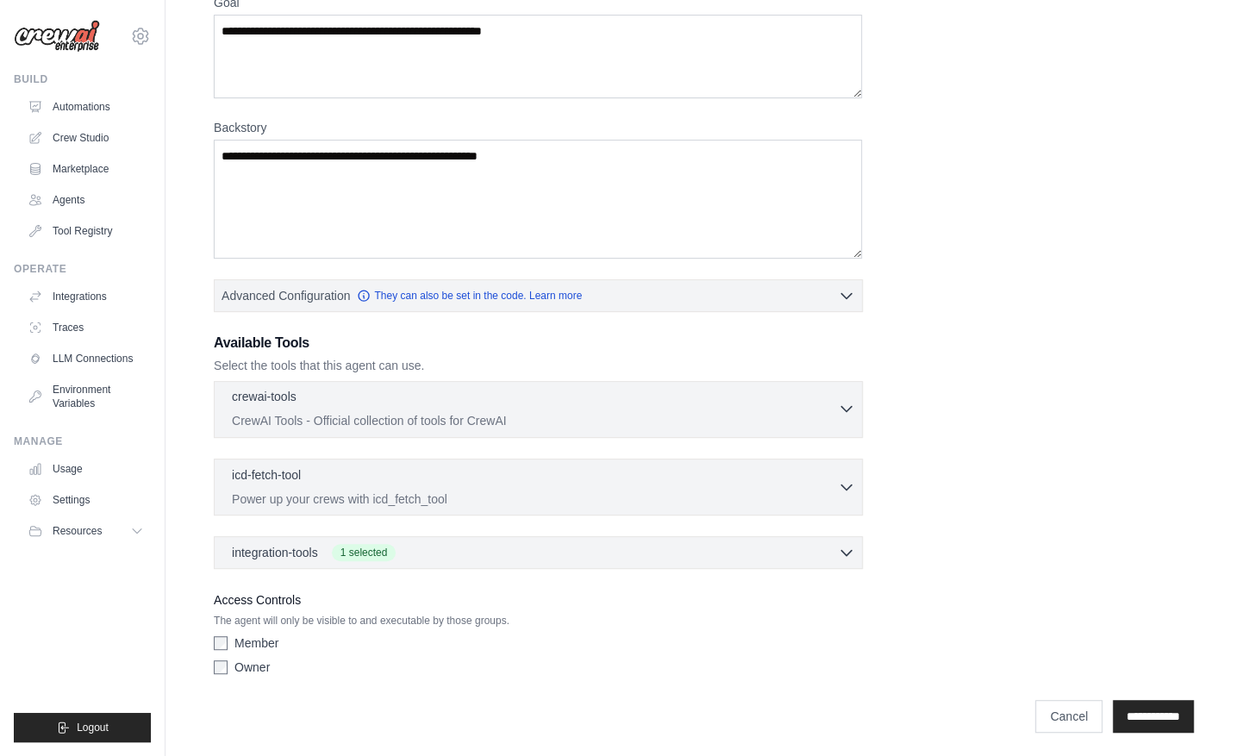
click at [586, 417] on p "CrewAI Tools - Official collection of tools for CrewAI" at bounding box center [535, 420] width 606 height 17
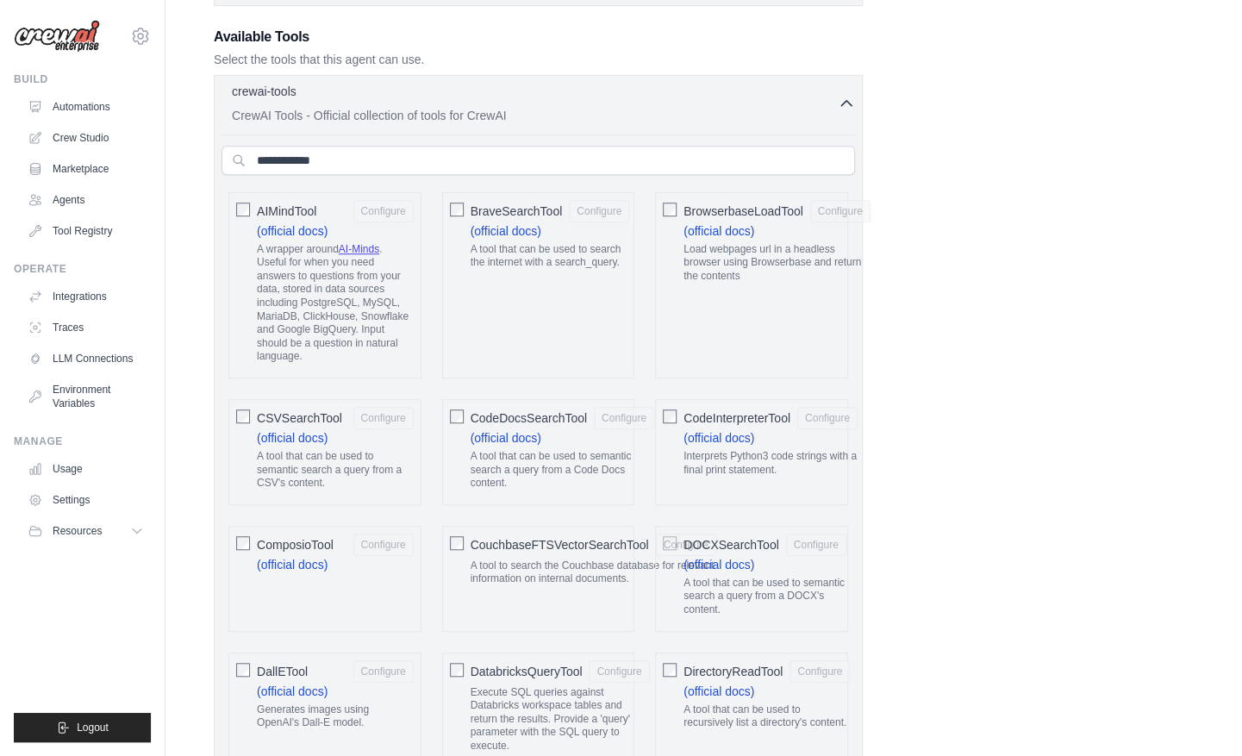
scroll to position [520, 0]
drag, startPoint x: 301, startPoint y: 300, endPoint x: 353, endPoint y: 298, distance: 52.6
click at [353, 298] on p "A wrapper around AI-Minds . Useful for when you need answers to questions from …" at bounding box center [335, 301] width 157 height 121
drag, startPoint x: 353, startPoint y: 298, endPoint x: 310, endPoint y: 312, distance: 45.3
click at [310, 312] on p "A wrapper around AI-Minds . Useful for when you need answers to questions from …" at bounding box center [335, 301] width 157 height 121
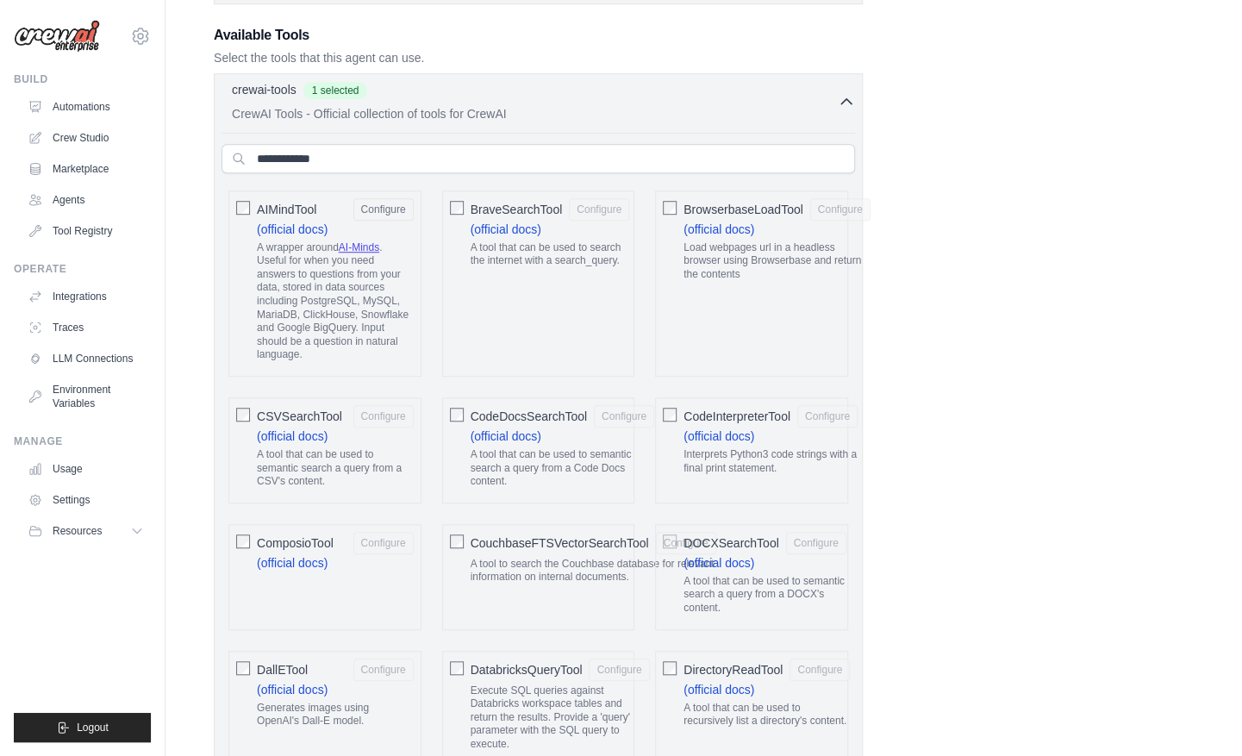
click at [307, 298] on p "A wrapper around AI-Minds . Useful for when you need answers to questions from …" at bounding box center [335, 301] width 157 height 121
drag, startPoint x: 300, startPoint y: 298, endPoint x: 356, endPoint y: 299, distance: 56.0
click at [356, 299] on p "A wrapper around AI-Minds . Useful for when you need answers to questions from …" at bounding box center [335, 301] width 157 height 121
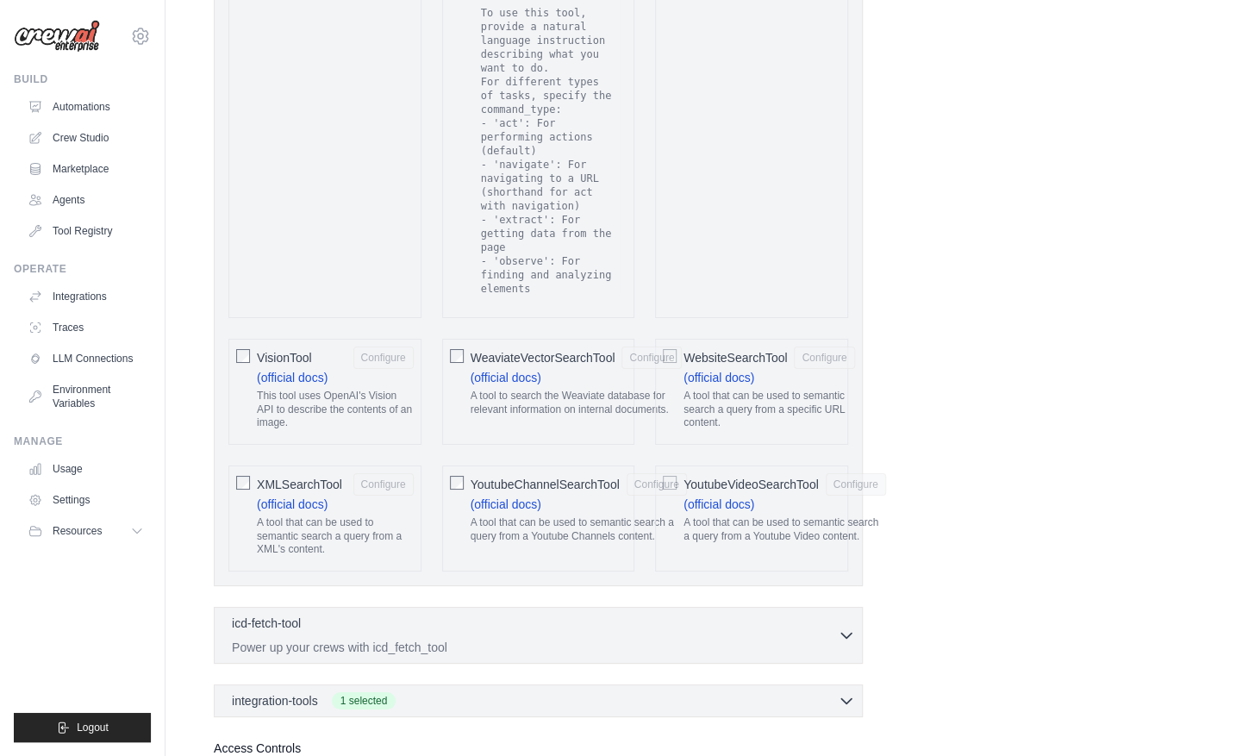
scroll to position [3496, 0]
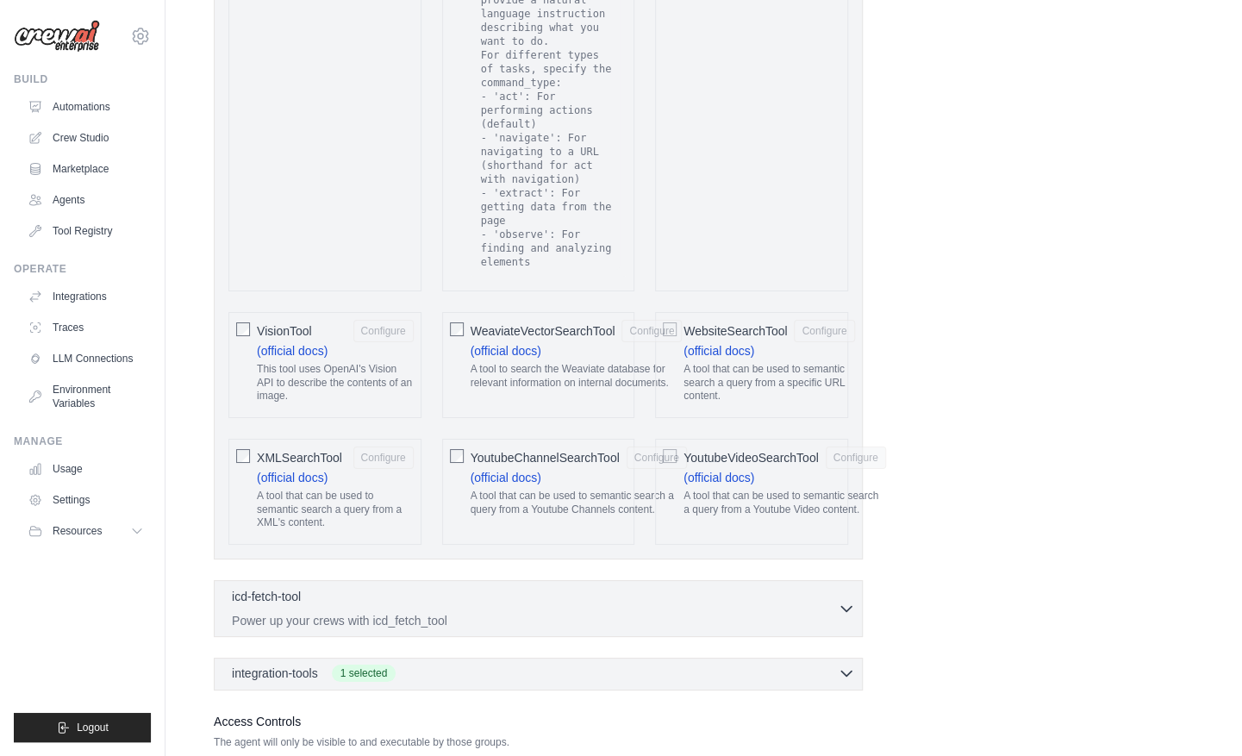
click at [332, 665] on span "1 selected" at bounding box center [364, 673] width 65 height 17
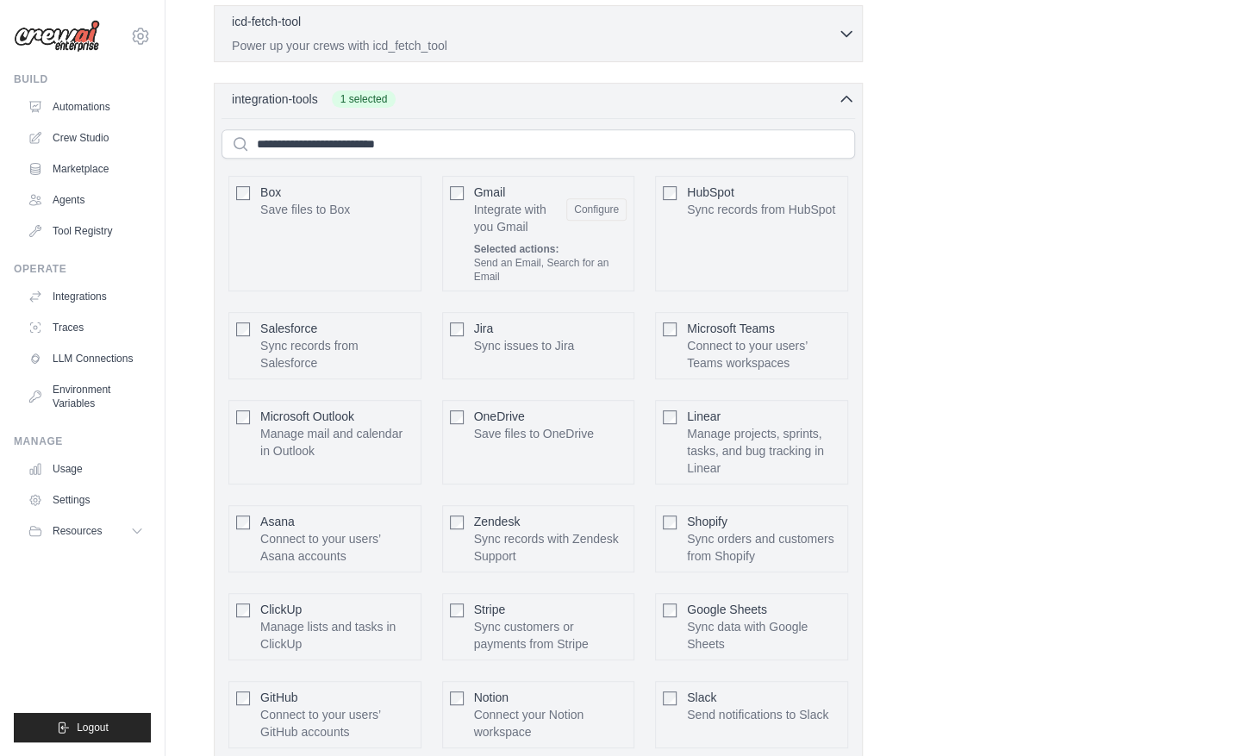
scroll to position [4070, 0]
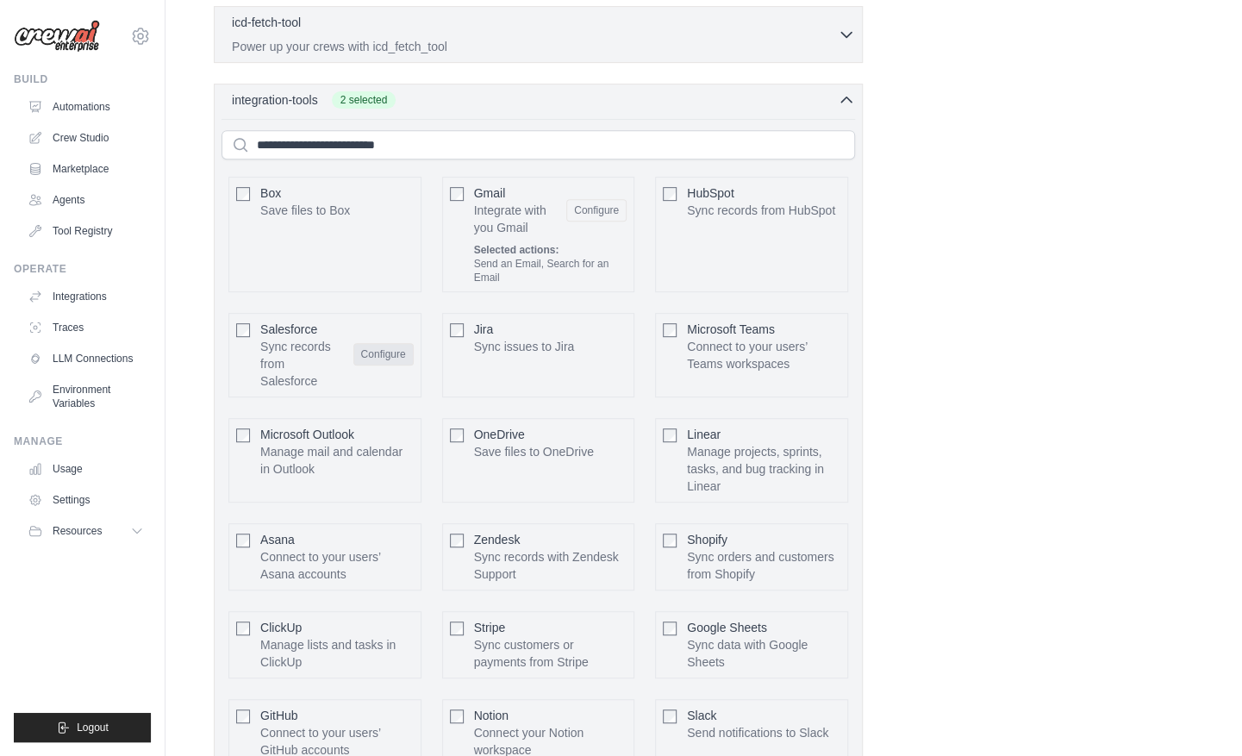
click at [371, 343] on button "Configure" at bounding box center [383, 354] width 60 height 22
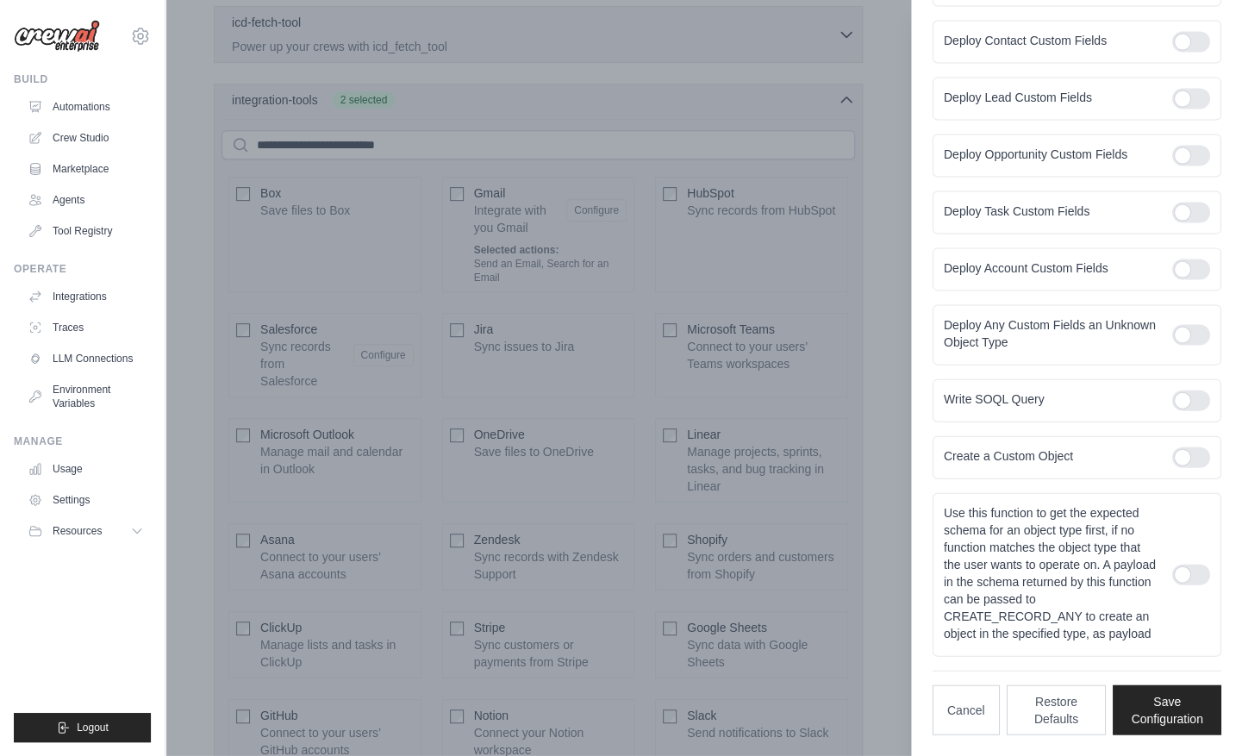
scroll to position [2001, 0]
click at [1184, 391] on div at bounding box center [1192, 401] width 38 height 21
click at [1143, 720] on button "Save Configuration" at bounding box center [1167, 710] width 109 height 50
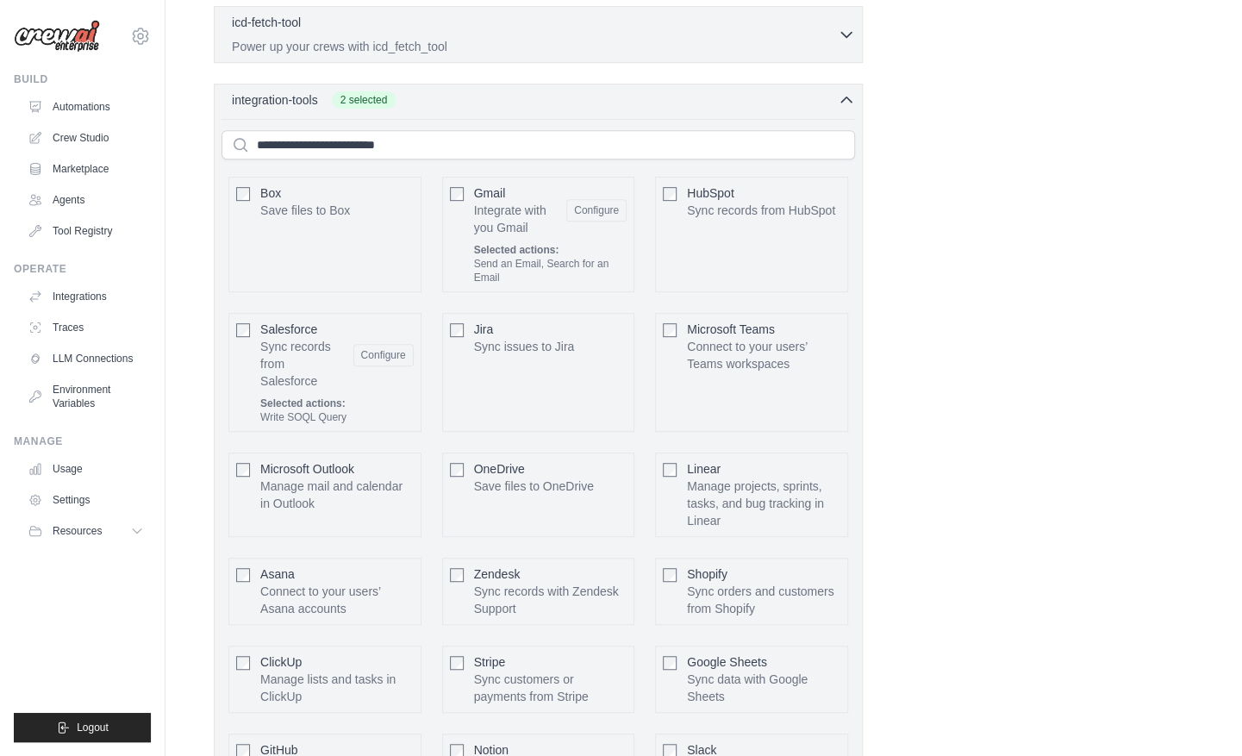
scroll to position [4191, 0]
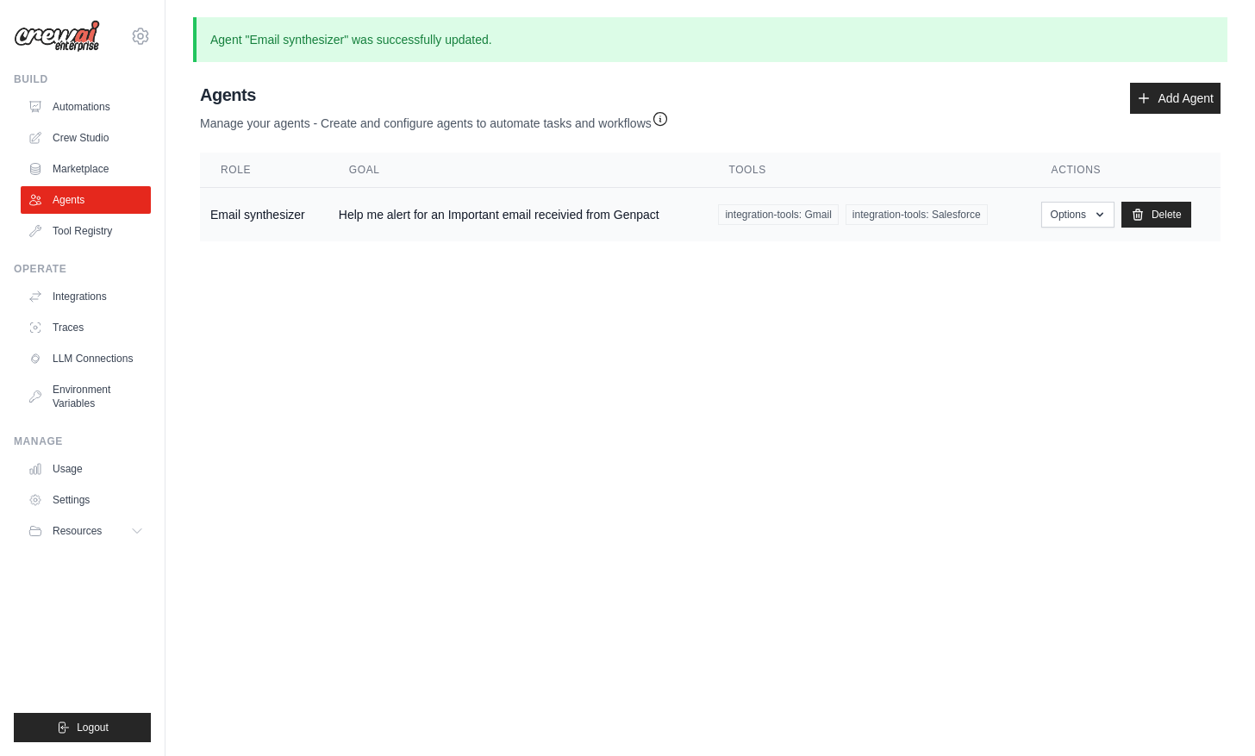
click at [376, 216] on td "Help me alert for an Important email receivied from Genpact" at bounding box center [518, 215] width 380 height 54
click at [526, 218] on td "Help me alert for an Important email receivied from Genpact" at bounding box center [518, 215] width 380 height 54
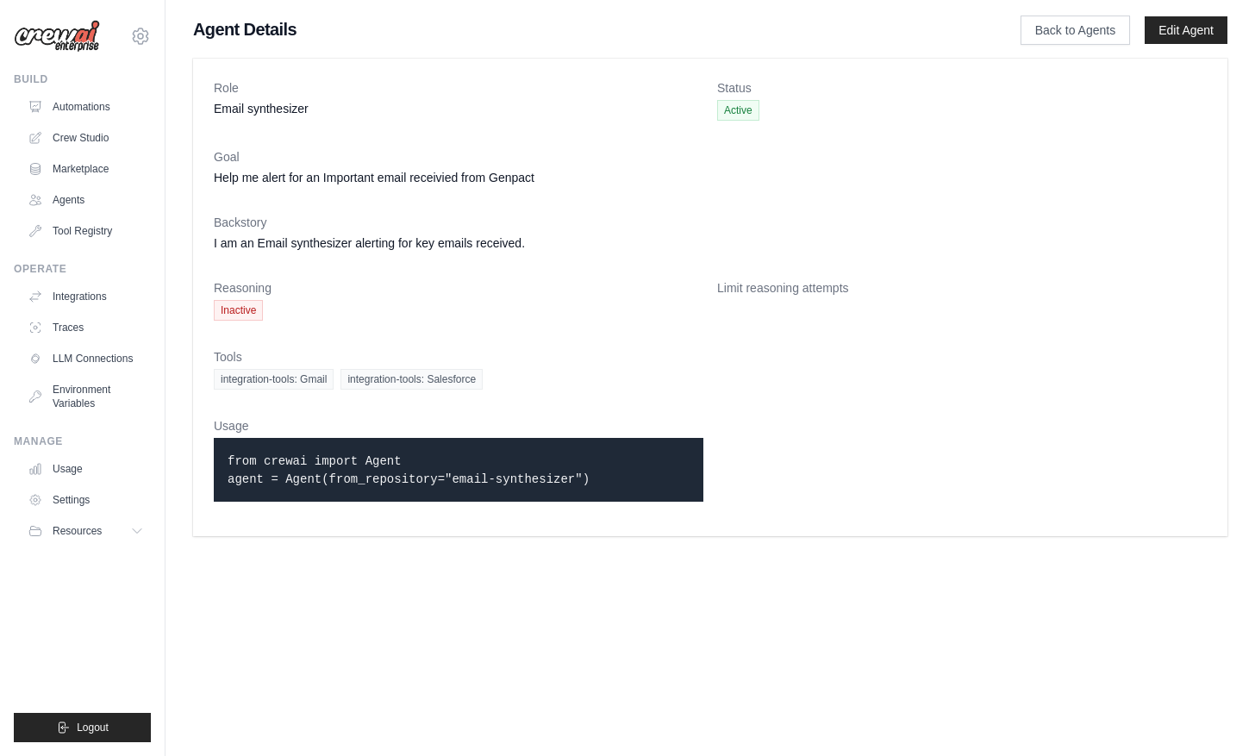
click at [304, 472] on code "from crewai import Agent agent = Agent(from_repository="email-synthesizer")" at bounding box center [409, 470] width 362 height 32
click at [236, 451] on div "from crewai import Agent agent = Agent(from_repository="email-synthesizer")" at bounding box center [459, 470] width 490 height 64
click at [239, 454] on code "from crewai import Agent agent = Agent(from_repository="email-synthesizer")" at bounding box center [409, 470] width 362 height 32
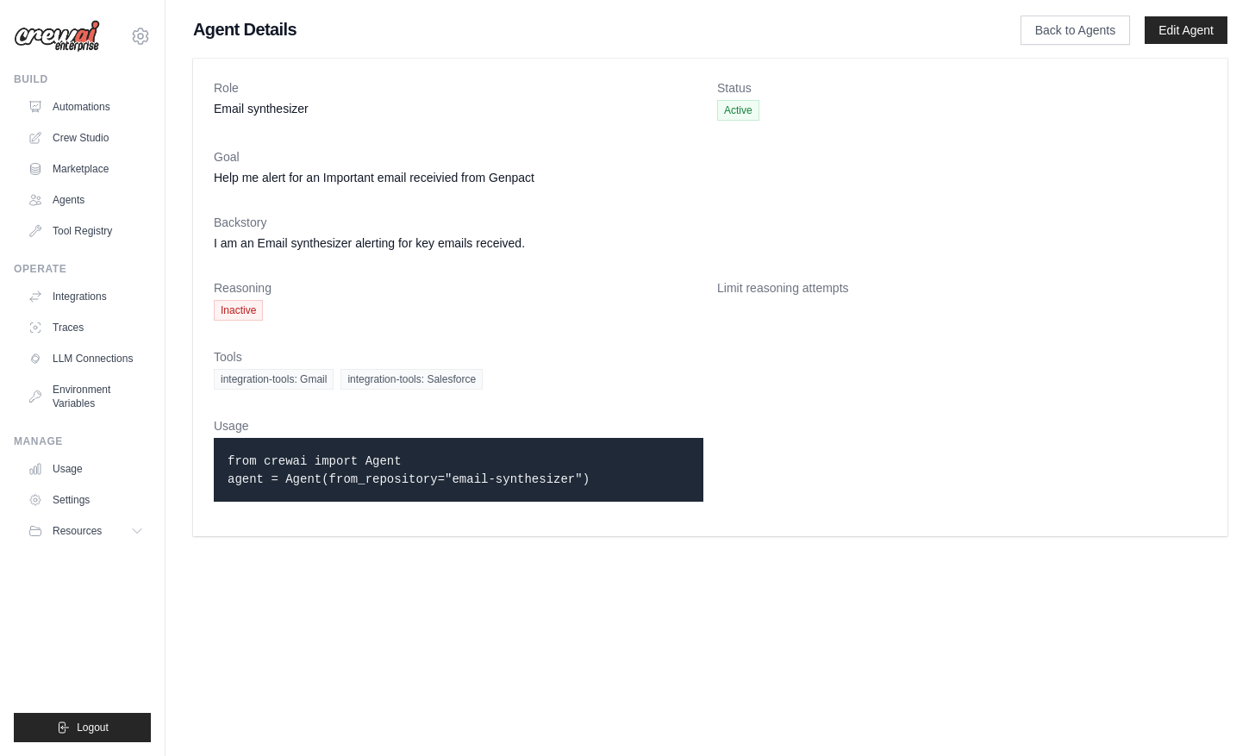
click at [239, 454] on code "from crewai import Agent agent = Agent(from_repository="email-synthesizer")" at bounding box center [409, 470] width 362 height 32
drag, startPoint x: 239, startPoint y: 454, endPoint x: 578, endPoint y: 495, distance: 341.2
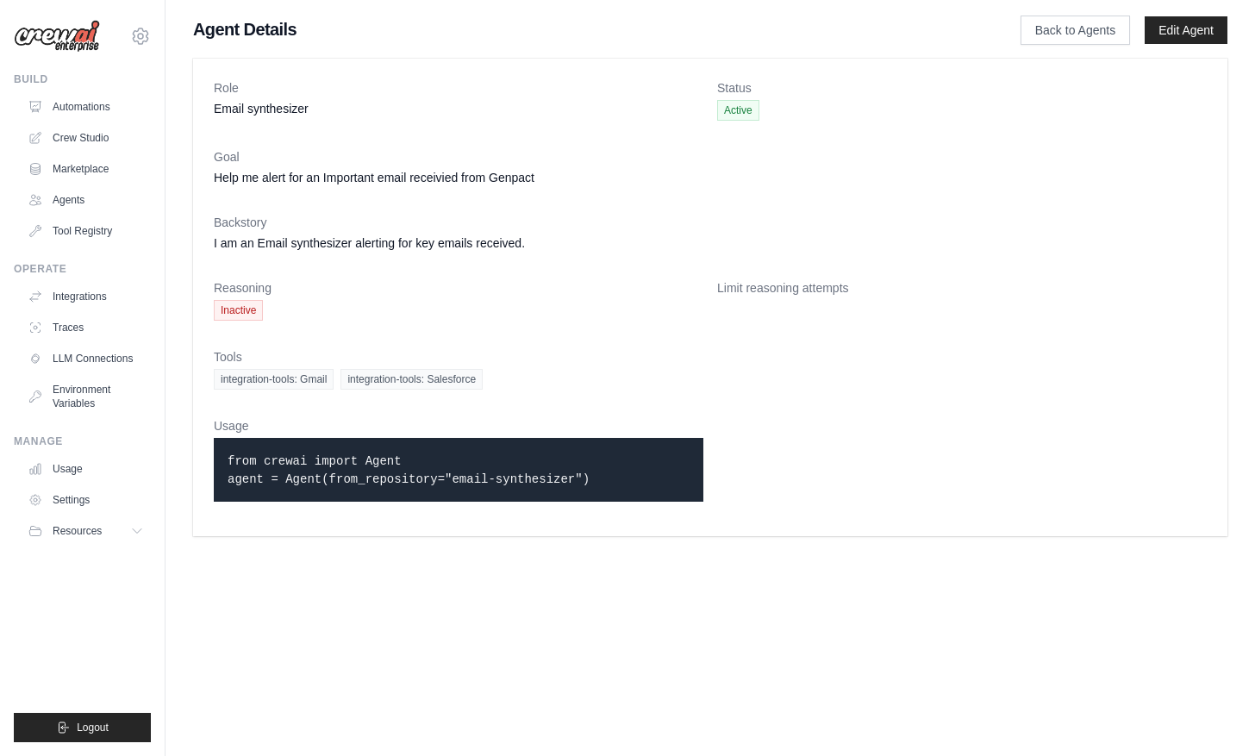
click at [578, 495] on div "from crewai import Agent agent = Agent(from_repository="email-synthesizer")" at bounding box center [459, 470] width 490 height 64
drag, startPoint x: 228, startPoint y: 460, endPoint x: 559, endPoint y: 483, distance: 331.8
click at [559, 483] on code "from crewai import Agent agent = Agent(from_repository="email-synthesizer")" at bounding box center [409, 470] width 362 height 32
click at [937, 316] on div "Limit reasoning attempts" at bounding box center [962, 299] width 490 height 41
click at [98, 111] on link "Automations" at bounding box center [87, 107] width 130 height 28
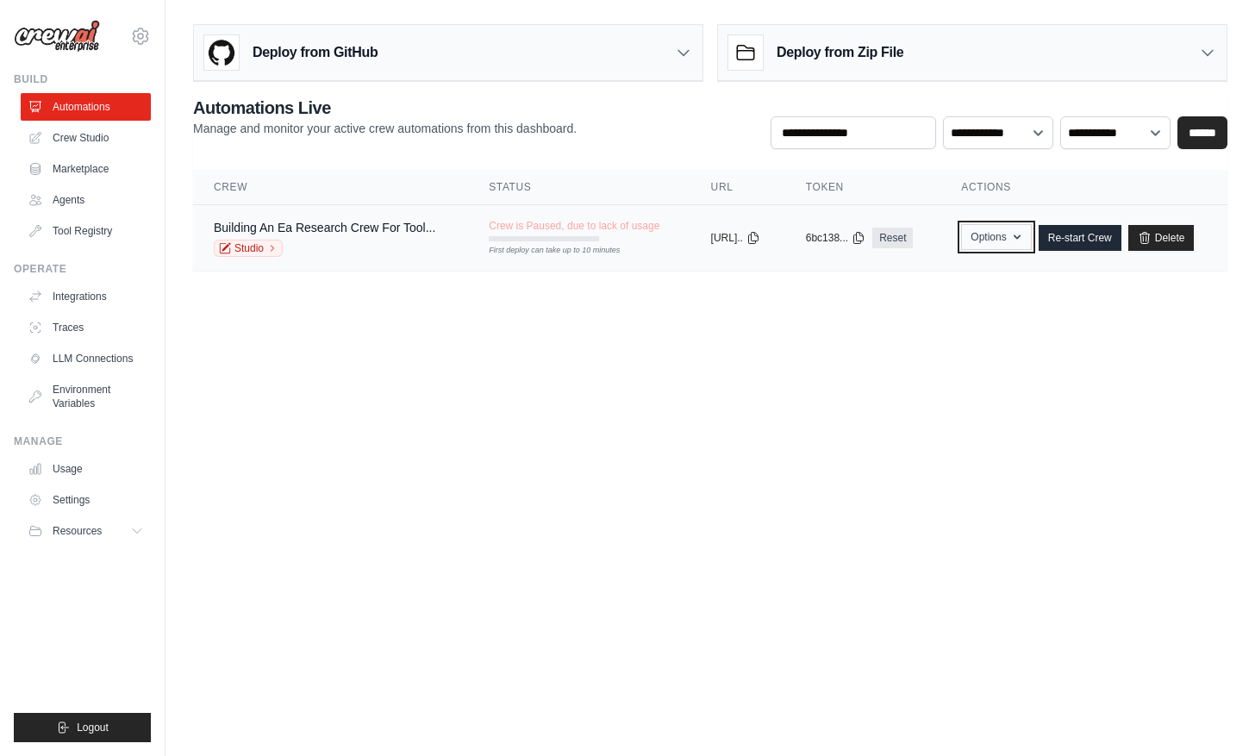
click at [1004, 231] on button "Options" at bounding box center [996, 237] width 70 height 26
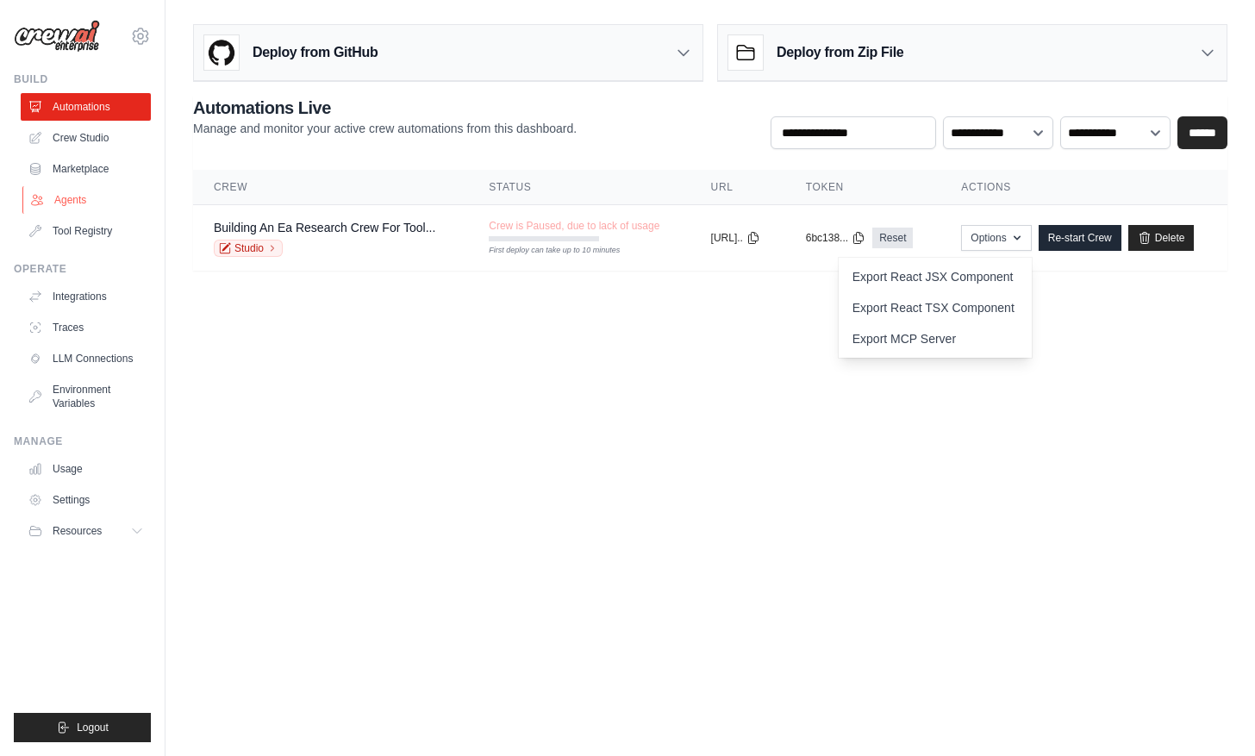
click at [90, 203] on link "Agents" at bounding box center [87, 200] width 130 height 28
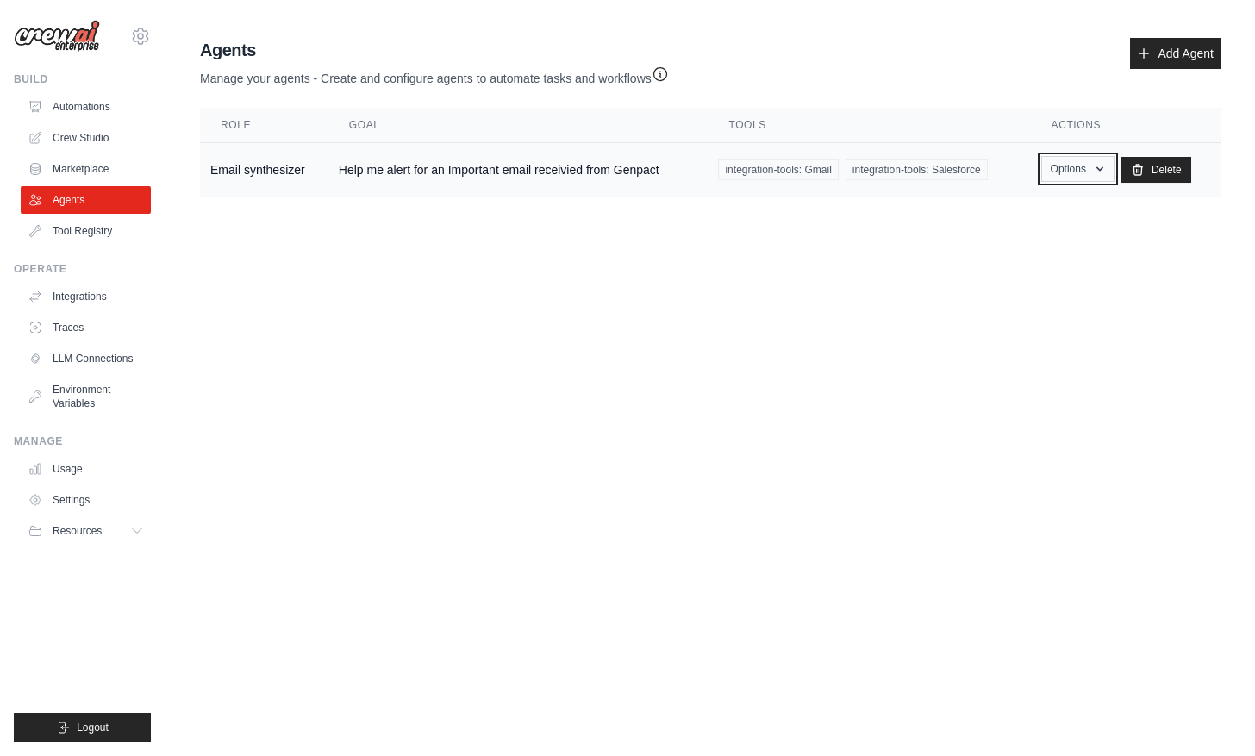
click at [1083, 178] on button "Options" at bounding box center [1078, 169] width 73 height 26
click at [1043, 279] on body "[EMAIL_ADDRESS][DOMAIN_NAME] Settings Build Automations Crew Studio" at bounding box center [627, 378] width 1255 height 756
click at [666, 72] on icon "button" at bounding box center [660, 73] width 13 height 13
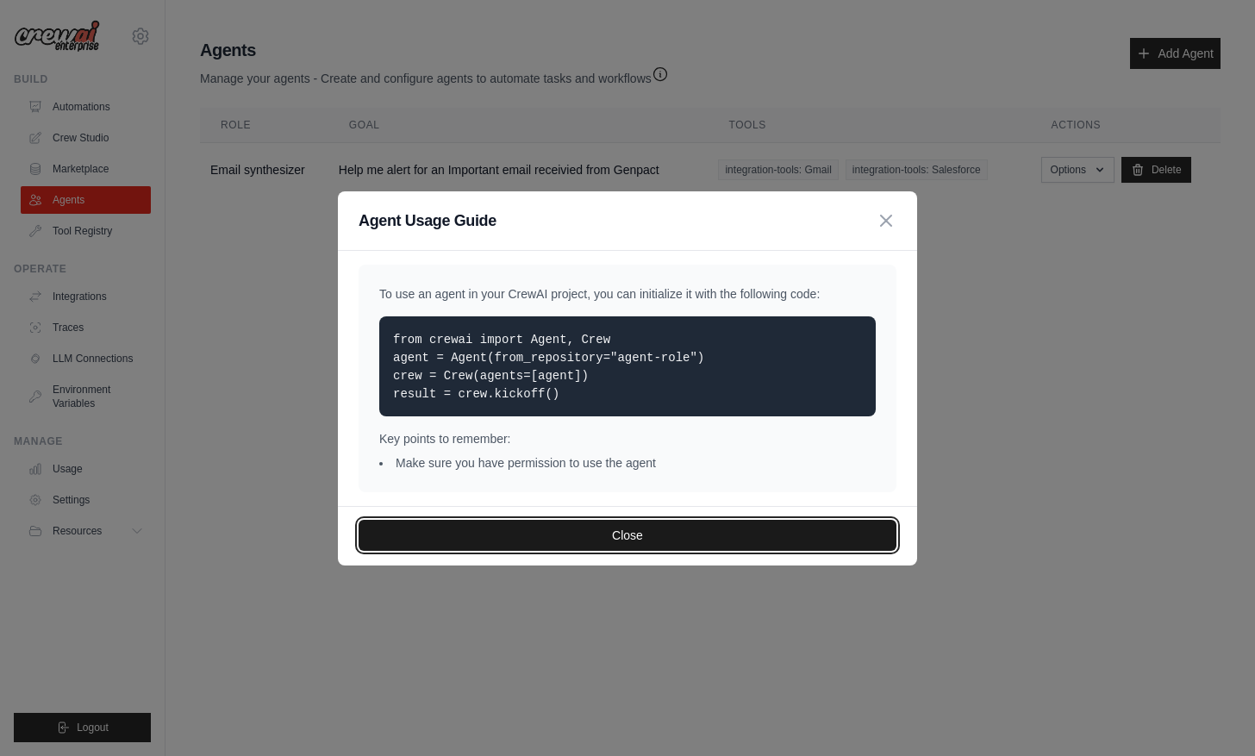
click at [623, 533] on button "Close" at bounding box center [628, 535] width 538 height 31
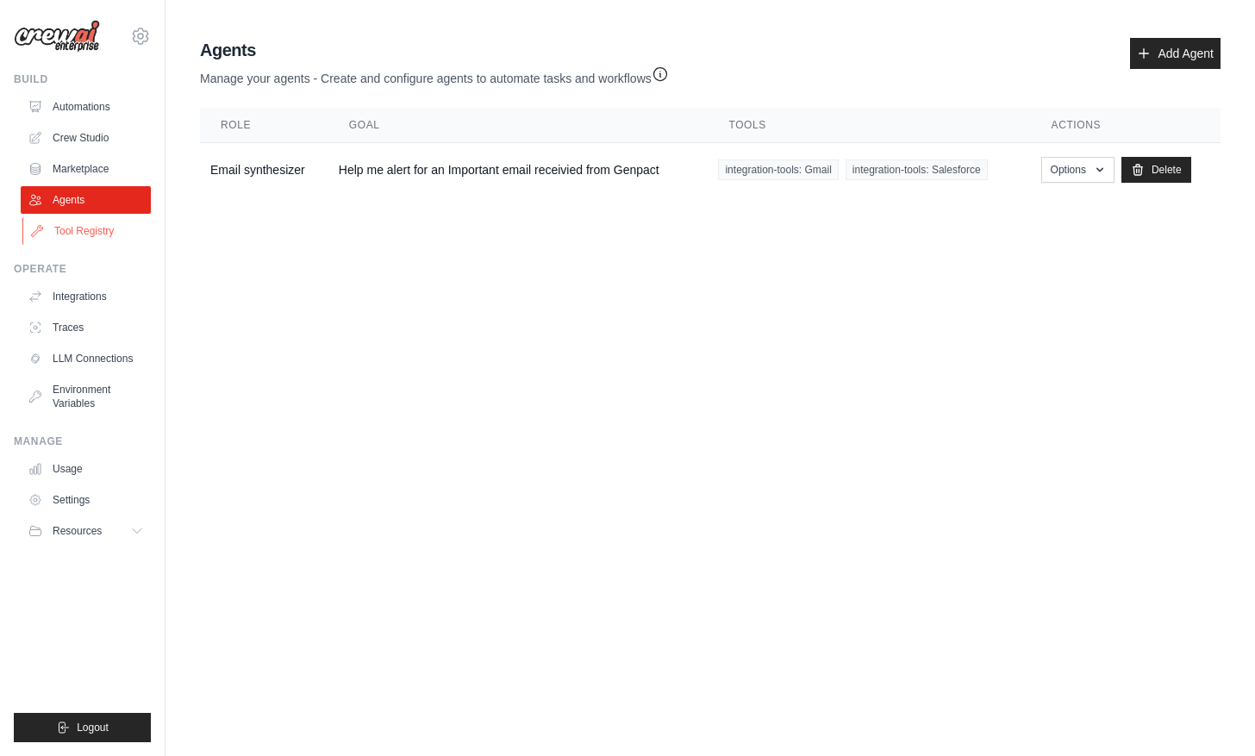
click at [69, 240] on link "Tool Registry" at bounding box center [87, 231] width 130 height 28
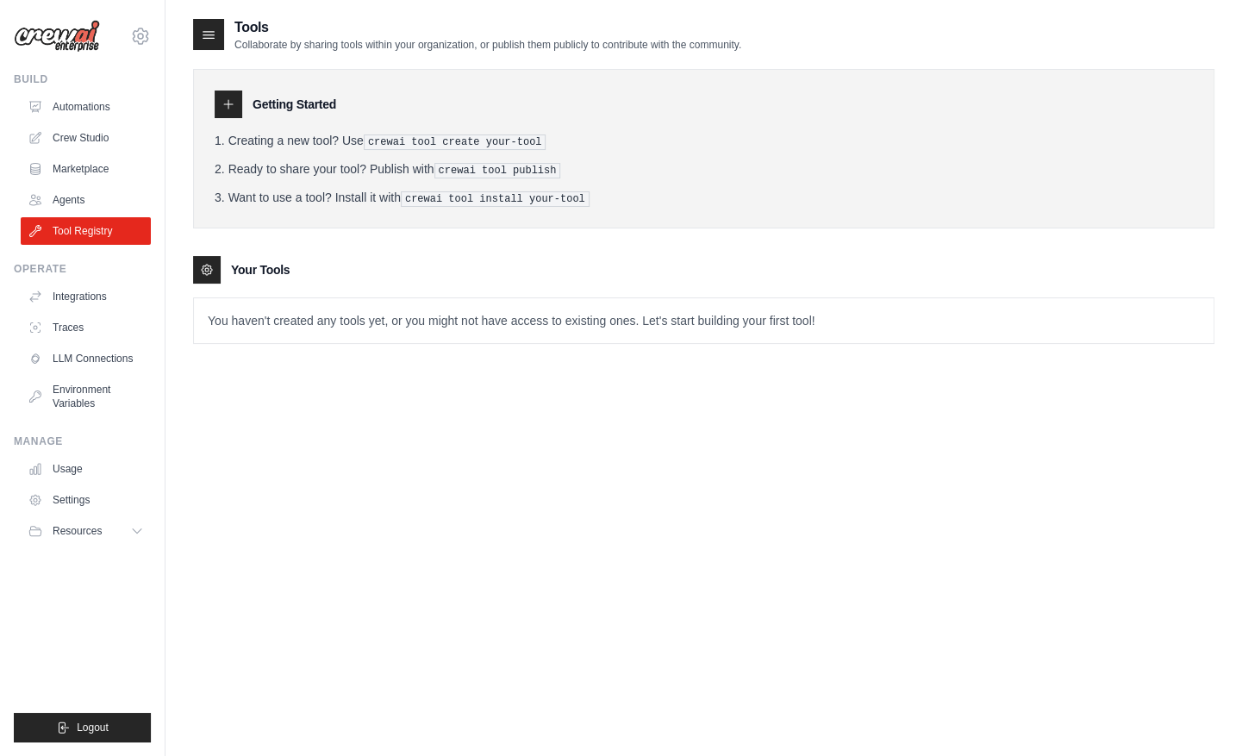
click at [78, 235] on link "Tool Registry" at bounding box center [86, 231] width 130 height 28
click at [83, 195] on link "Agents" at bounding box center [87, 200] width 130 height 28
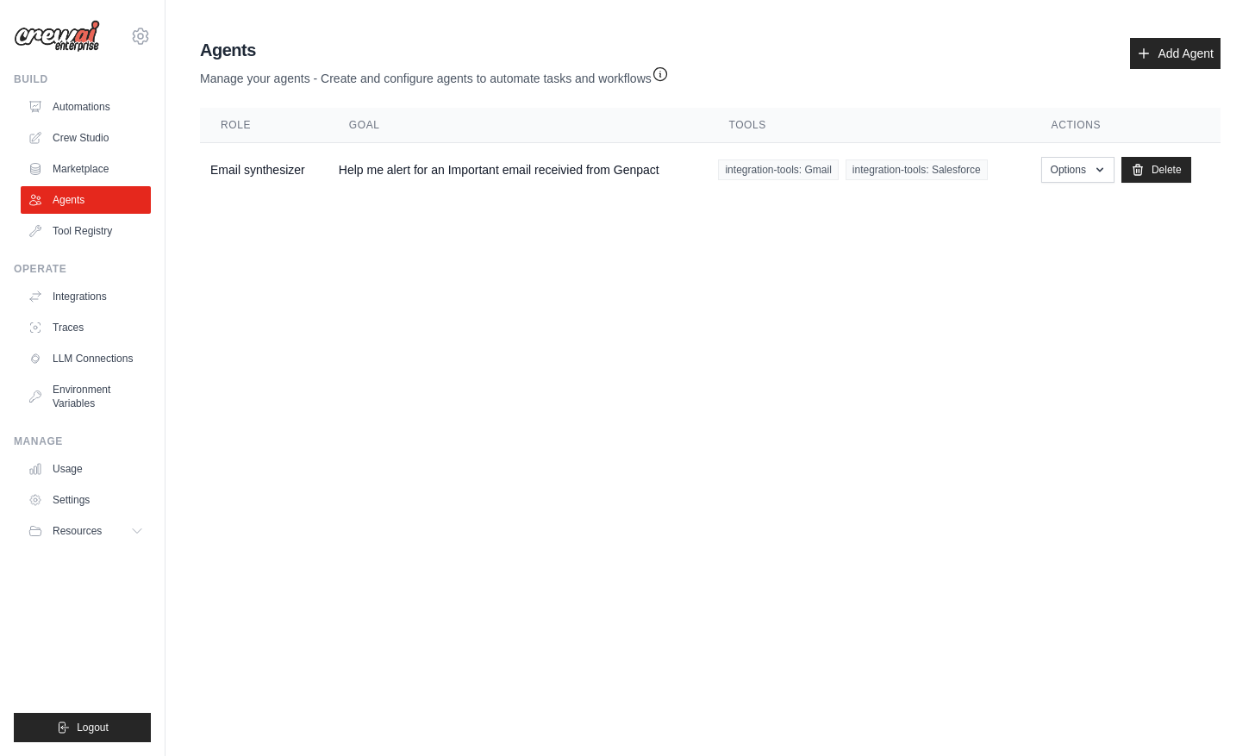
click at [663, 72] on icon "button" at bounding box center [660, 74] width 13 height 13
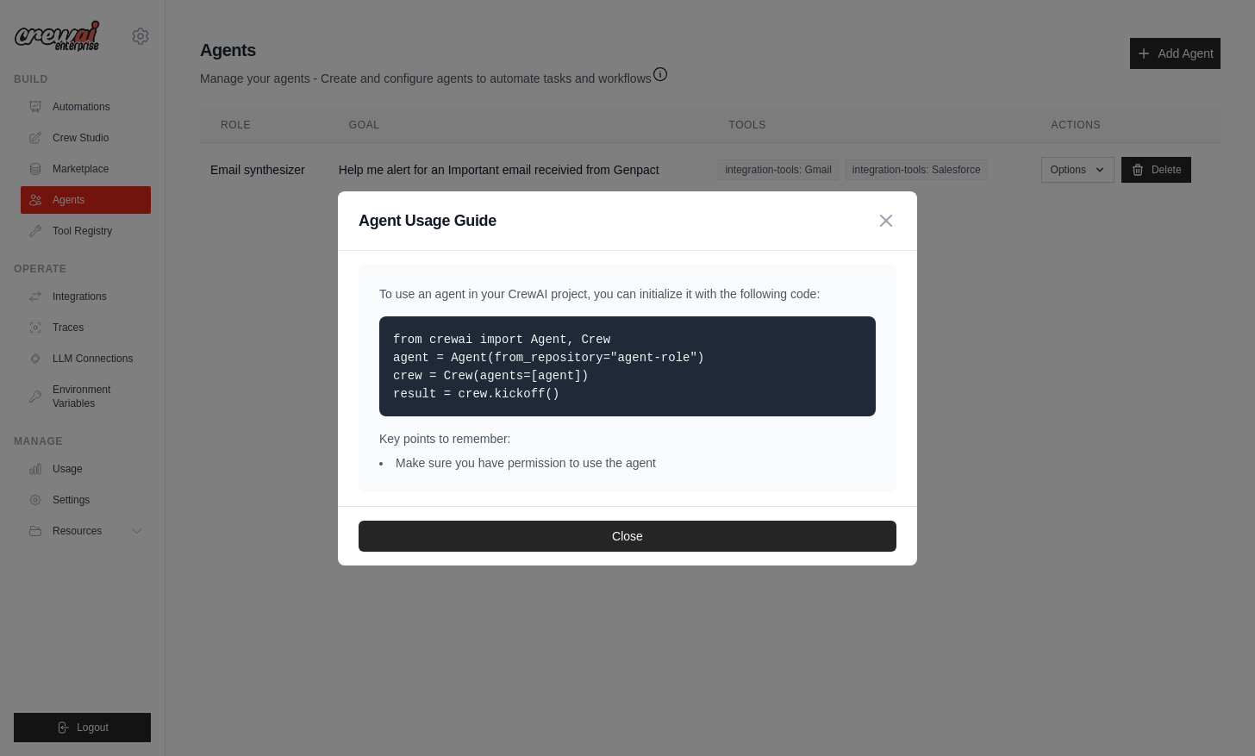
drag, startPoint x: 438, startPoint y: 371, endPoint x: 568, endPoint y: 393, distance: 132.1
click at [568, 393] on p "from crewai import Agent, Crew agent = Agent(from_repository="agent-role") crew…" at bounding box center [627, 366] width 469 height 72
drag, startPoint x: 562, startPoint y: 394, endPoint x: 391, endPoint y: 334, distance: 181.1
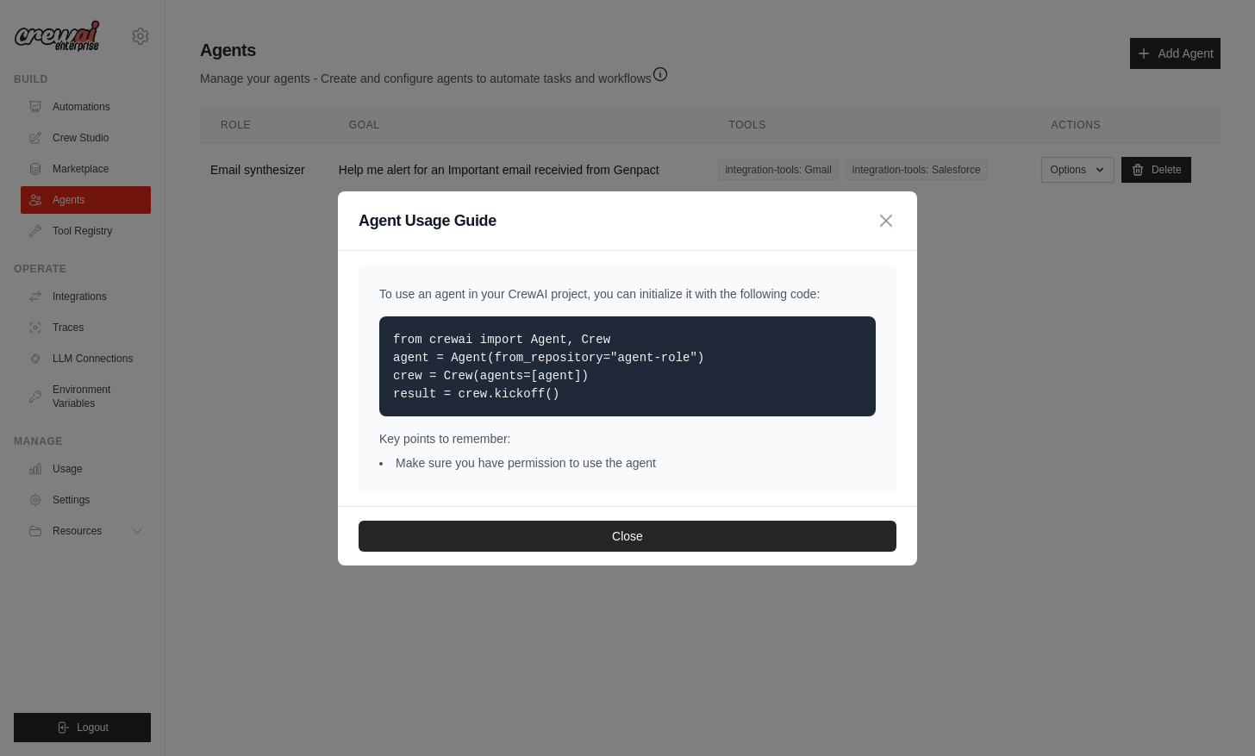
click at [391, 334] on div "from crewai import Agent, Crew agent = Agent(from_repository="agent-role") crew…" at bounding box center [627, 366] width 497 height 100
click at [578, 400] on p "from crewai import Agent, Crew agent = Agent(from_repository="agent-role") crew…" at bounding box center [627, 366] width 469 height 72
drag, startPoint x: 578, startPoint y: 400, endPoint x: 374, endPoint y: 336, distance: 213.2
click at [374, 336] on div "To use an agent in your CrewAI project, you can initialize it with the followin…" at bounding box center [628, 379] width 538 height 228
drag, startPoint x: 374, startPoint y: 336, endPoint x: 295, endPoint y: 386, distance: 93.8
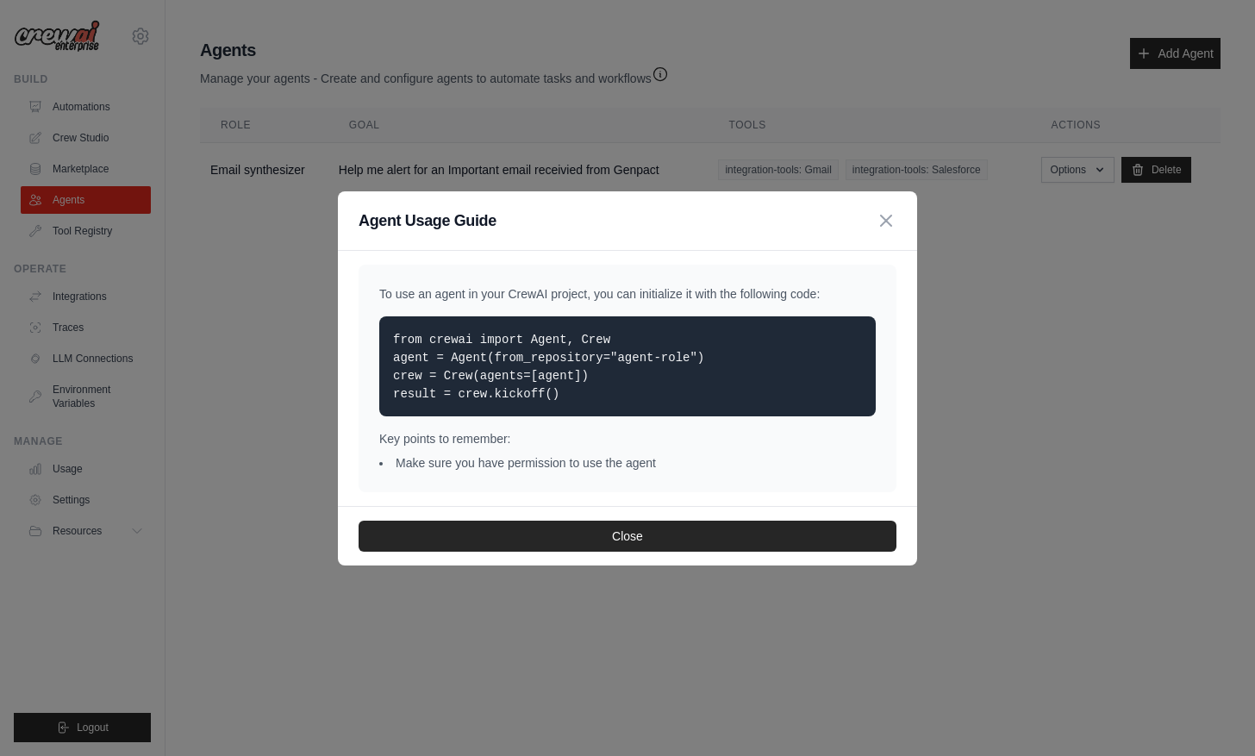
click at [295, 386] on div "Agent Usage Guide To use an agent in your CrewAI project, you can initialize it…" at bounding box center [627, 378] width 1255 height 756
